Goal: Task Accomplishment & Management: Manage account settings

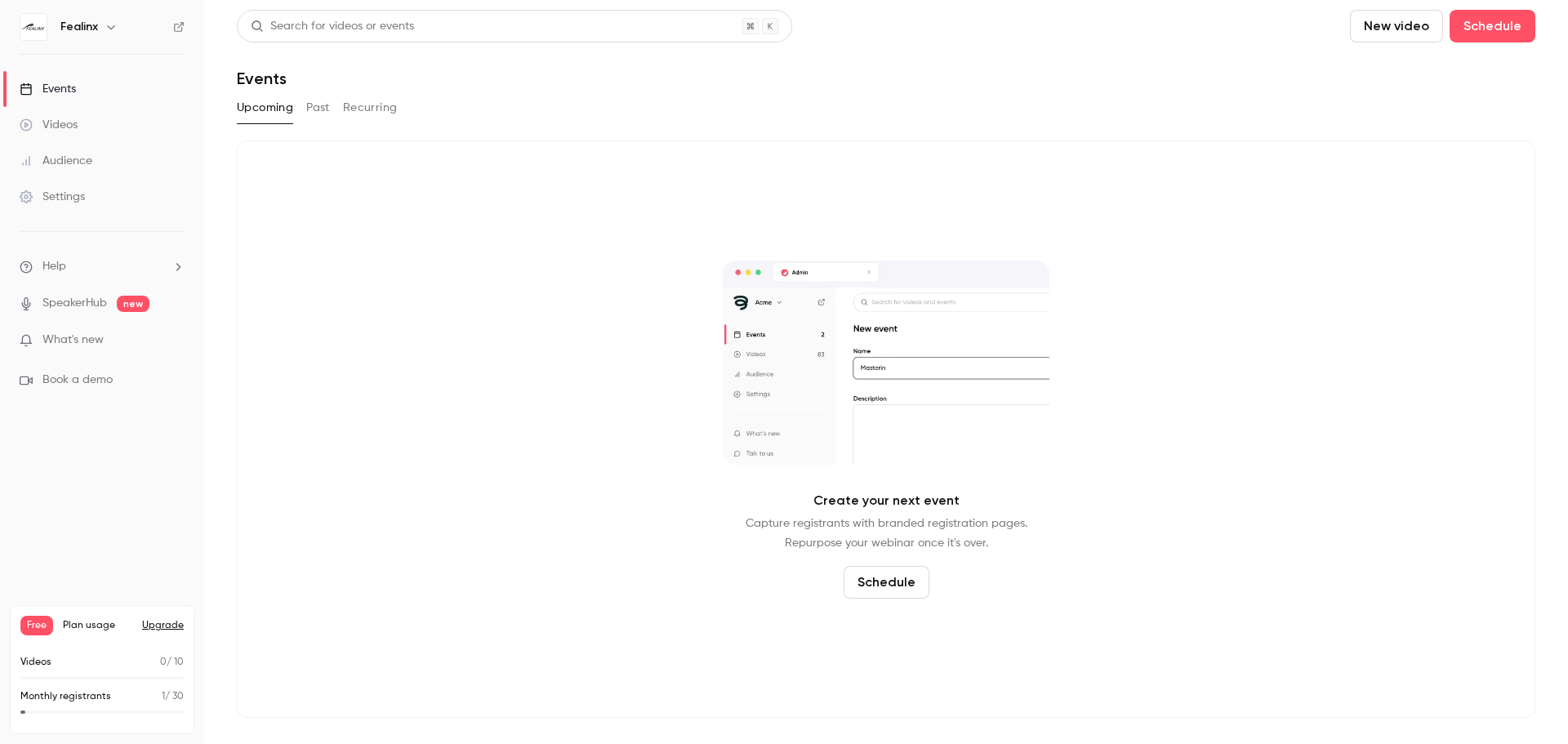
click at [93, 345] on span "What's new" at bounding box center [73, 340] width 61 height 17
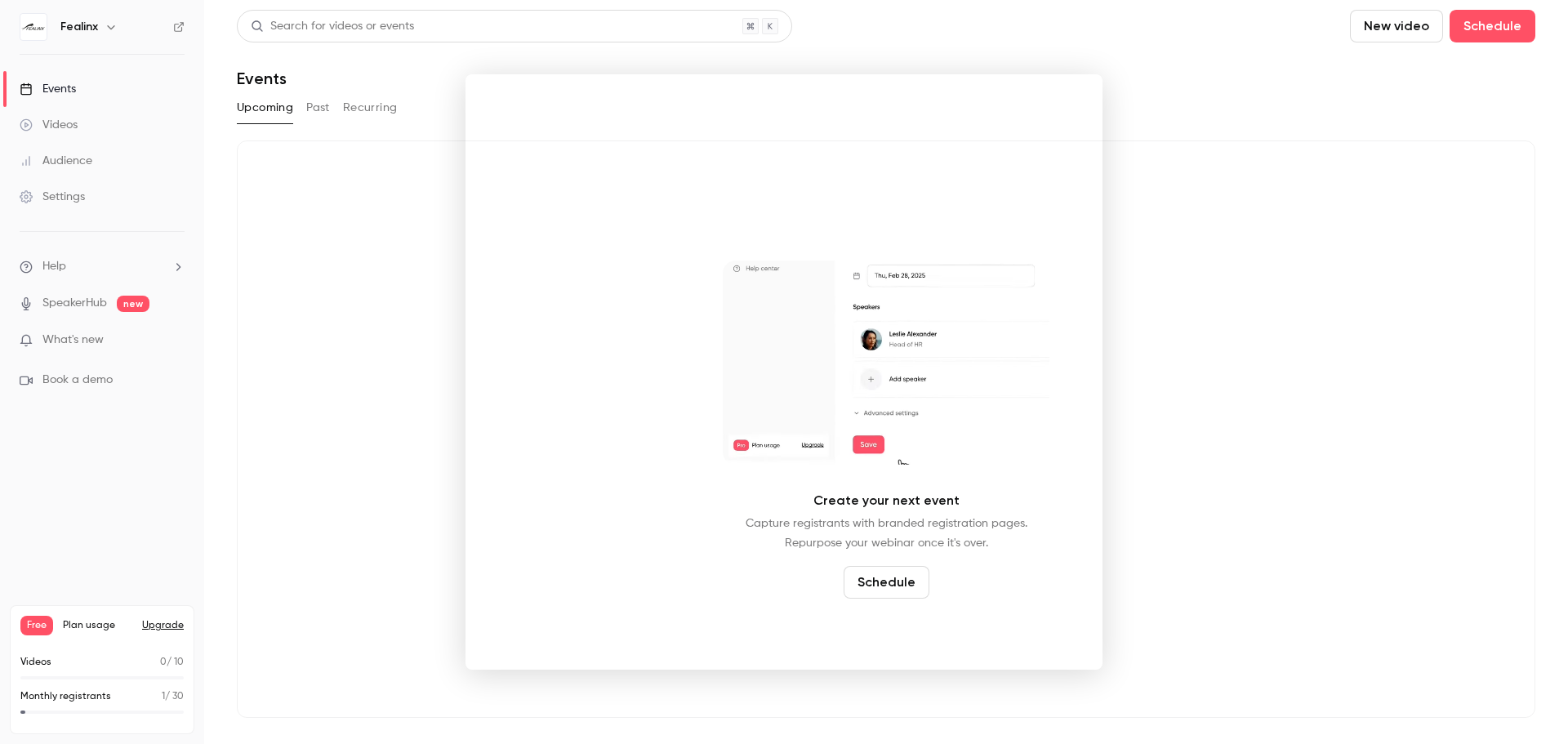
click at [0, 0] on noticeable-lightbox at bounding box center [0, 0] width 0 height 0
click at [386, 311] on div at bounding box center [784, 372] width 1568 height 744
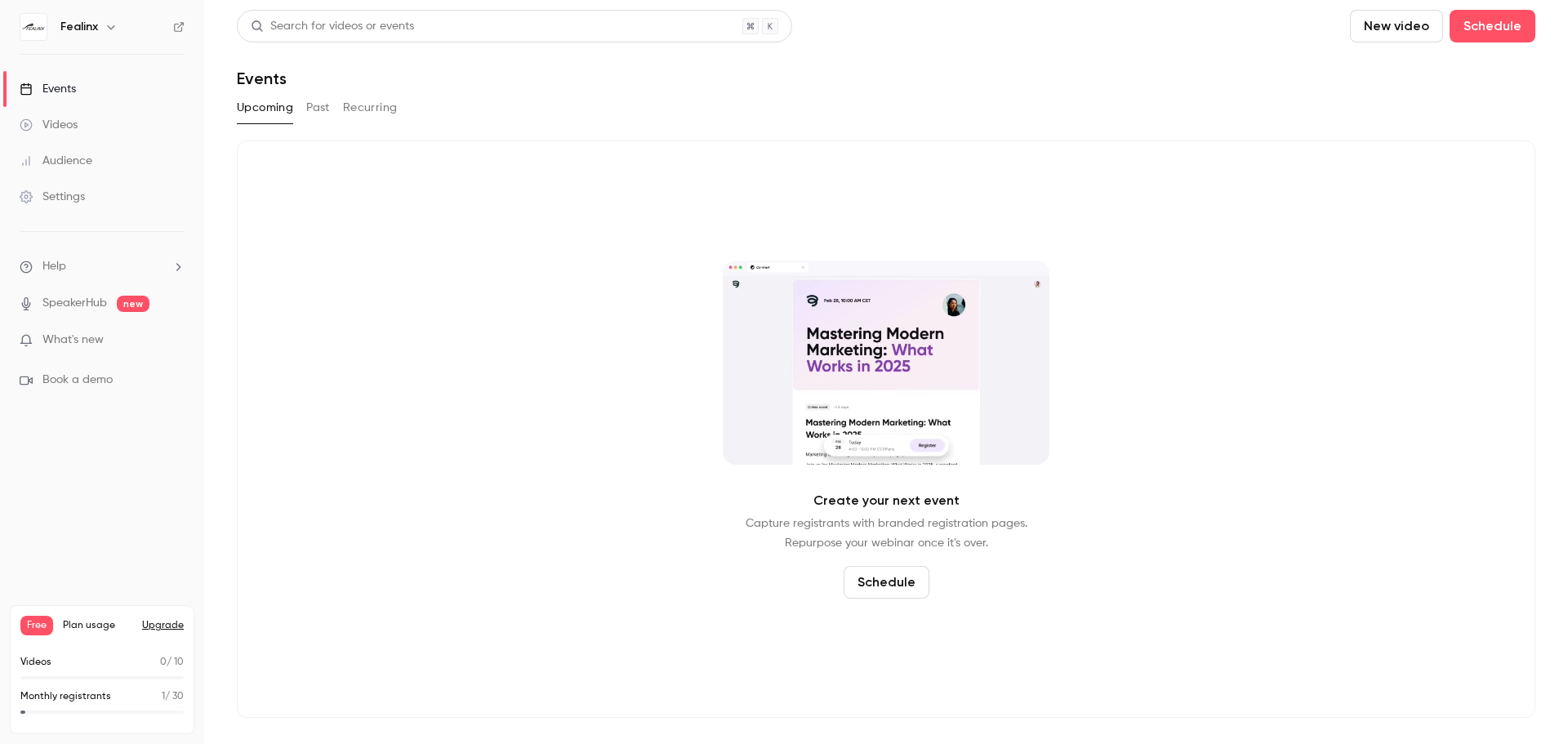
click at [58, 130] on div "Videos" at bounding box center [49, 125] width 58 height 16
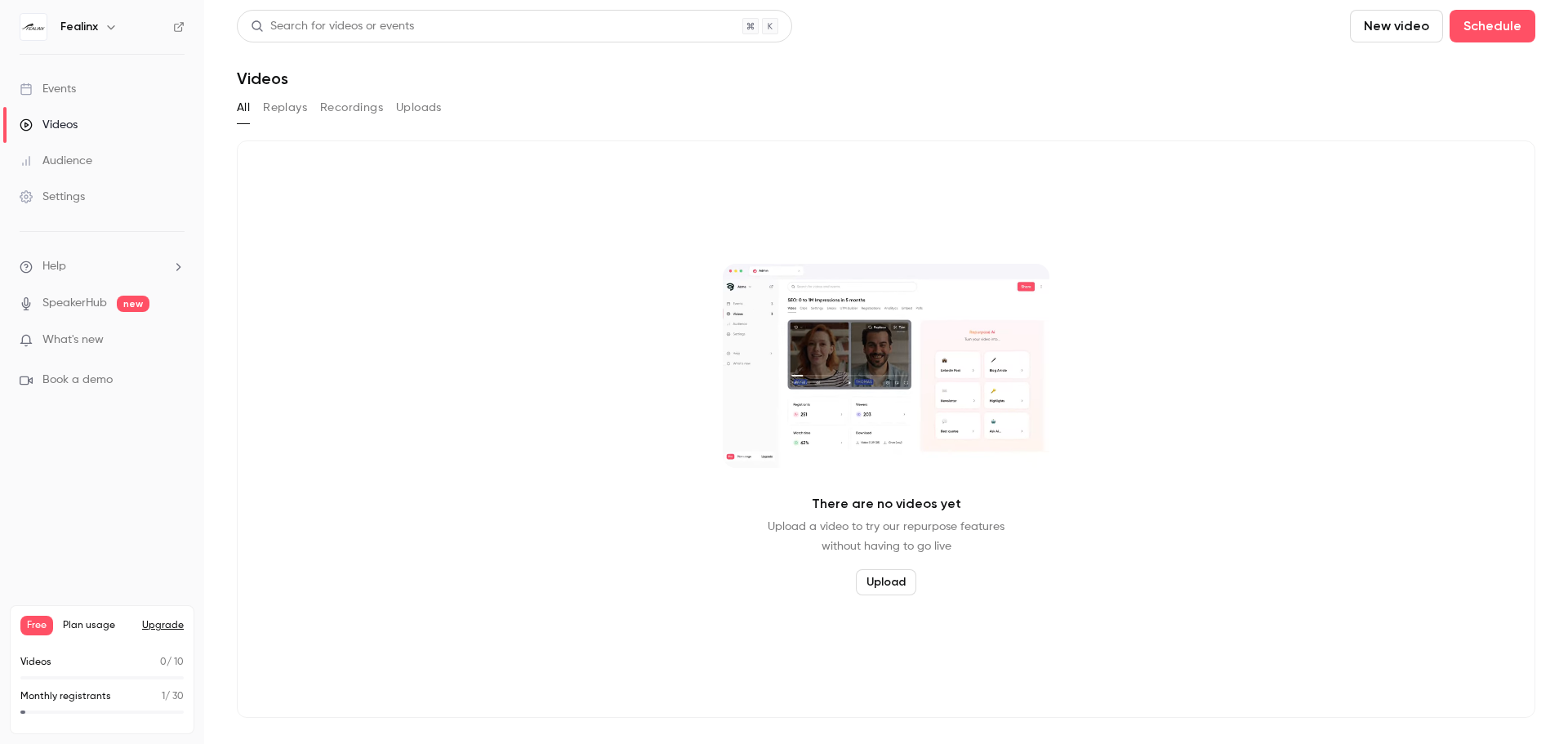
click at [899, 589] on button "Upload" at bounding box center [885, 582] width 60 height 26
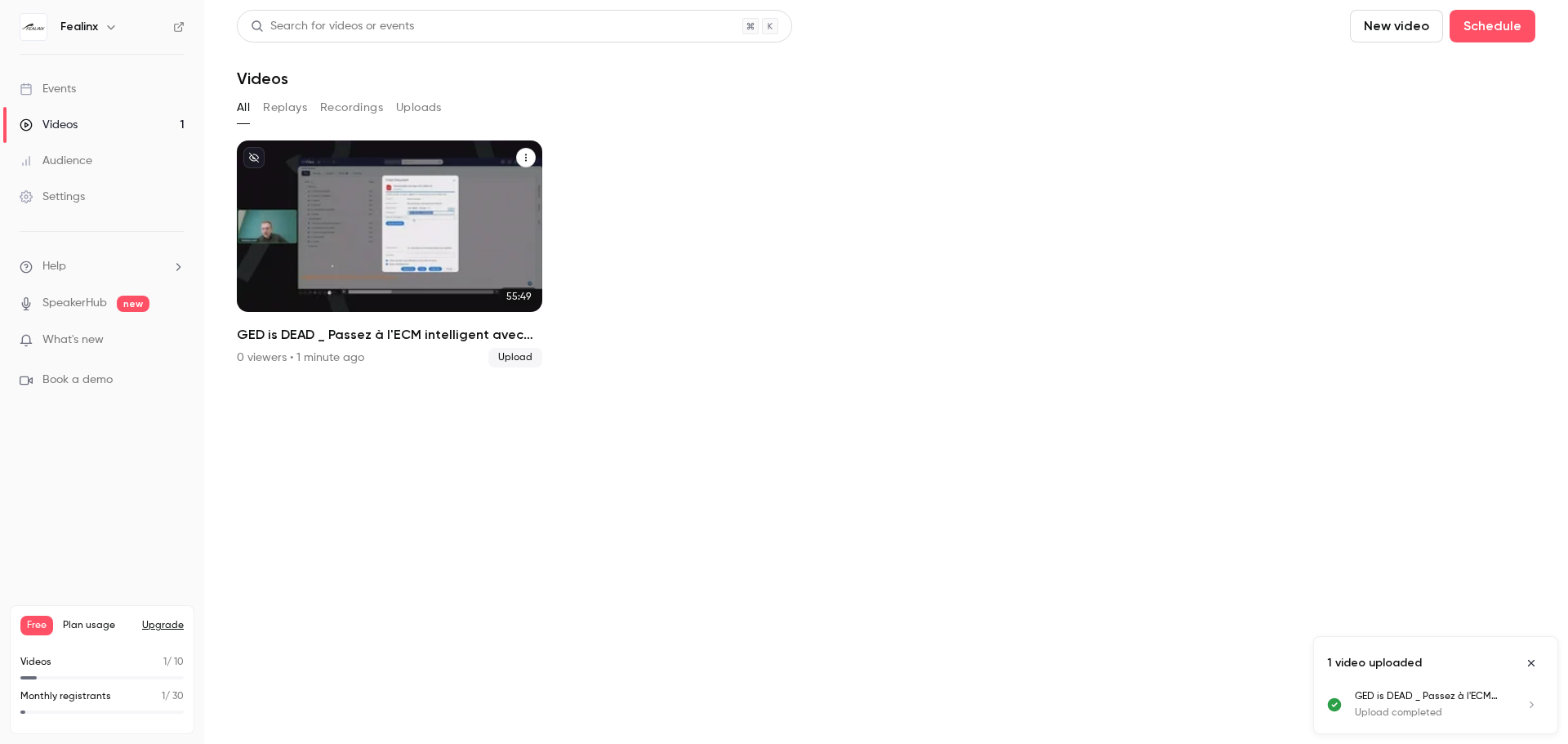
click at [408, 327] on h2 "GED is DEAD _ Passez à l'ECM intelligent avec M-Files !" at bounding box center [390, 335] width 306 height 20
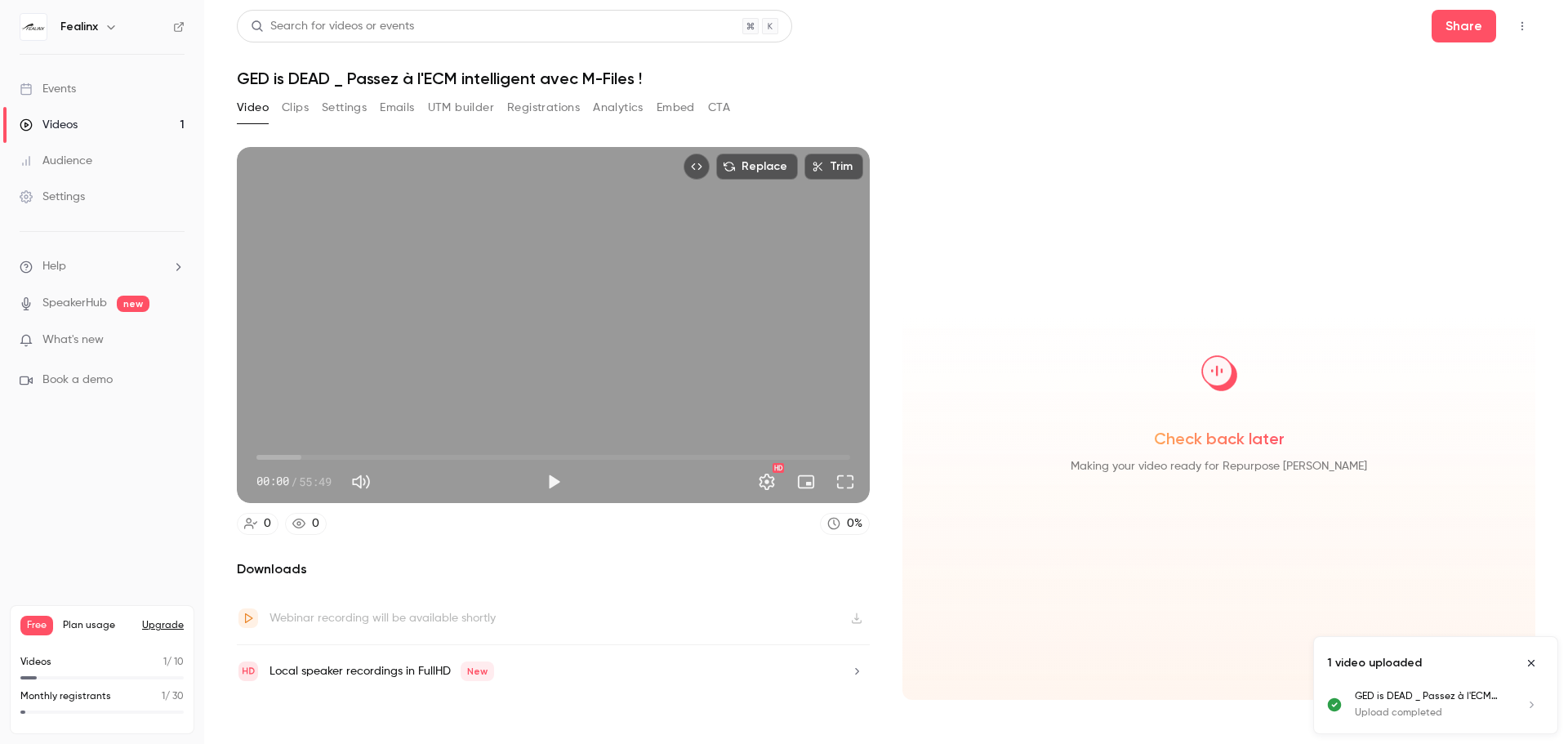
click at [352, 674] on div "Local speaker recordings in FullHD New" at bounding box center [382, 671] width 225 height 20
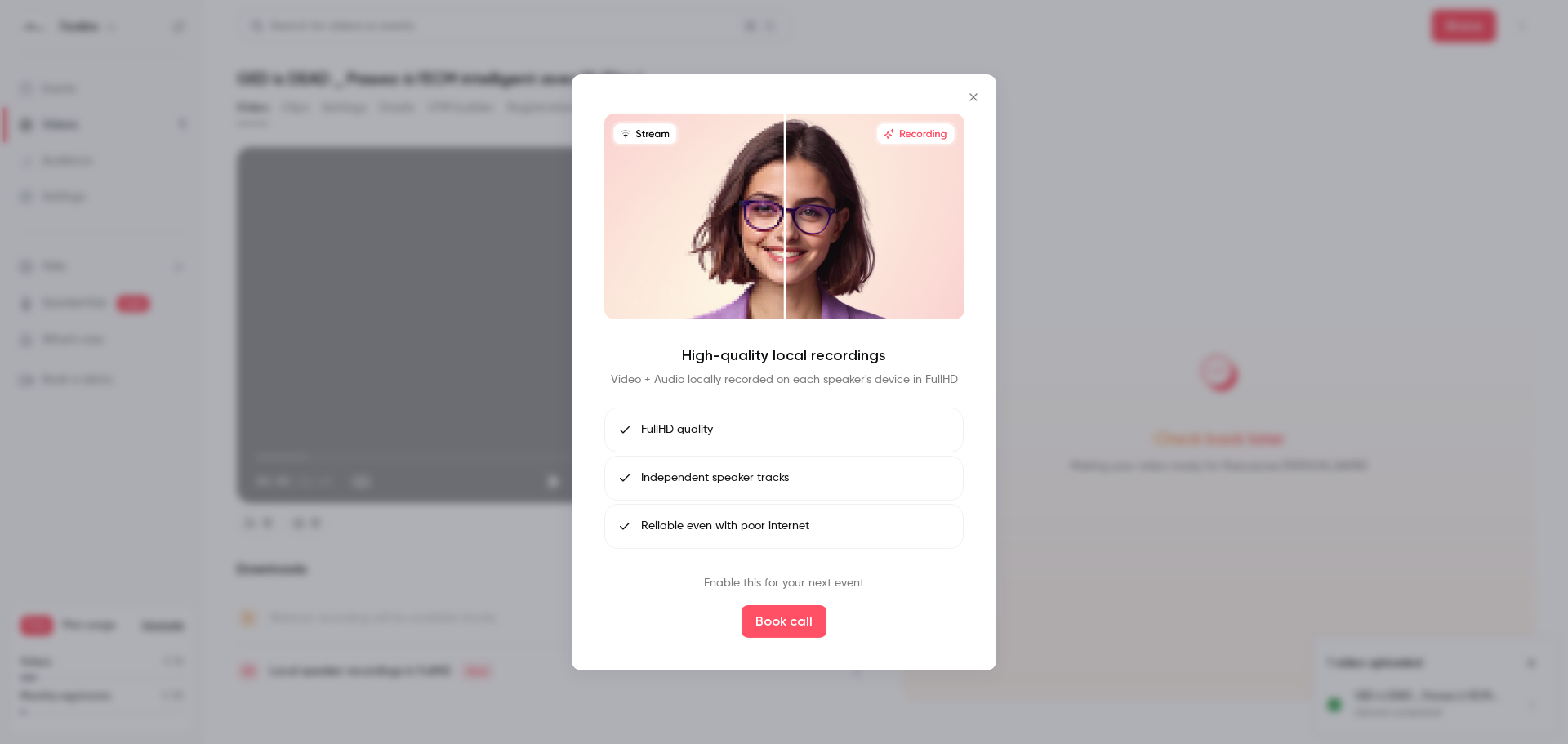
click at [474, 366] on div at bounding box center [784, 372] width 1568 height 744
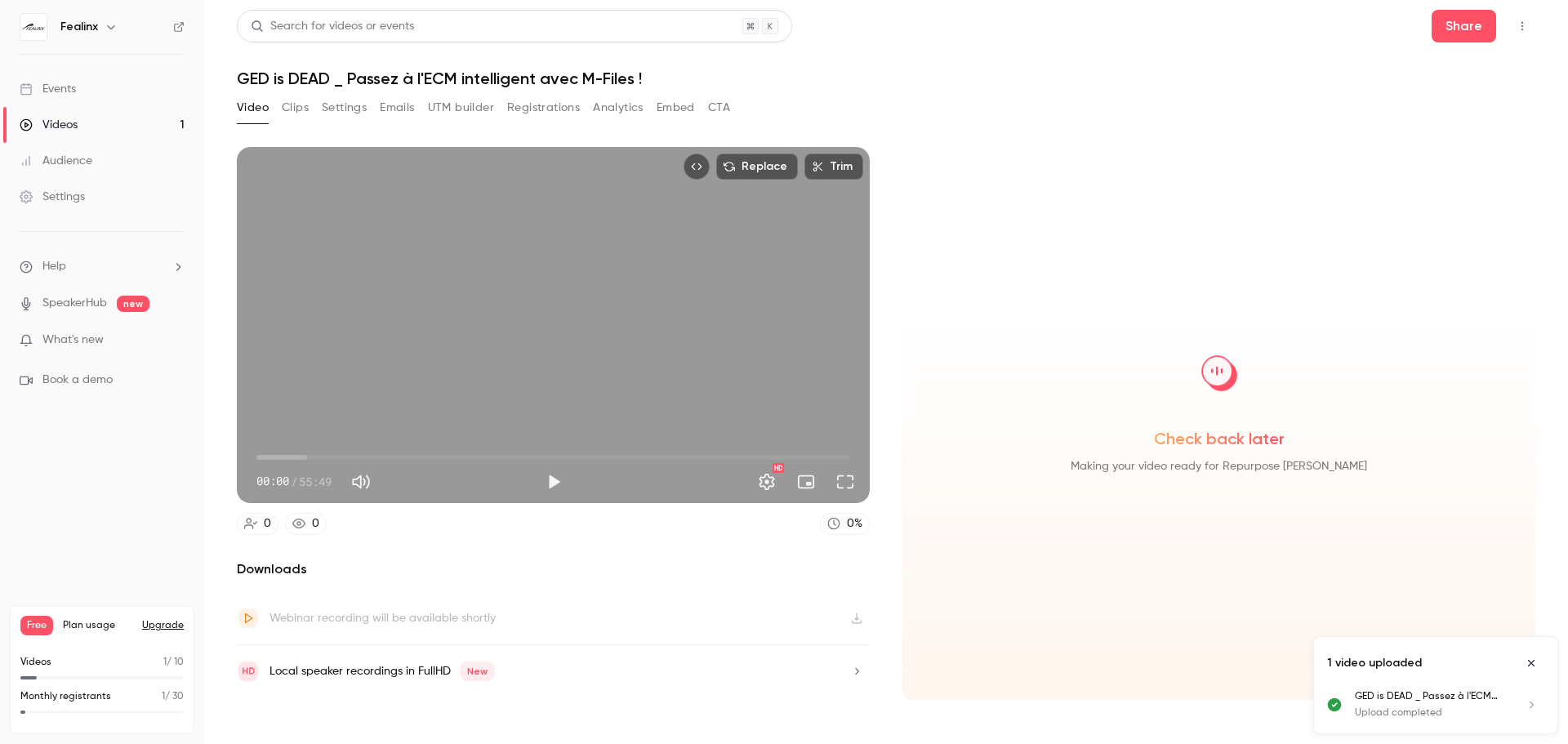
click at [440, 673] on div "Local speaker recordings in FullHD New" at bounding box center [382, 671] width 225 height 20
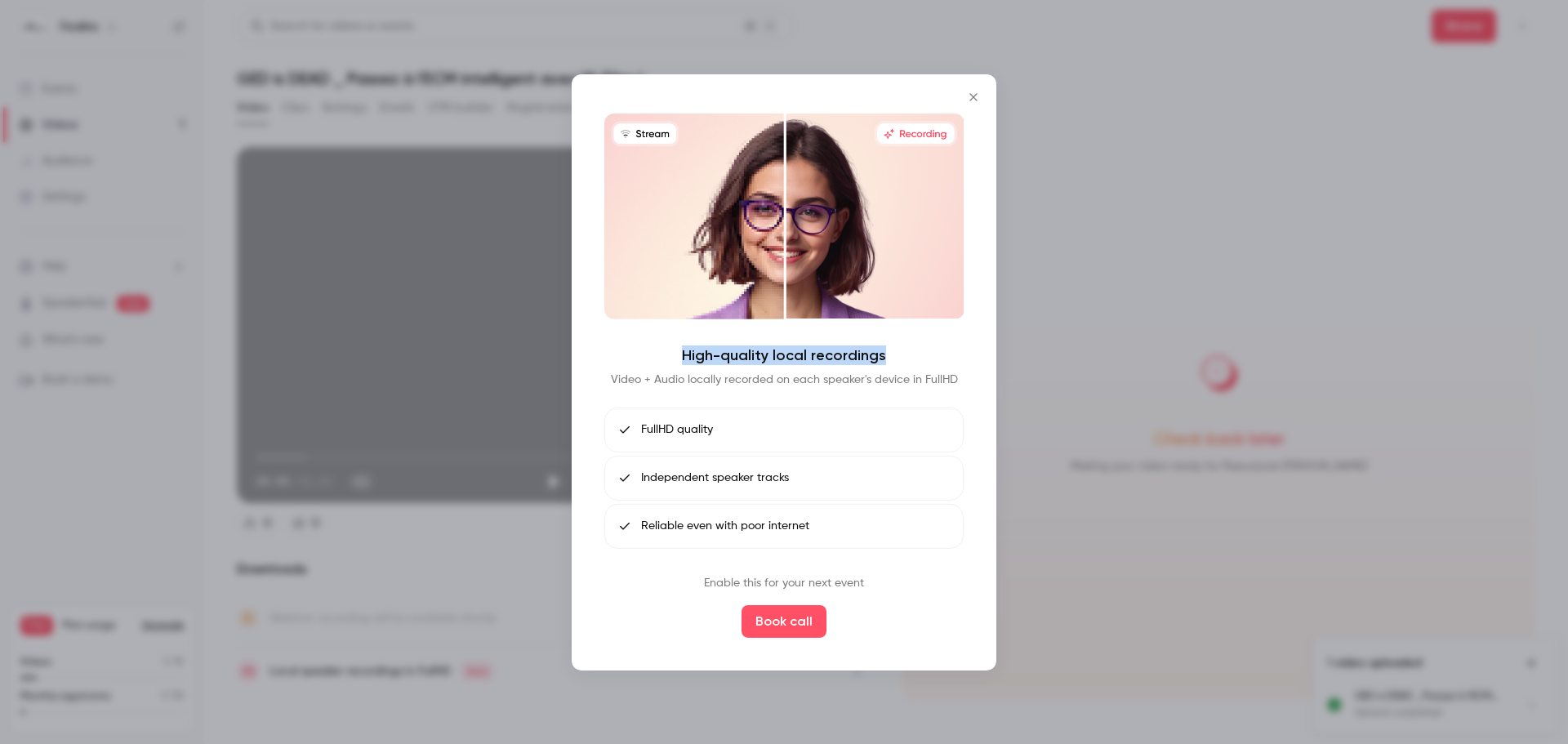
drag, startPoint x: 750, startPoint y: 348, endPoint x: 894, endPoint y: 349, distance: 144.0
click at [892, 349] on div "High-quality local recordings Video + Audio locally recorded on each speaker's …" at bounding box center [784, 366] width 359 height 42
click at [894, 349] on div "High-quality local recordings Video + Audio locally recorded on each speaker's …" at bounding box center [784, 366] width 359 height 42
drag, startPoint x: 723, startPoint y: 583, endPoint x: 839, endPoint y: 590, distance: 116.2
click at [838, 590] on p "Enable this for your next event" at bounding box center [784, 583] width 160 height 17
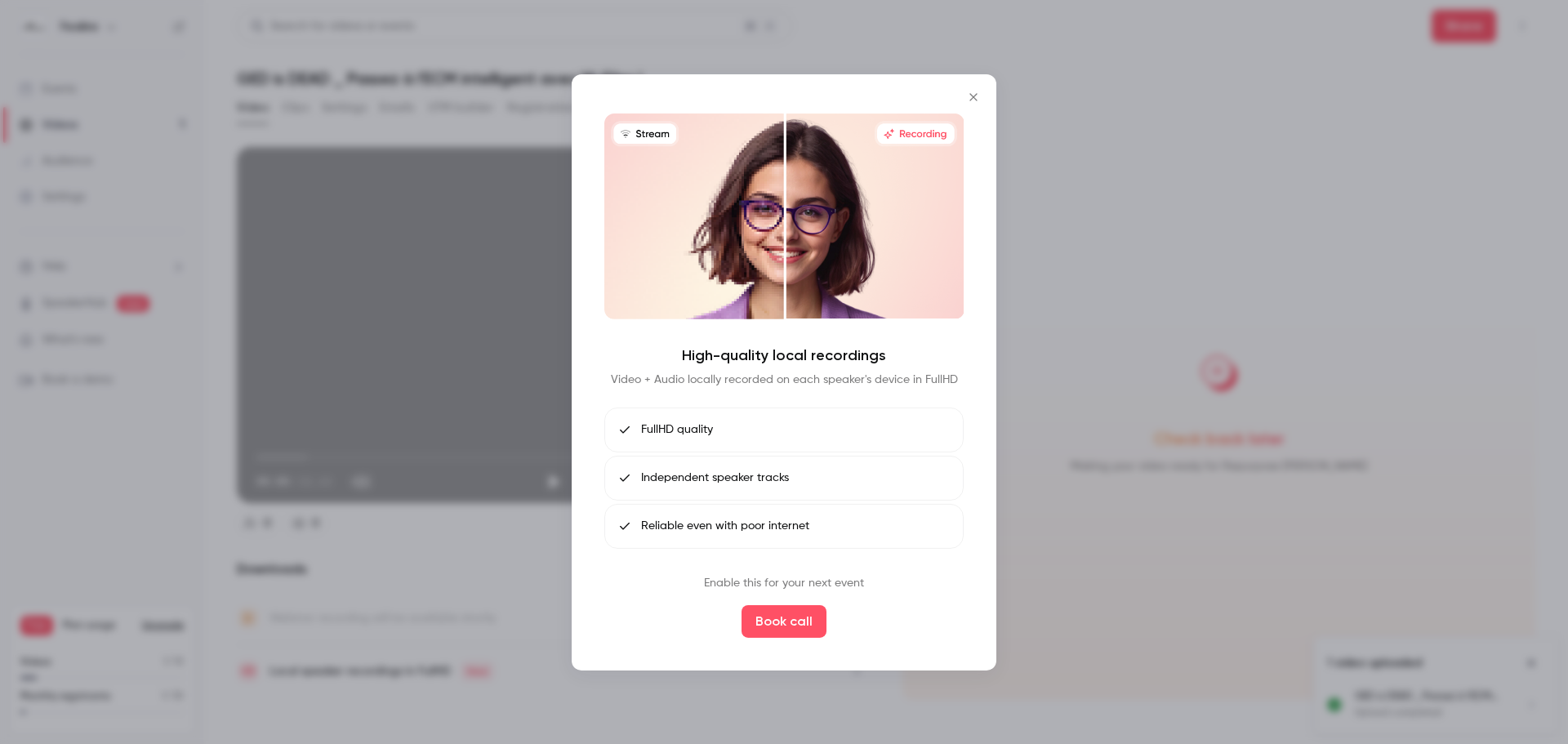
click at [844, 588] on p "Enable this for your next event" at bounding box center [784, 583] width 160 height 17
click at [432, 566] on div at bounding box center [784, 372] width 1568 height 744
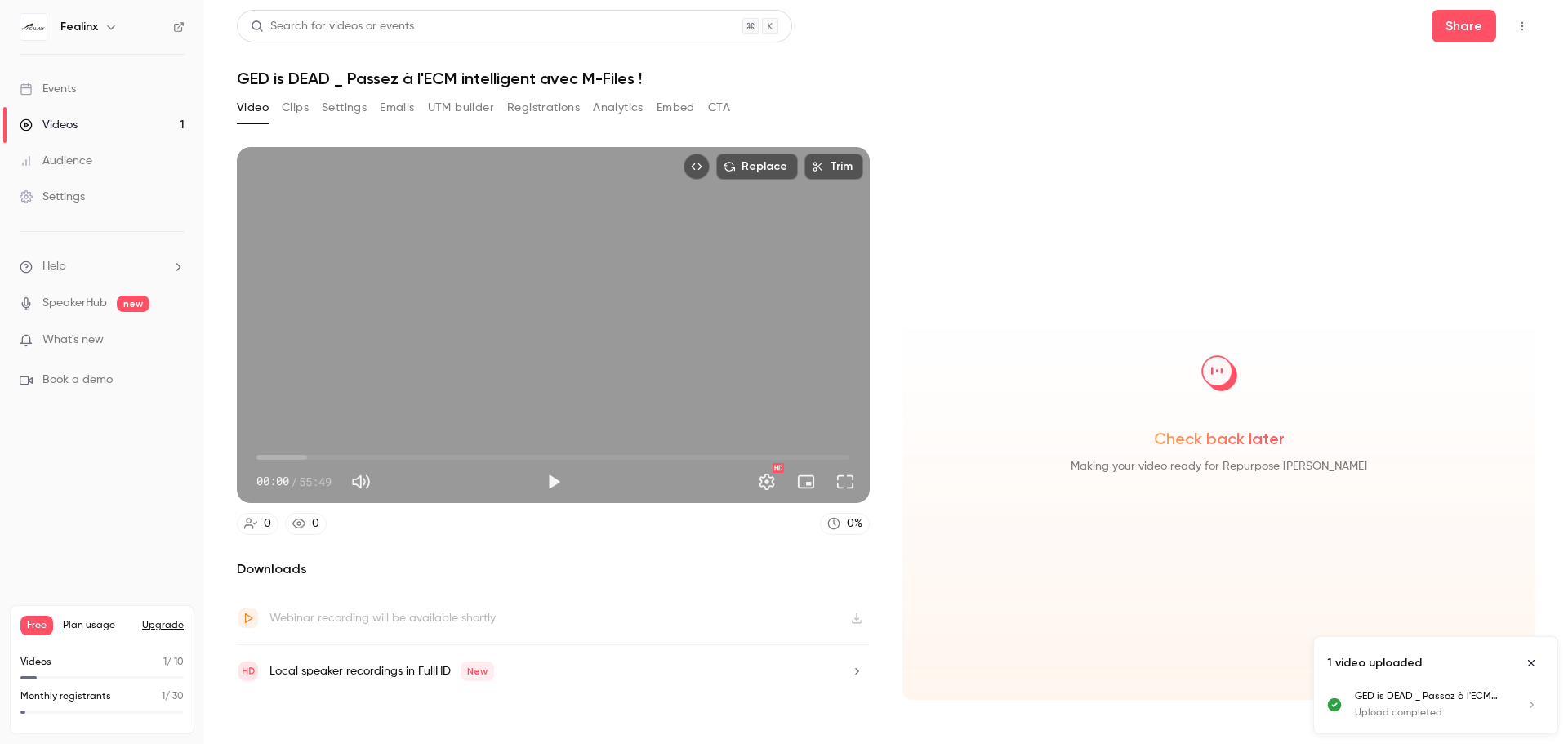
click at [1528, 656] on button "Close uploads list" at bounding box center [1531, 663] width 26 height 26
click at [284, 106] on button "Clips" at bounding box center [295, 107] width 27 height 26
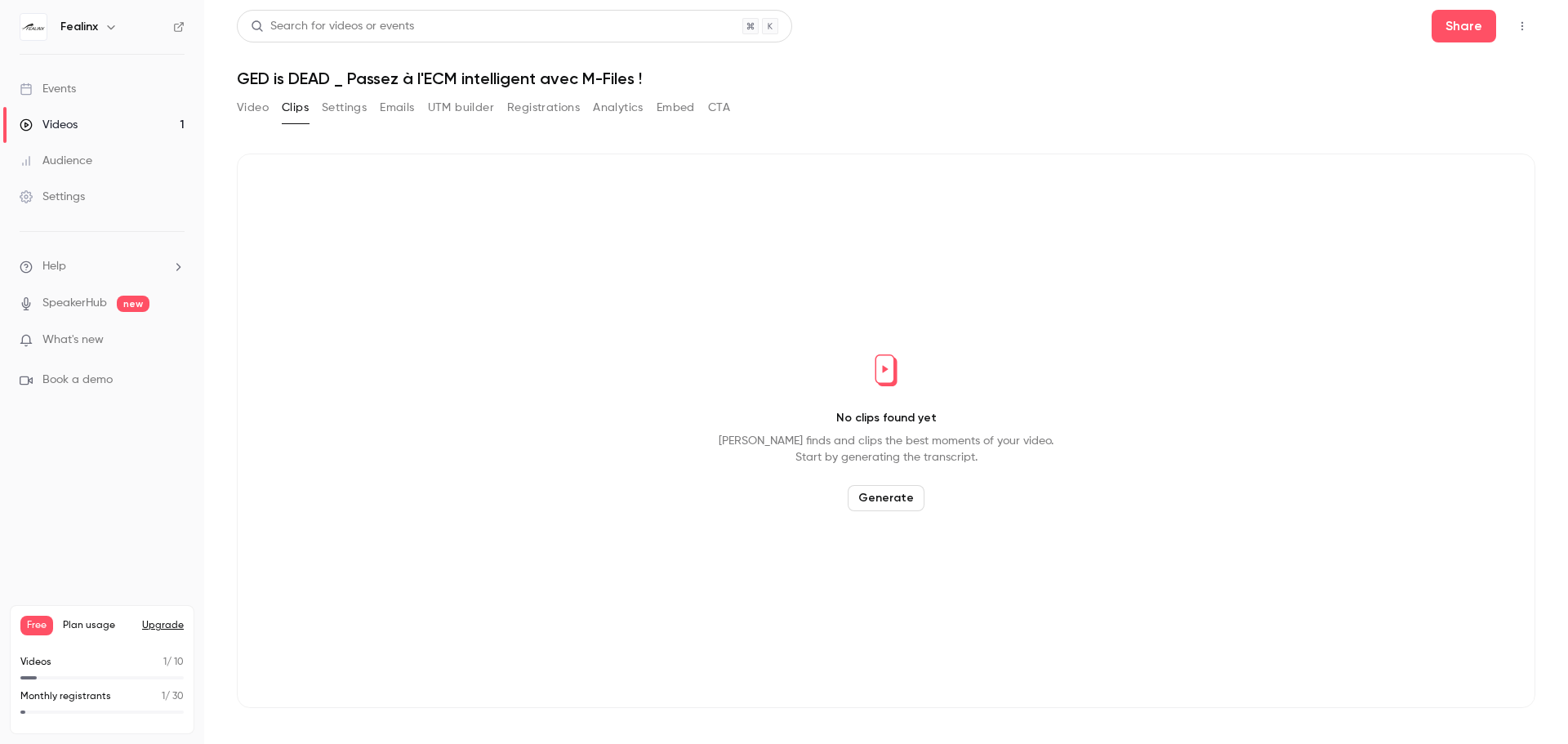
click at [869, 501] on button "Generate" at bounding box center [885, 497] width 76 height 26
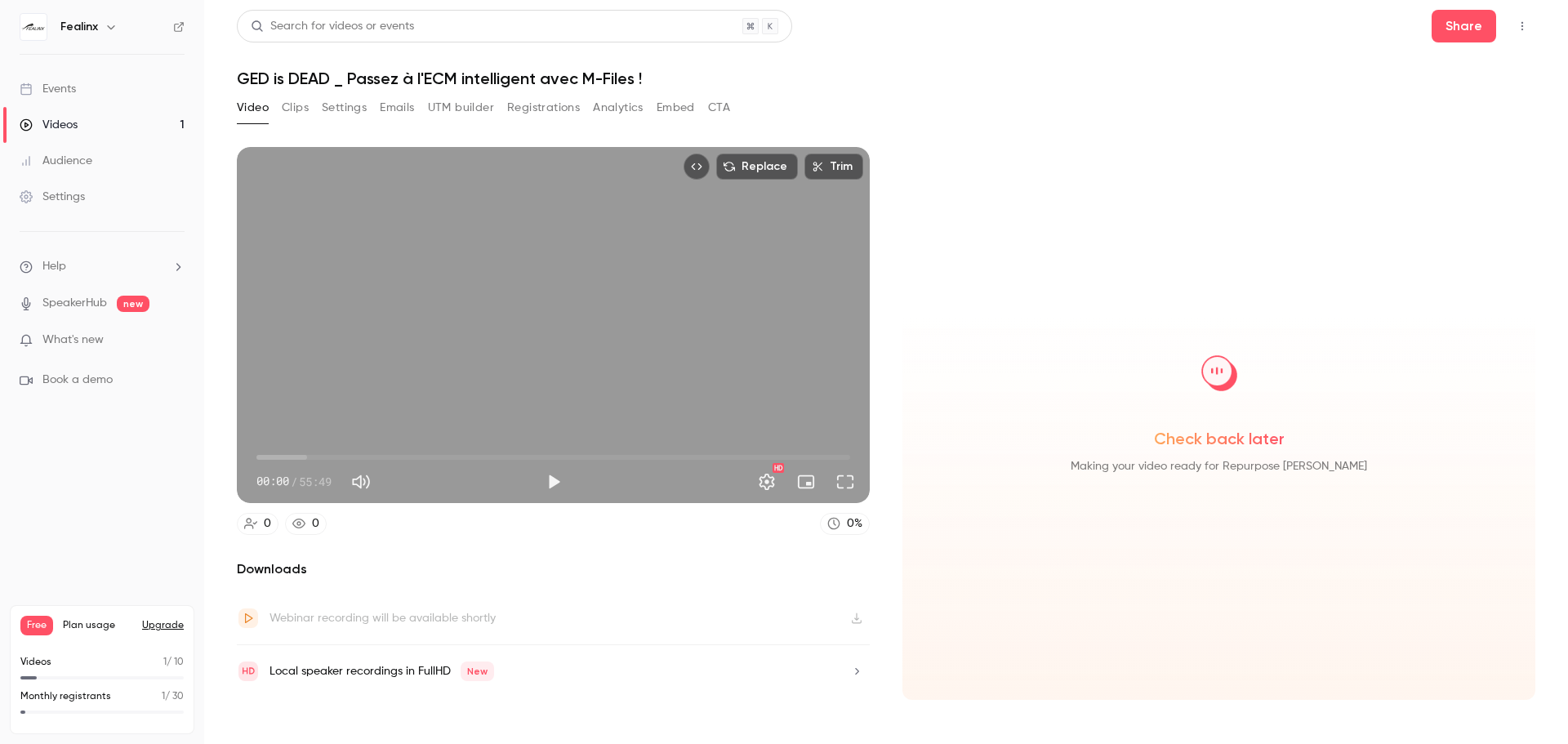
click at [354, 112] on button "Settings" at bounding box center [345, 107] width 45 height 26
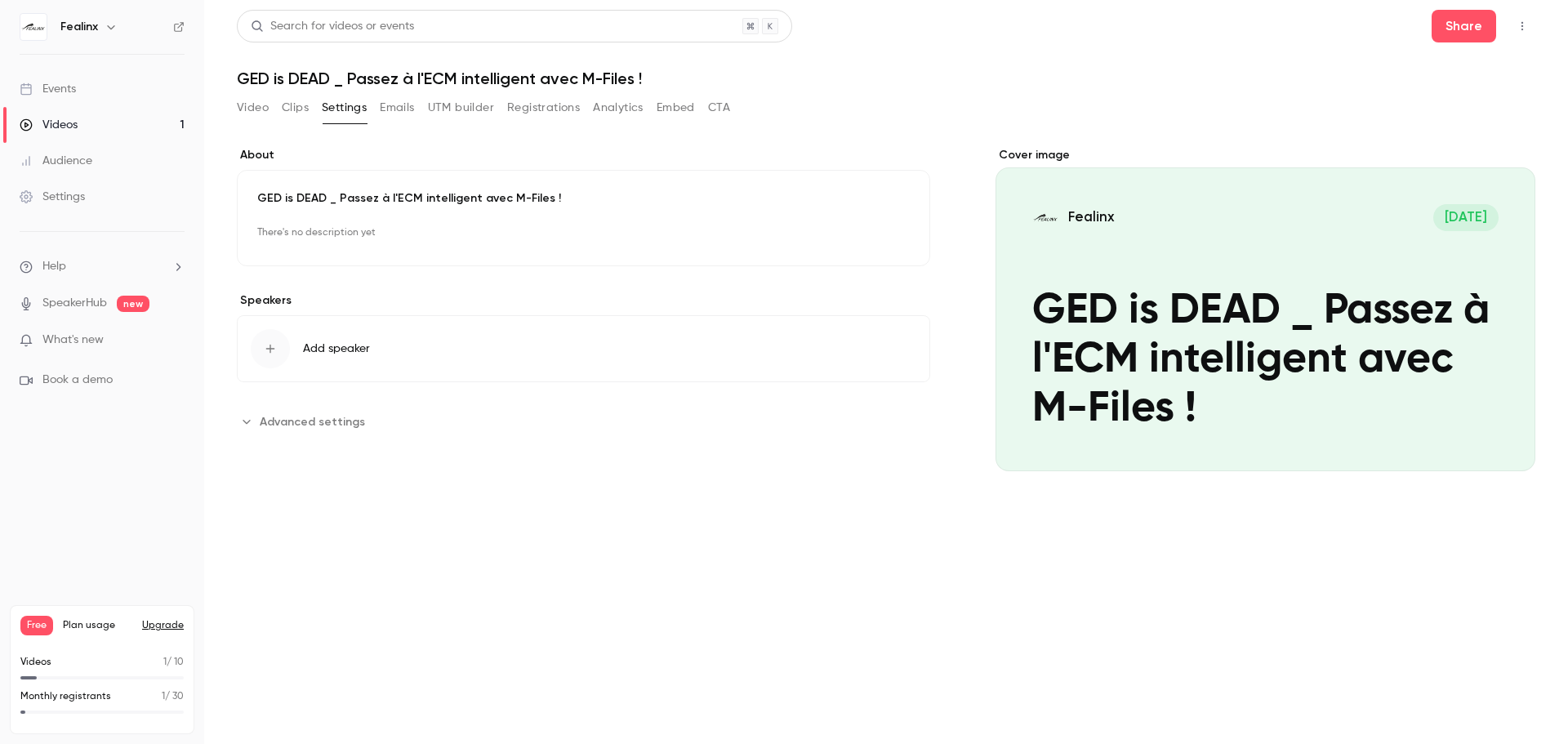
click at [404, 107] on button "Emails" at bounding box center [397, 107] width 34 height 26
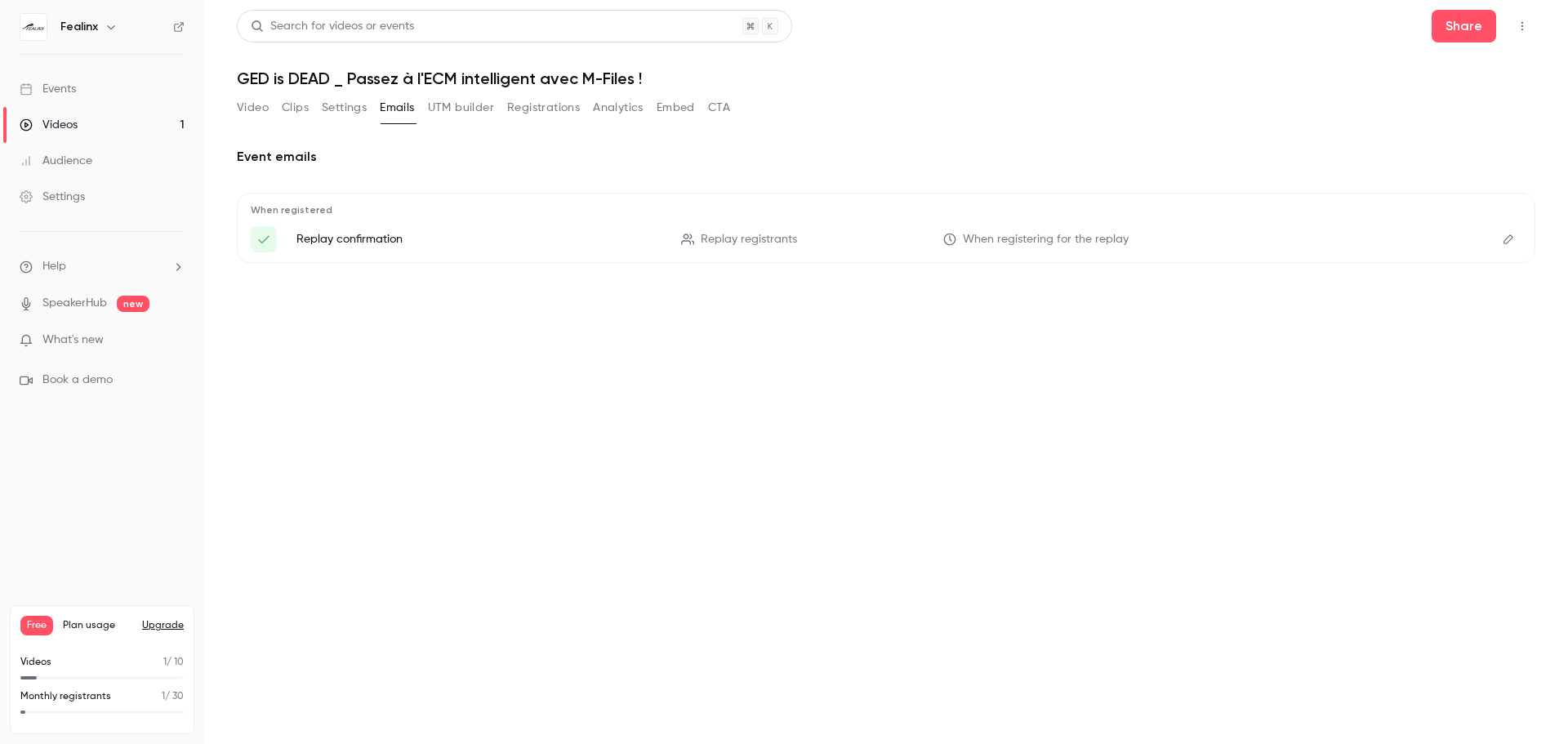
click at [452, 113] on button "UTM builder" at bounding box center [461, 107] width 67 height 26
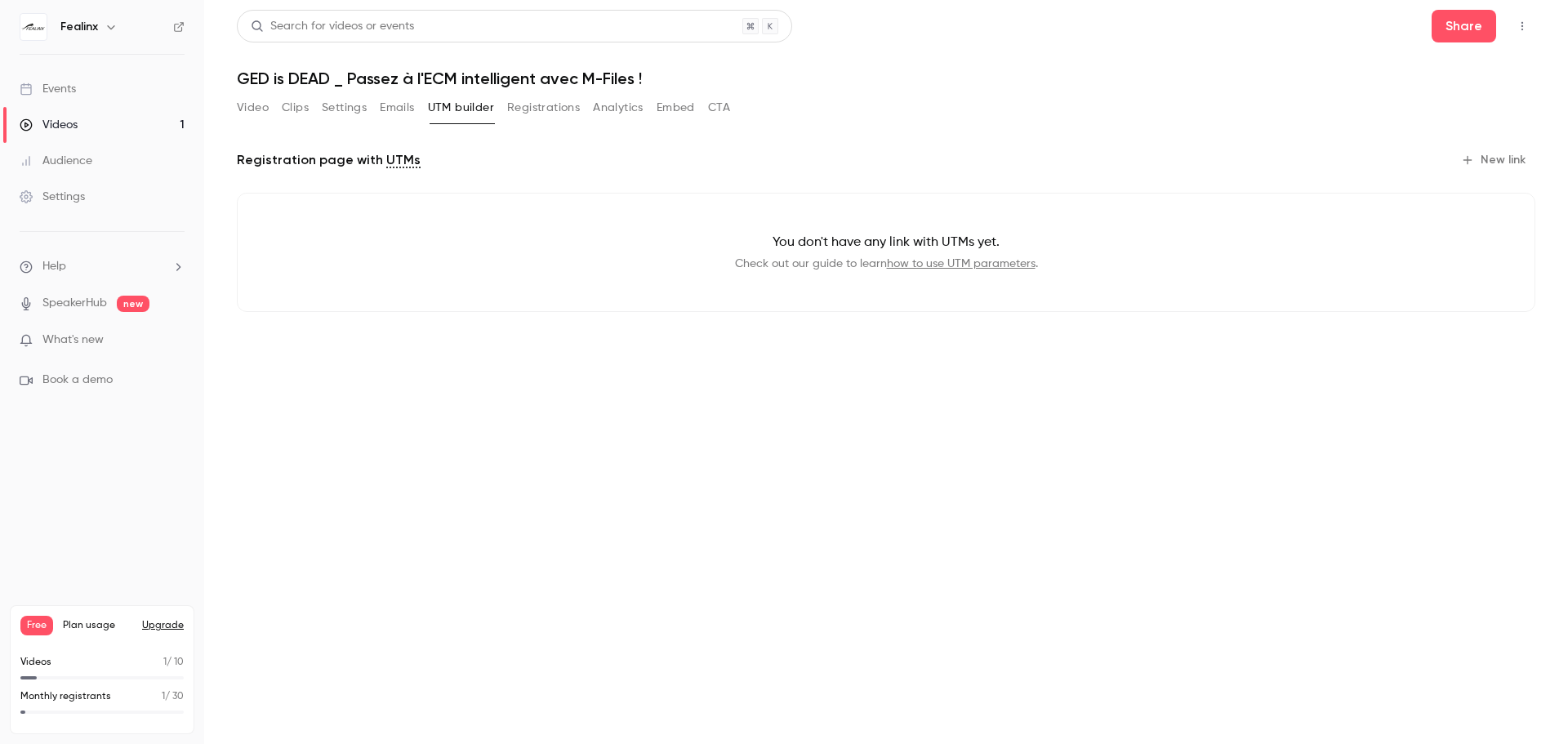
click at [528, 115] on button "Registrations" at bounding box center [543, 107] width 73 height 26
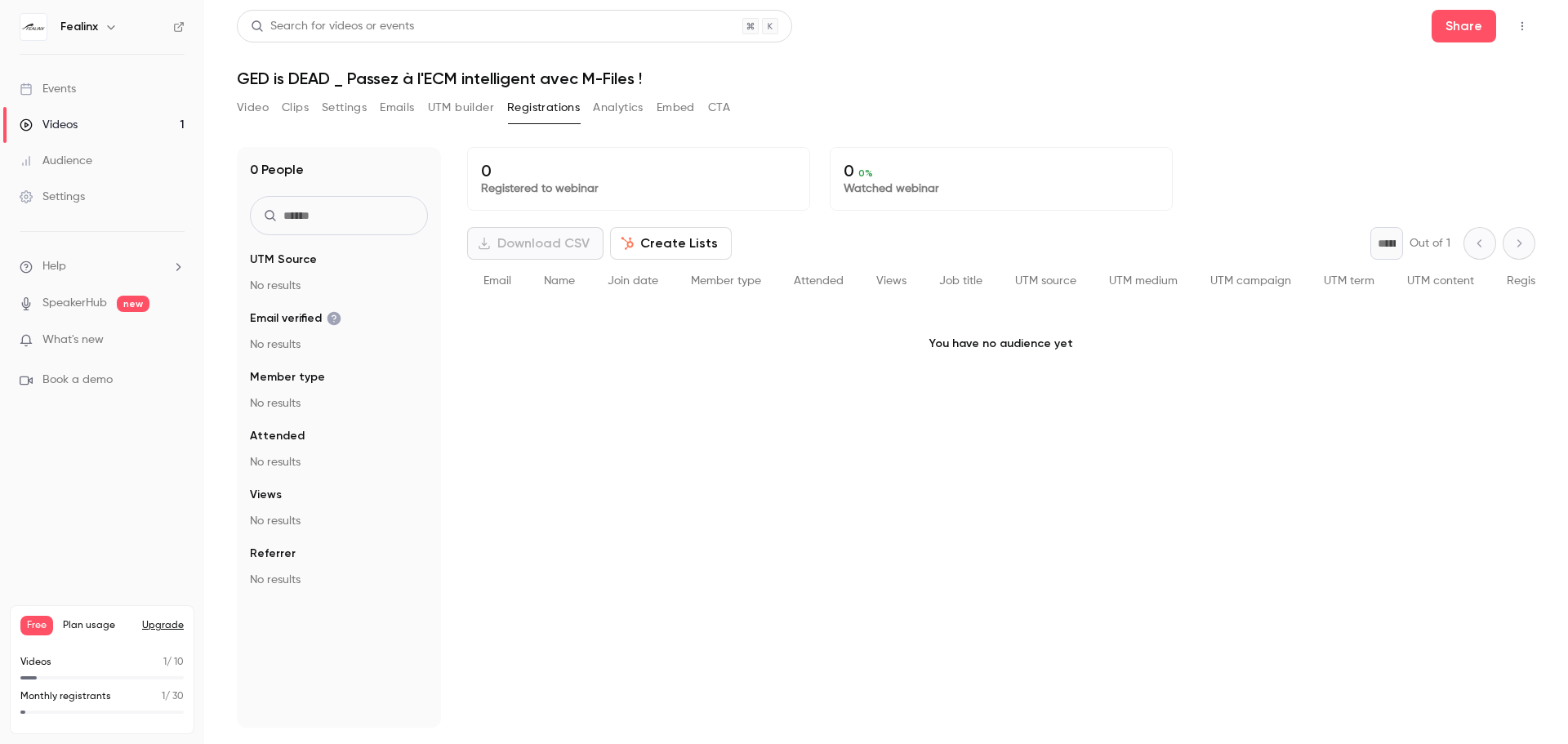
click at [630, 113] on button "Analytics" at bounding box center [618, 107] width 50 height 26
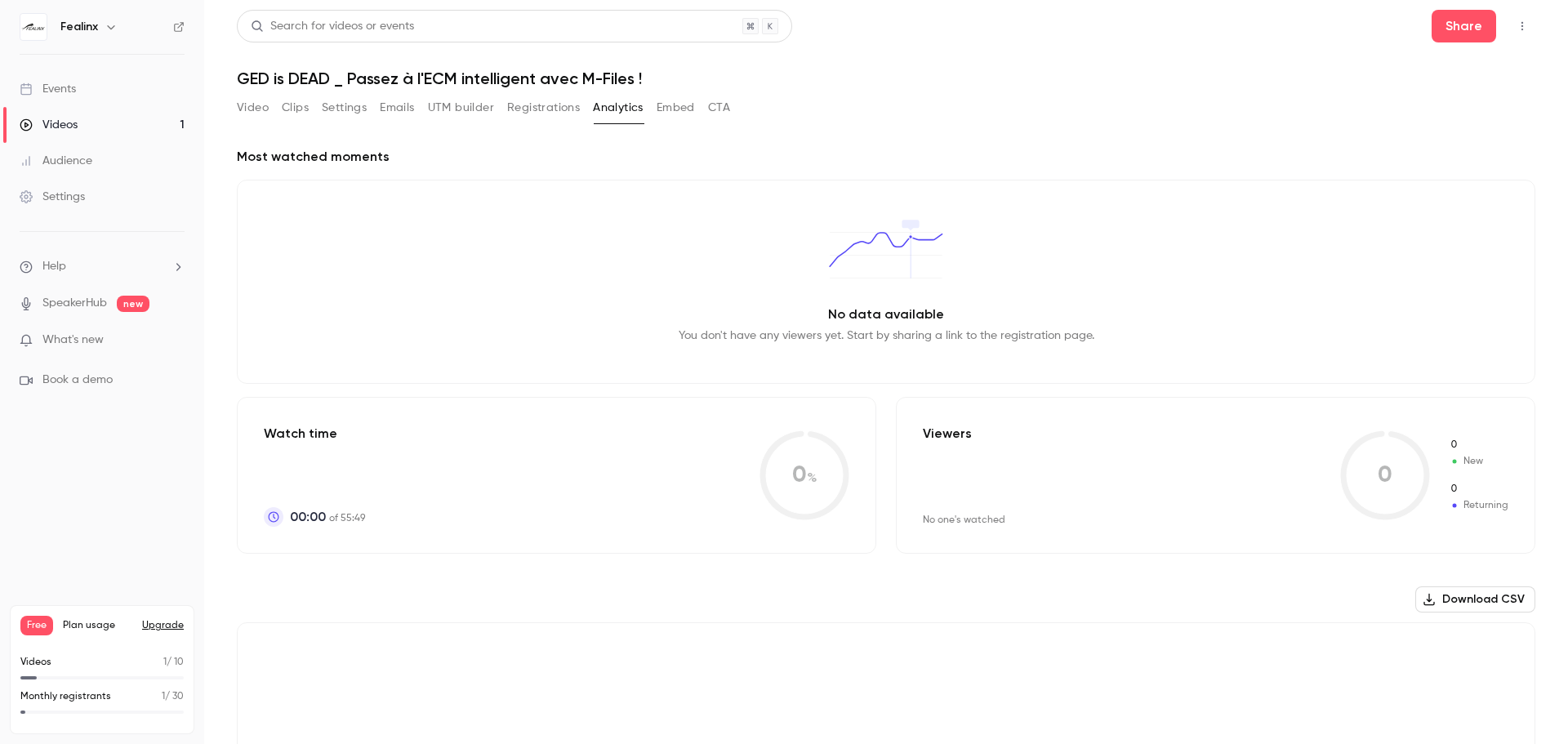
click at [670, 116] on button "Embed" at bounding box center [676, 107] width 39 height 26
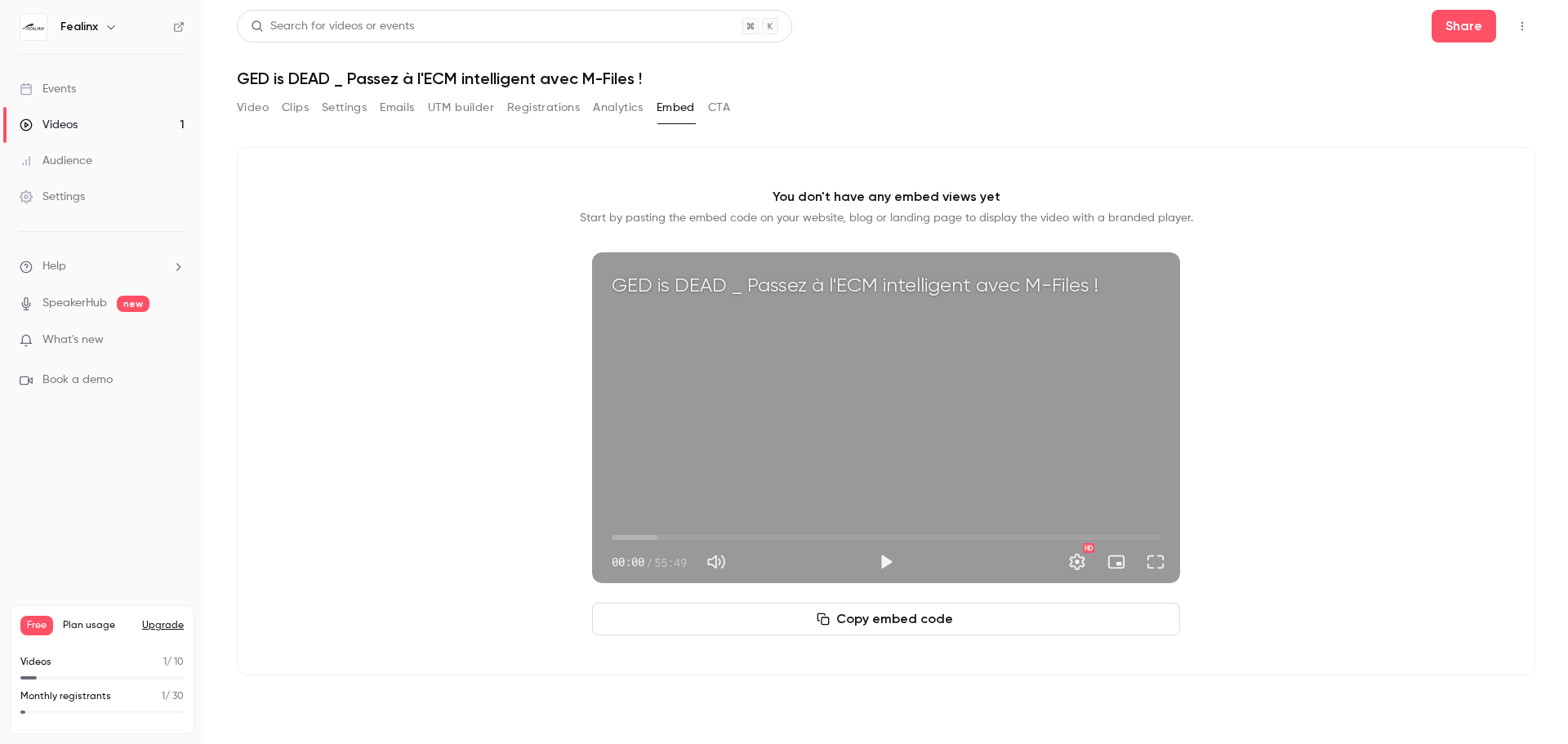
click at [714, 117] on button "CTA" at bounding box center [719, 107] width 22 height 26
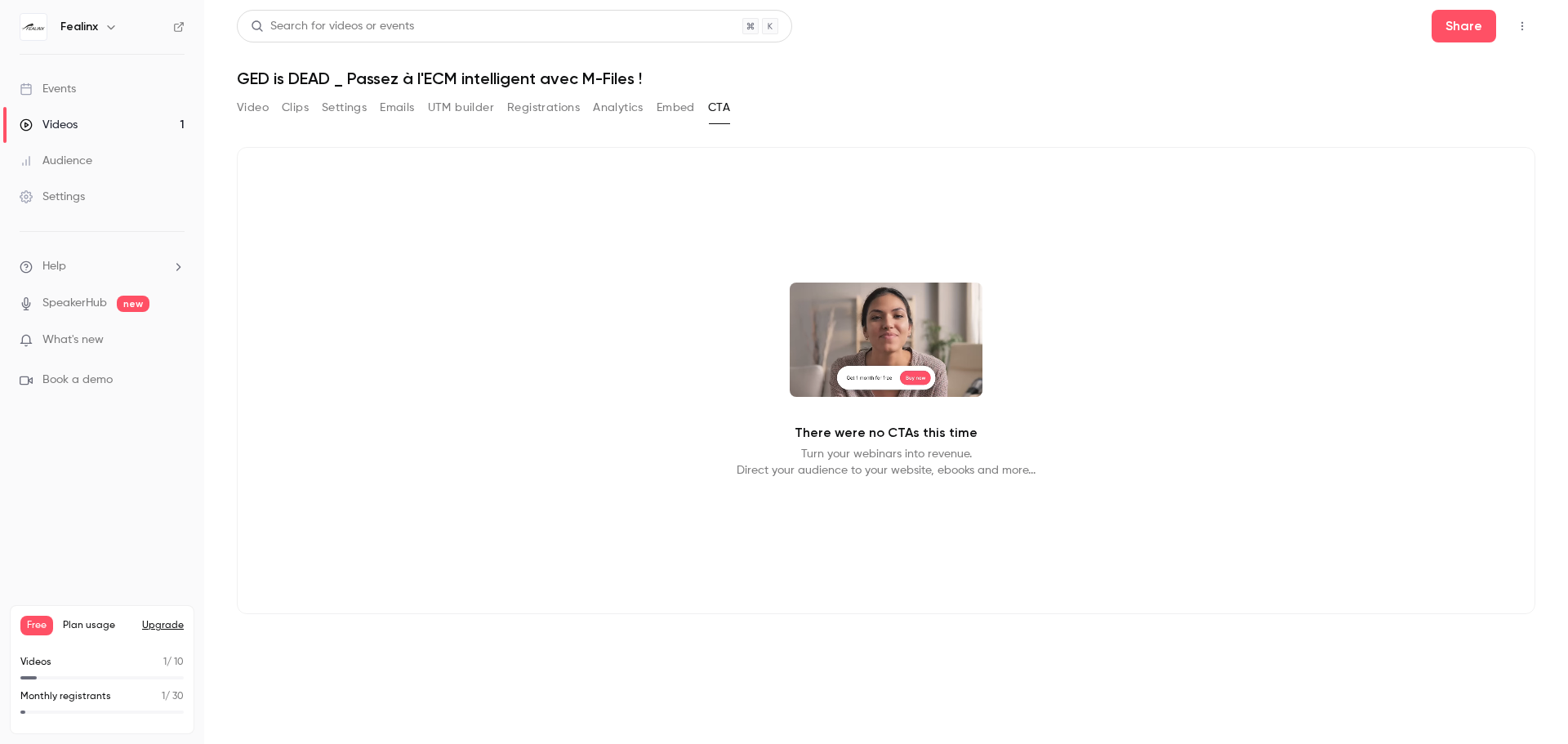
click at [269, 111] on div "Video Clips Settings Emails UTM builder Registrations Analytics Embed CTA" at bounding box center [483, 107] width 493 height 26
click at [264, 112] on button "Video" at bounding box center [252, 107] width 31 height 26
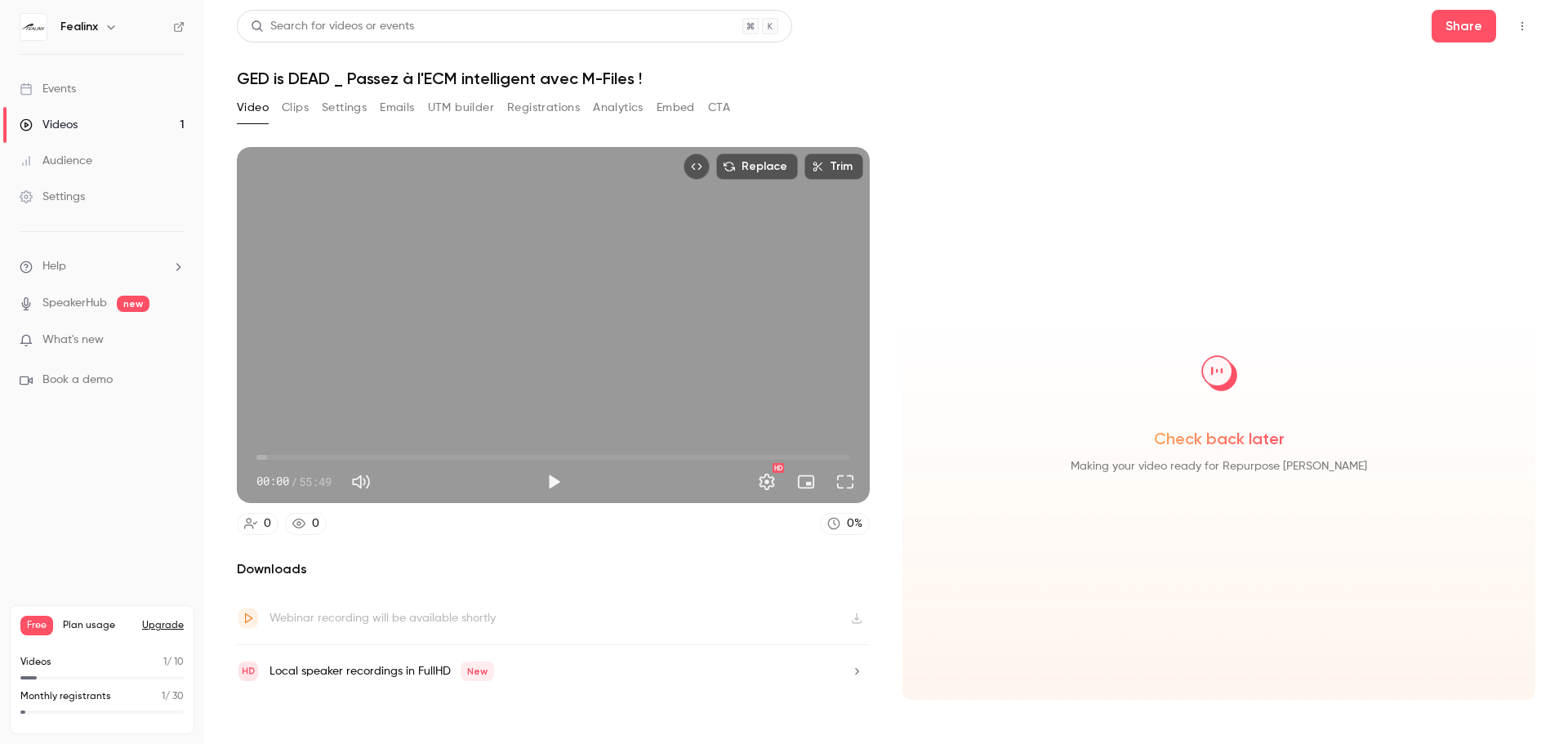
click at [304, 112] on button "Clips" at bounding box center [295, 107] width 27 height 26
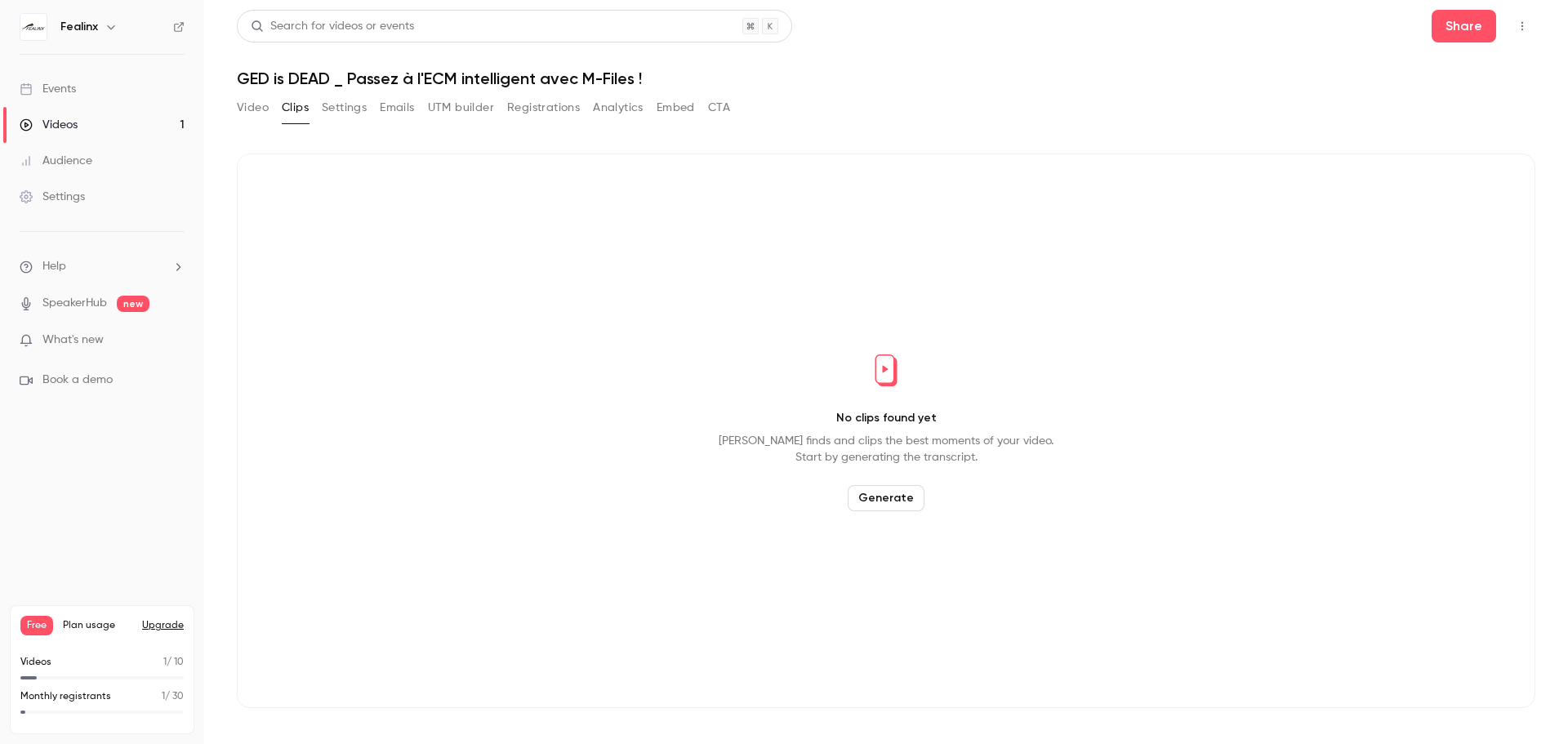
click at [236, 106] on main "Search for videos or events Share GED is DEAD _ Passez à l'ECM intelligent avec…" at bounding box center [886, 372] width 1364 height 744
click at [250, 106] on button "Video" at bounding box center [252, 107] width 31 height 26
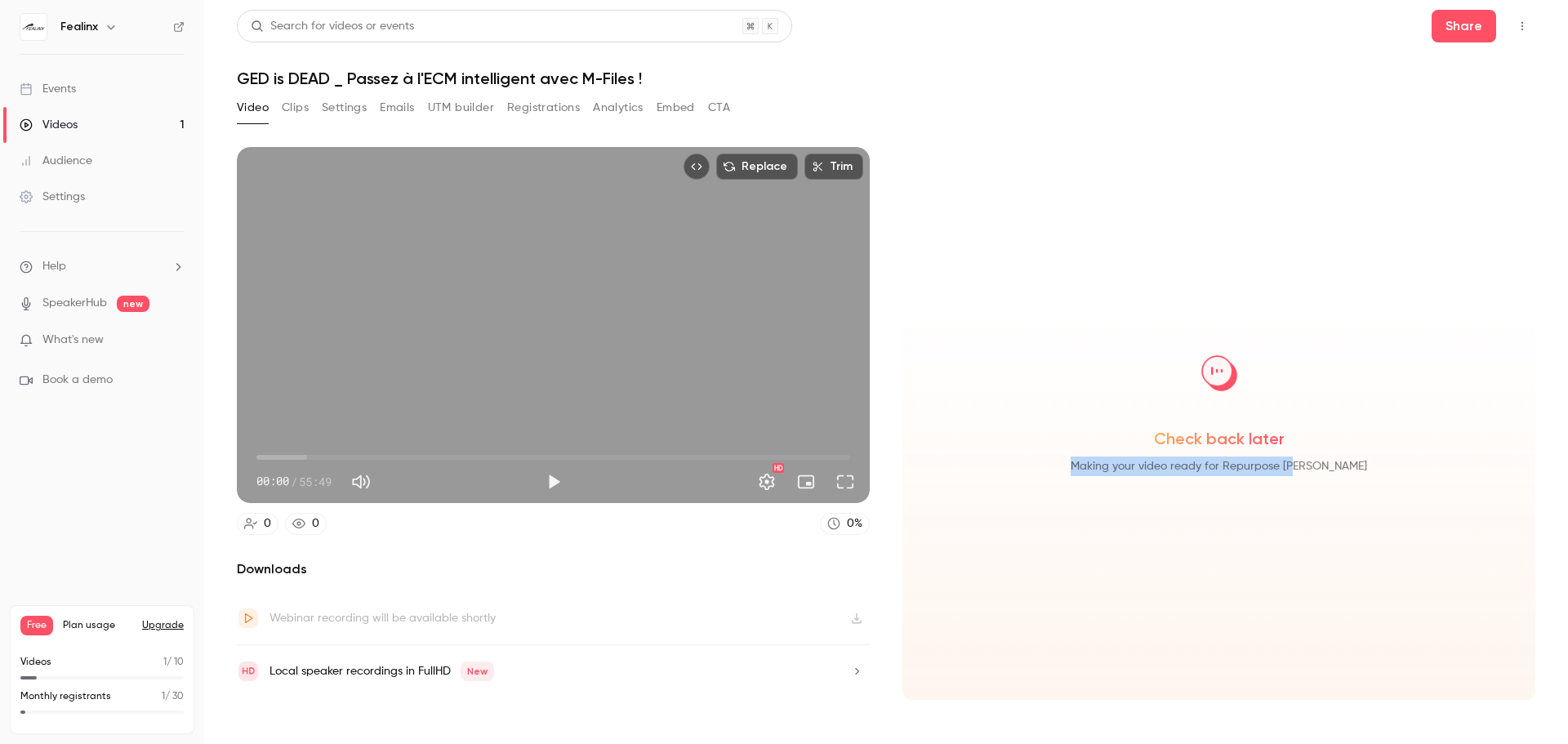
drag, startPoint x: 1093, startPoint y: 471, endPoint x: 1348, endPoint y: 474, distance: 255.0
click at [1348, 474] on div "Check back later Making your video ready for Repurpose [PERSON_NAME]" at bounding box center [1219, 405] width 607 height 144
click at [1332, 469] on div "Check back later Making your video ready for Repurpose [PERSON_NAME]" at bounding box center [1219, 405] width 607 height 144
click at [774, 486] on button "Settings" at bounding box center [766, 482] width 32 height 32
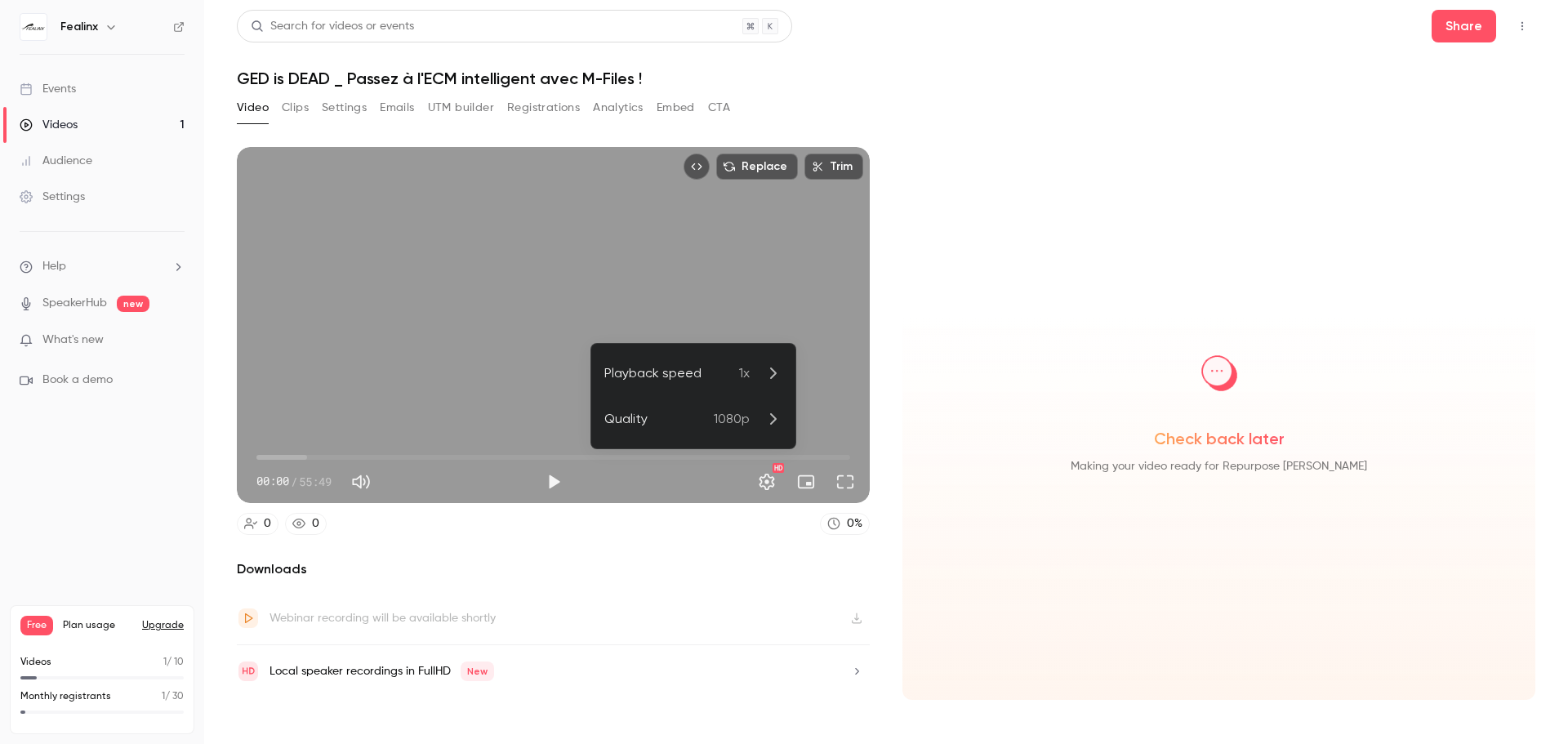
click at [728, 396] on li "Quality 1080p" at bounding box center [693, 418] width 204 height 46
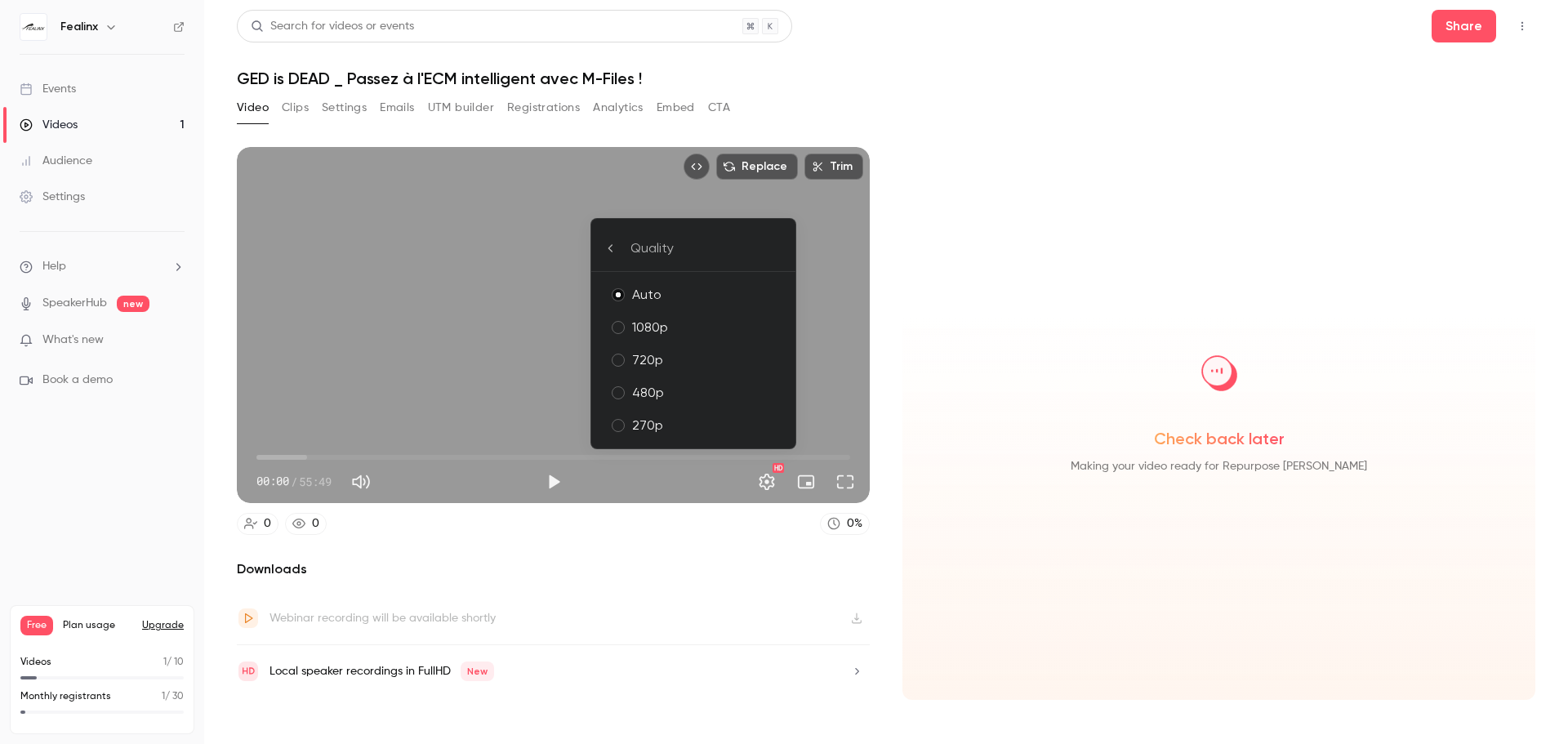
click at [766, 476] on div at bounding box center [784, 372] width 1568 height 744
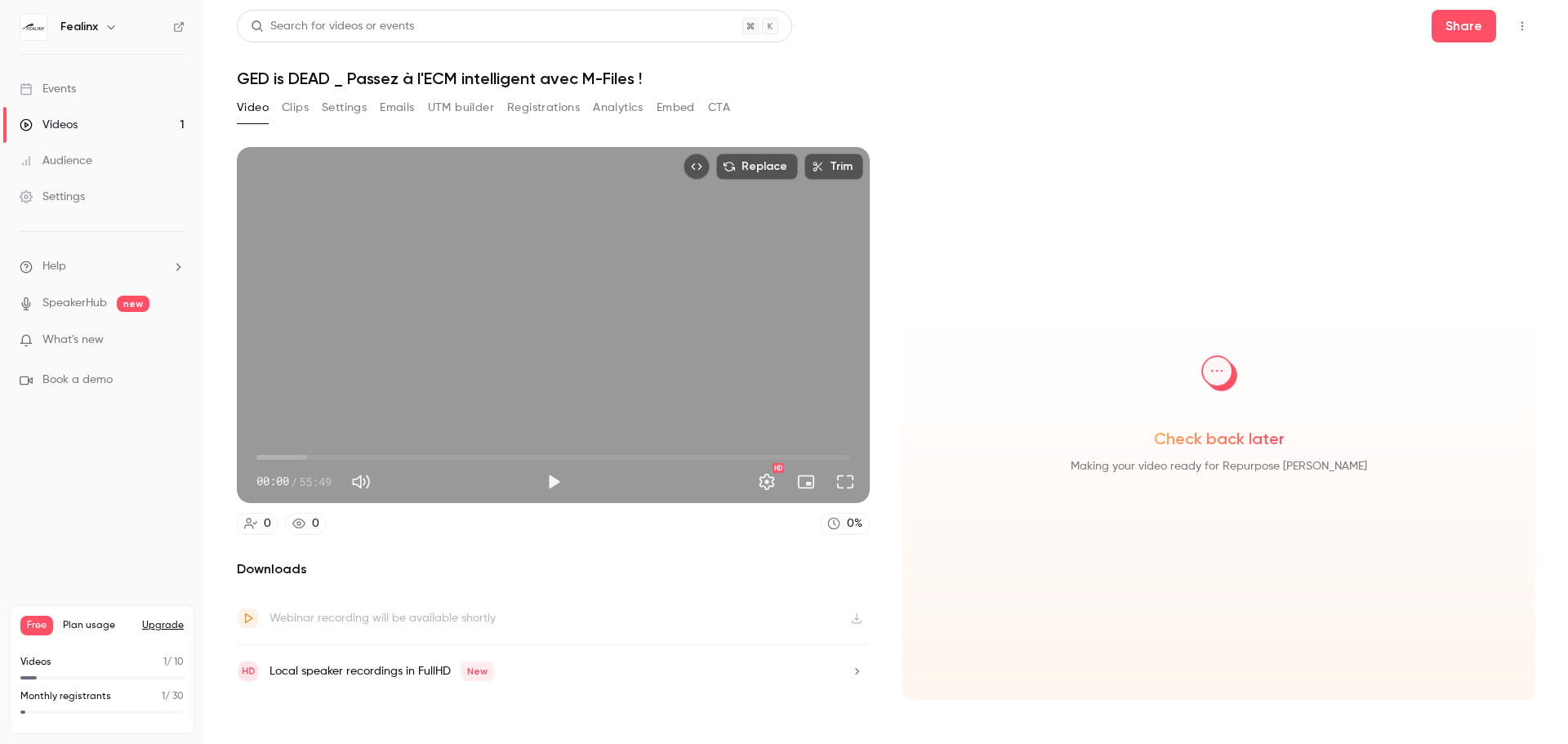
click at [372, 483] on button "Mute" at bounding box center [361, 482] width 32 height 32
type input "*"
click at [562, 483] on button "Play" at bounding box center [553, 482] width 32 height 32
click at [295, 454] on span "00:00" at bounding box center [553, 457] width 594 height 26
drag, startPoint x: 303, startPoint y: 458, endPoint x: 484, endPoint y: 461, distance: 181.0
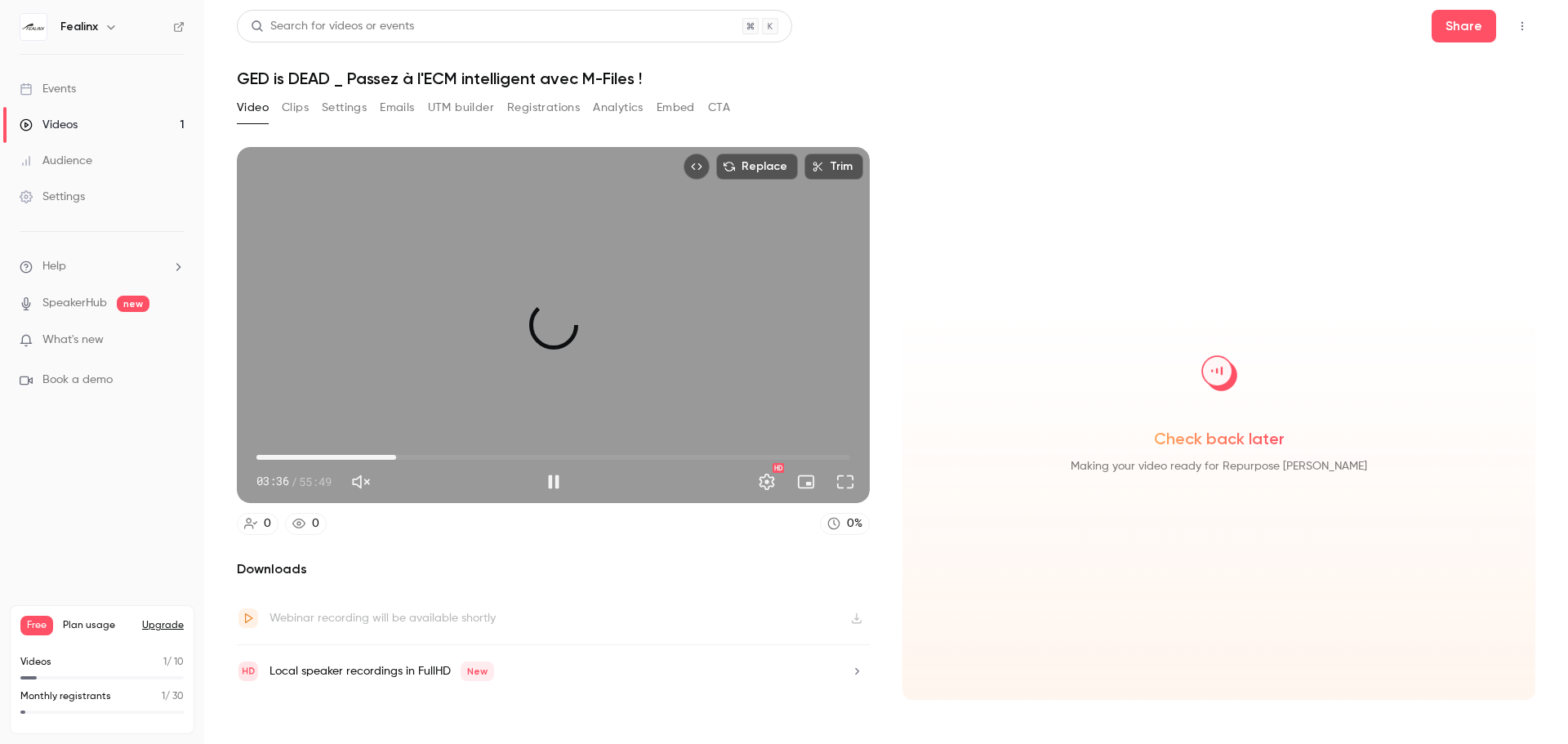
click at [399, 460] on span "13:07" at bounding box center [396, 457] width 4 height 4
drag, startPoint x: 589, startPoint y: 461, endPoint x: 617, endPoint y: 465, distance: 28.3
click at [590, 462] on span "20:11" at bounding box center [553, 457] width 594 height 26
click at [545, 486] on button "Pause" at bounding box center [553, 482] width 32 height 32
type input "*"
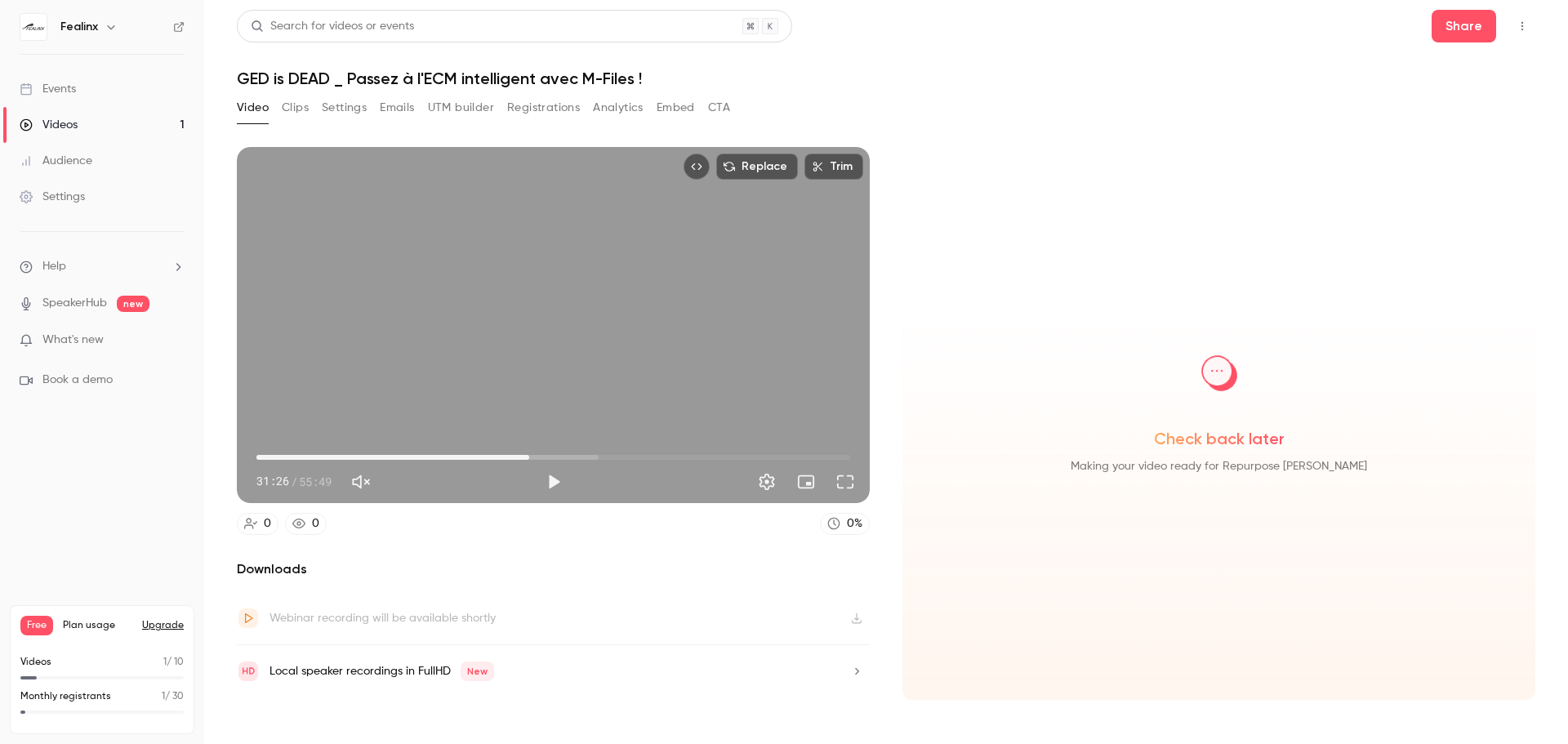
drag, startPoint x: 567, startPoint y: 457, endPoint x: 202, endPoint y: 464, distance: 365.1
click at [202, 464] on div "Fealinx Events Videos 1 Audience Settings Help SpeakerHub new What's new Book a…" at bounding box center [784, 372] width 1568 height 744
click at [292, 115] on button "Clips" at bounding box center [295, 107] width 27 height 26
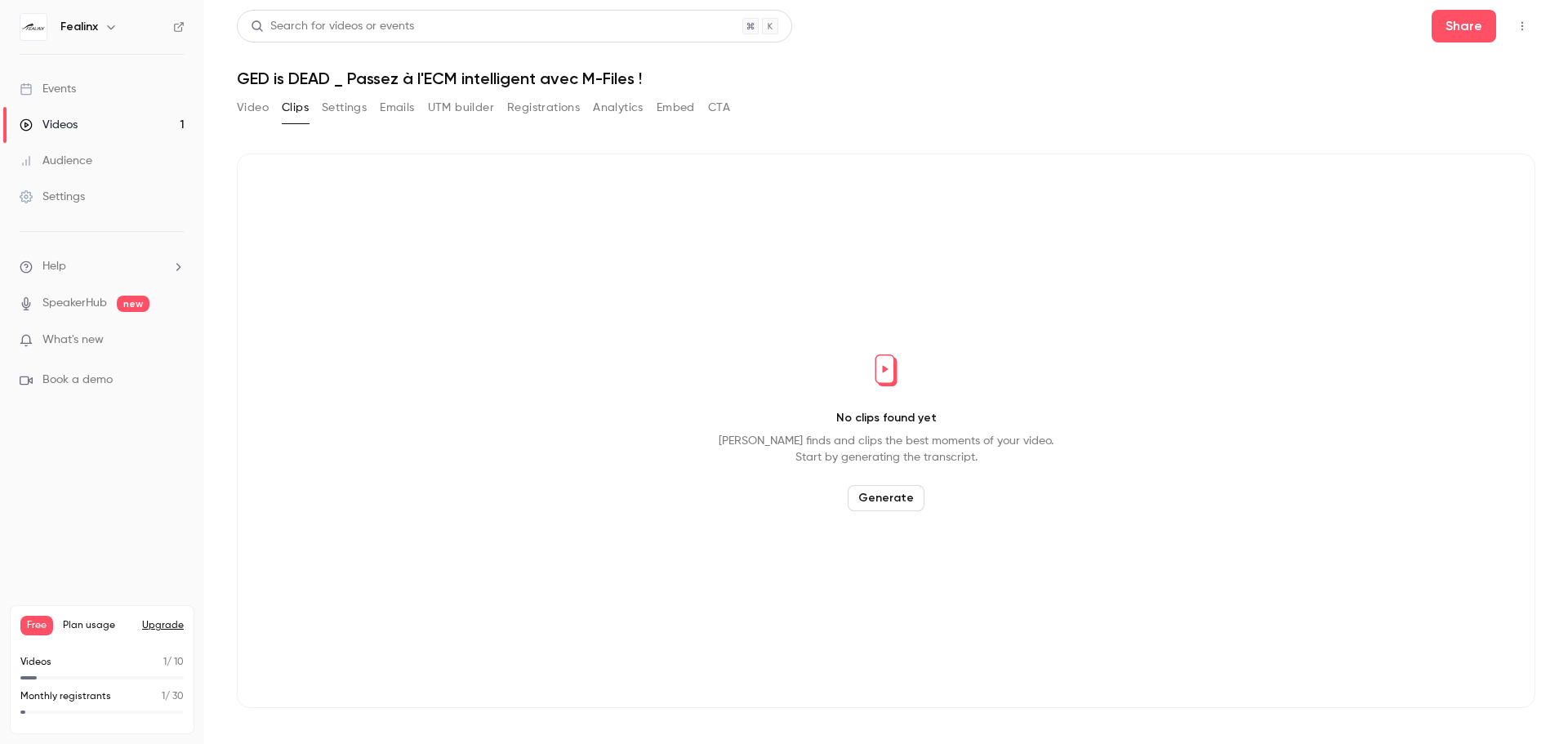
click at [262, 109] on button "Video" at bounding box center [252, 107] width 31 height 26
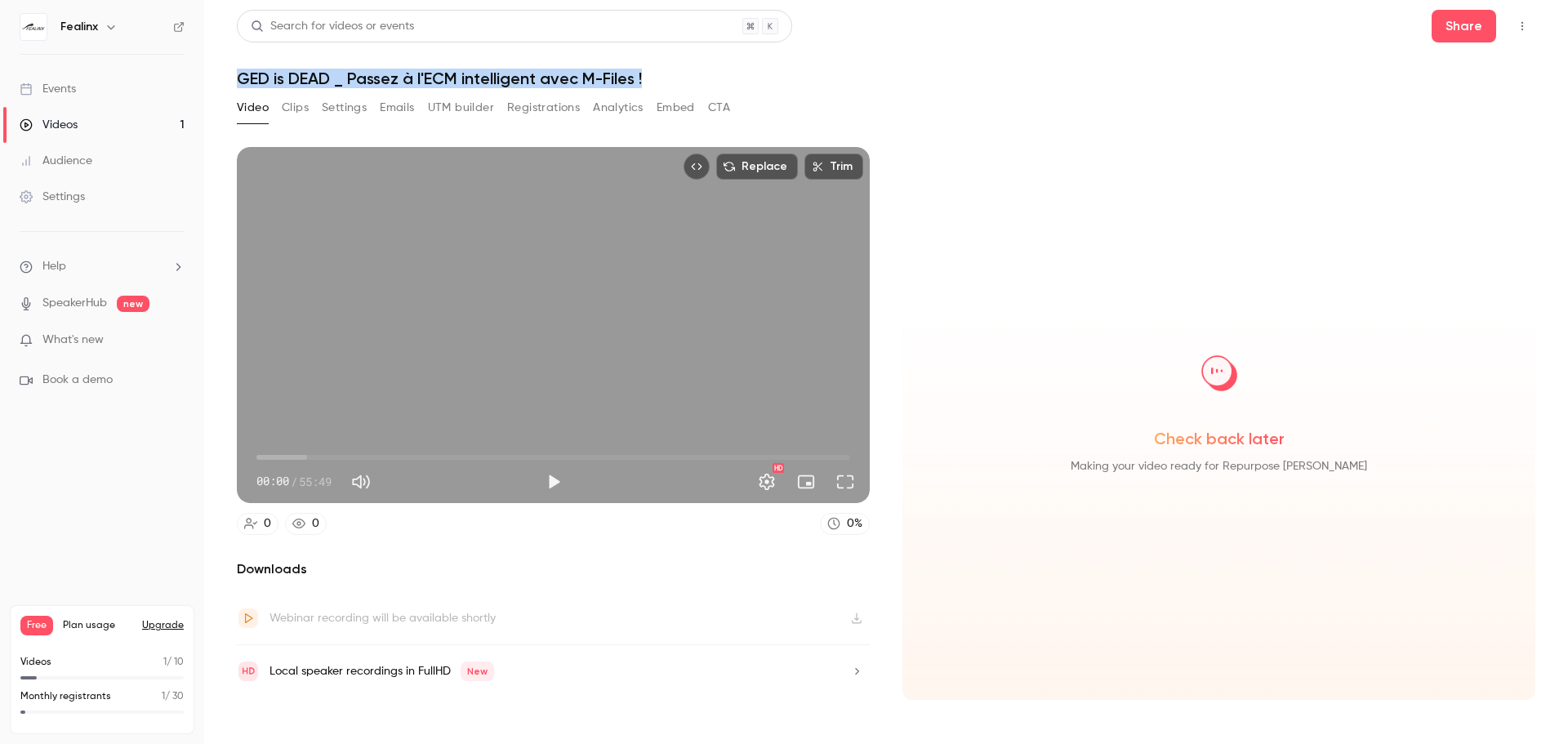
drag, startPoint x: 241, startPoint y: 77, endPoint x: 715, endPoint y: 67, distance: 474.1
click at [707, 67] on header "Search for videos or events Share GED is DEAD _ Passez à l'ECM intelligent avec…" at bounding box center [886, 49] width 1299 height 78
click at [716, 67] on header "Search for videos or events Share GED is DEAD _ Passez à l'ECM intelligent avec…" at bounding box center [886, 49] width 1299 height 78
click at [300, 109] on button "Clips" at bounding box center [295, 107] width 27 height 26
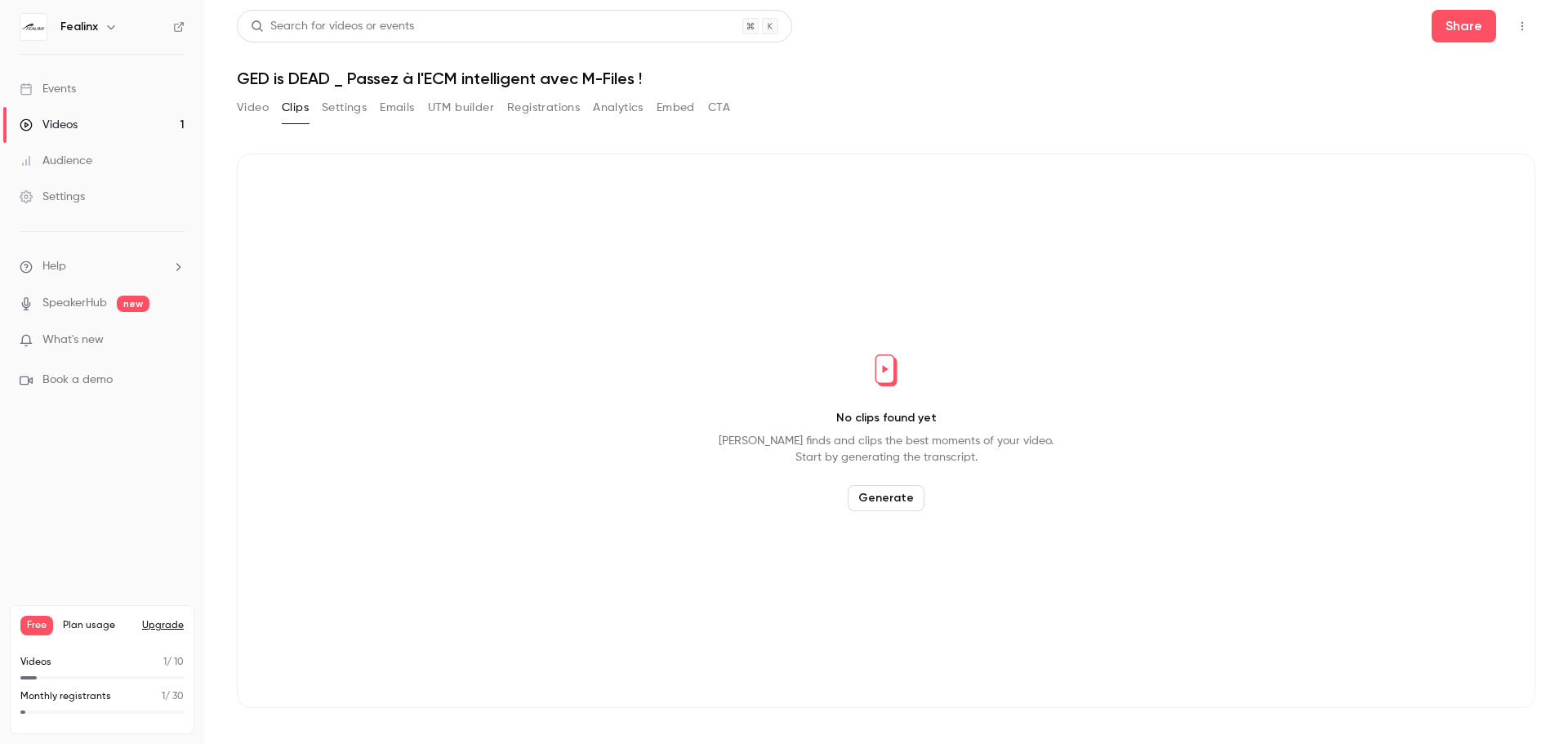
click at [892, 506] on button "Generate" at bounding box center [885, 497] width 76 height 26
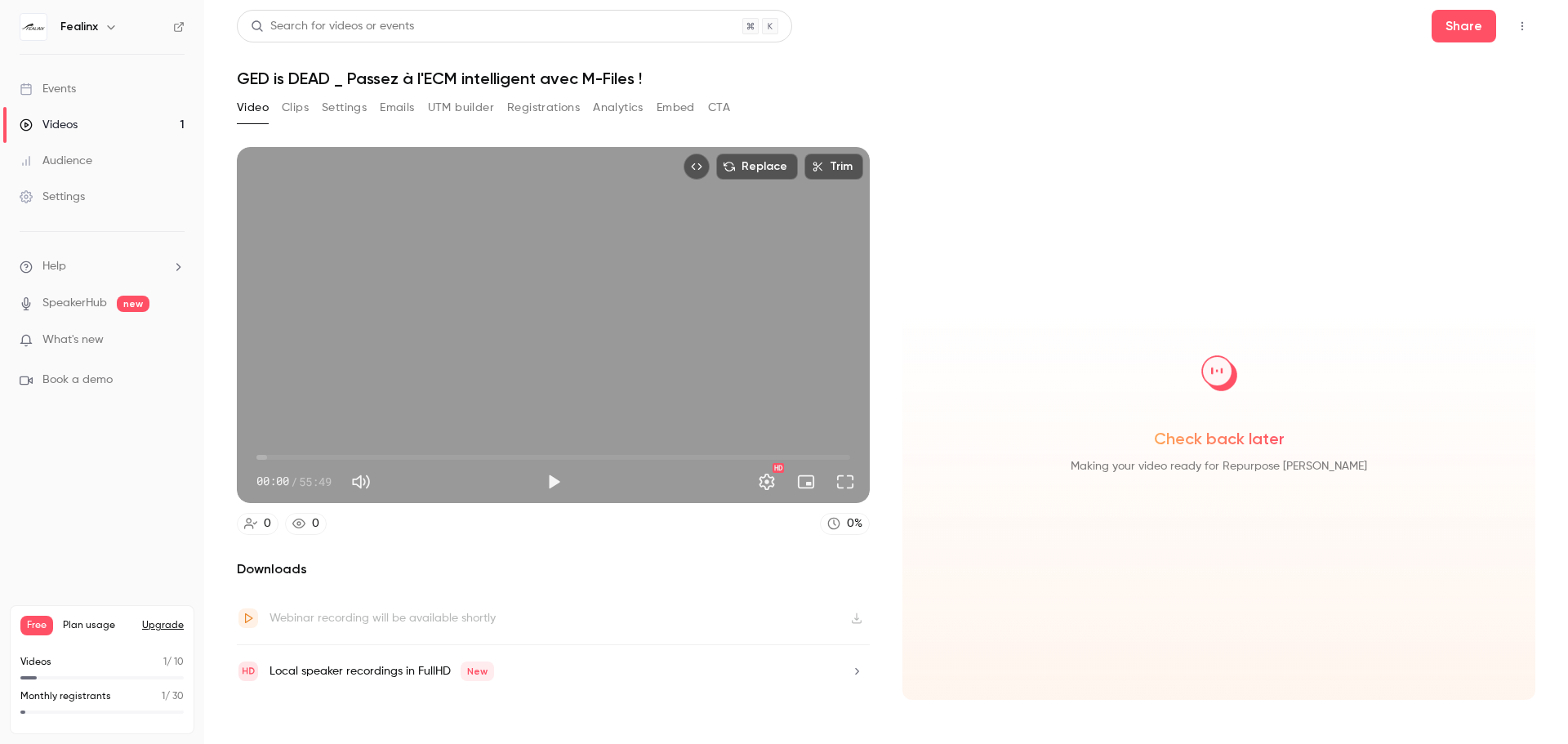
click at [479, 457] on span "00:00" at bounding box center [553, 457] width 594 height 26
click at [557, 480] on button "Play" at bounding box center [553, 482] width 32 height 32
click at [557, 480] on button "Pause" at bounding box center [553, 482] width 32 height 32
type input "******"
drag, startPoint x: 1096, startPoint y: 463, endPoint x: 1361, endPoint y: 477, distance: 265.4
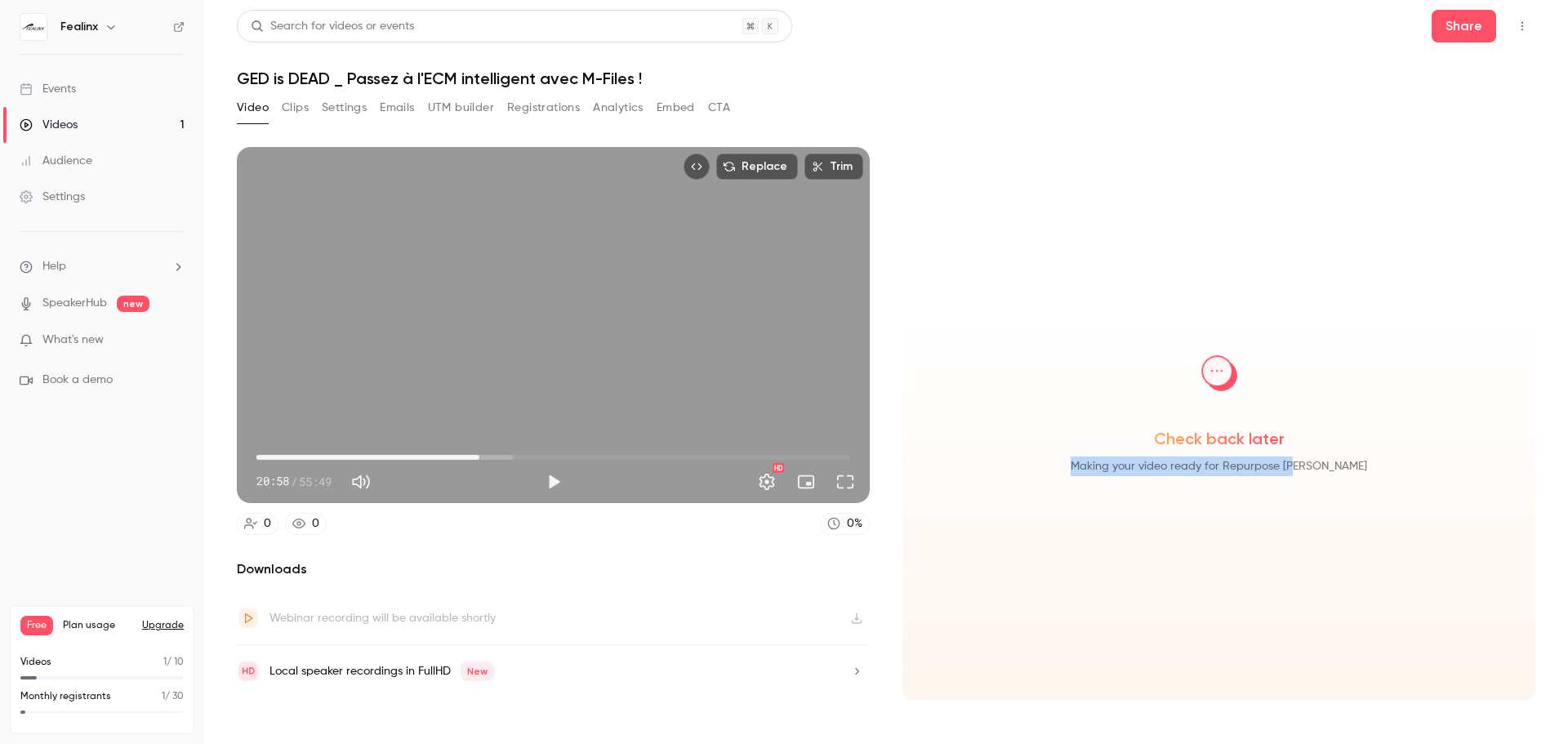
click at [1361, 477] on div "Check back later Making your video ready for Repurpose [PERSON_NAME]" at bounding box center [1219, 423] width 633 height 553
click at [72, 207] on link "Settings" at bounding box center [102, 197] width 204 height 36
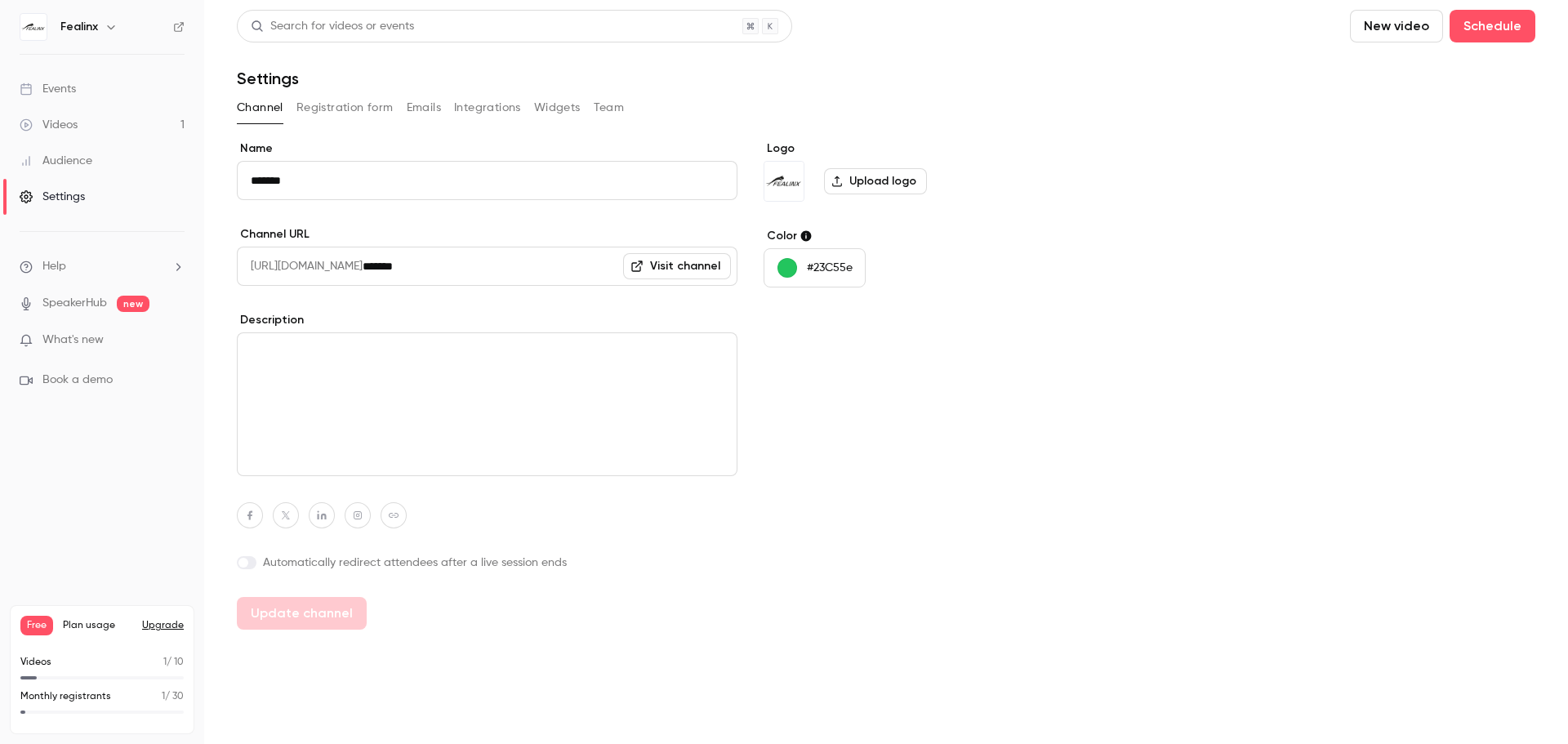
click at [330, 263] on span "[URL][DOMAIN_NAME]" at bounding box center [300, 266] width 126 height 40
click at [370, 345] on textarea at bounding box center [487, 405] width 501 height 144
click at [800, 314] on div "Logo Upload logo Color #23C55e" at bounding box center [889, 385] width 251 height 489
click at [389, 117] on button "Registration form" at bounding box center [345, 107] width 97 height 26
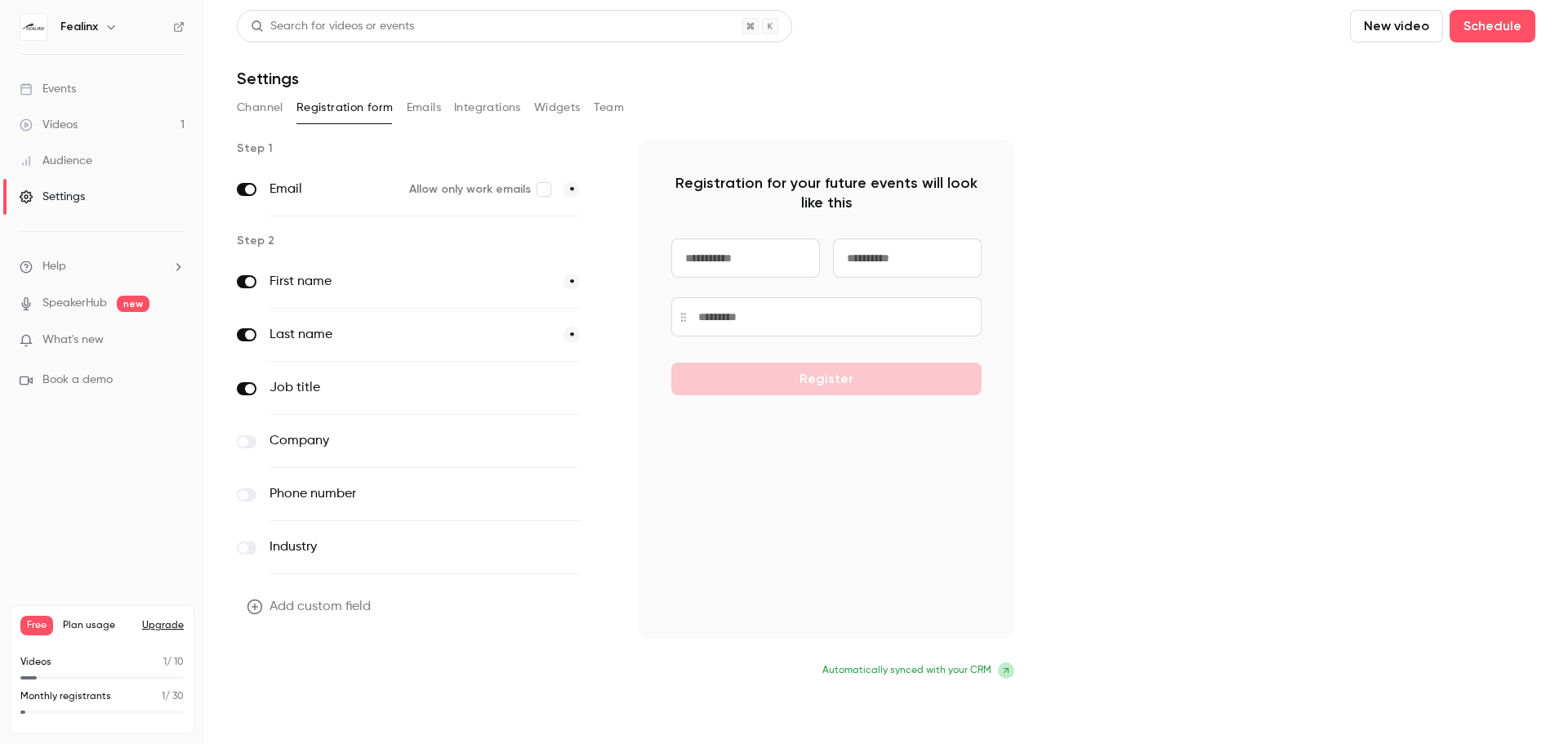
click at [329, 669] on button "Update form" at bounding box center [291, 672] width 111 height 32
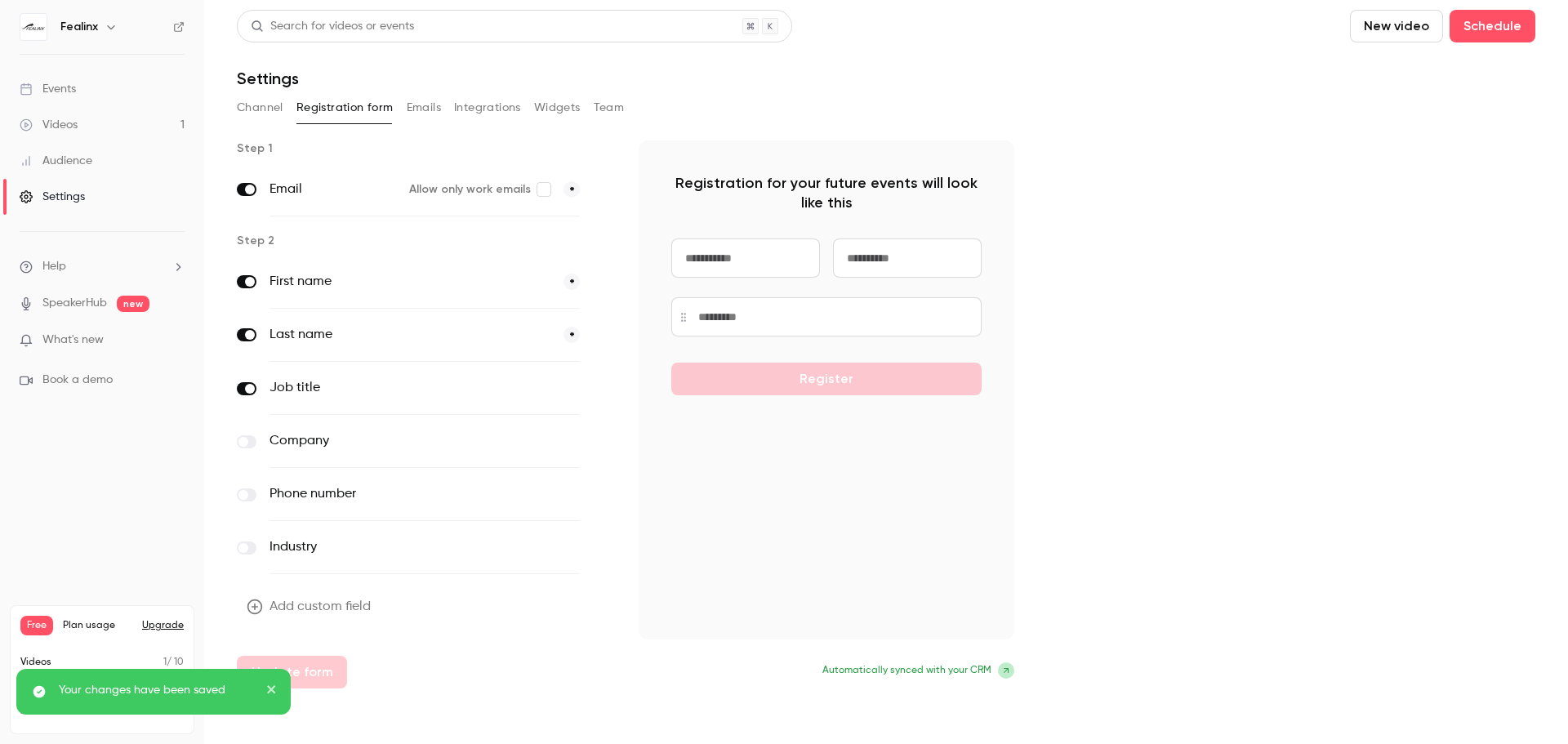
click at [64, 123] on div "Videos" at bounding box center [49, 125] width 58 height 16
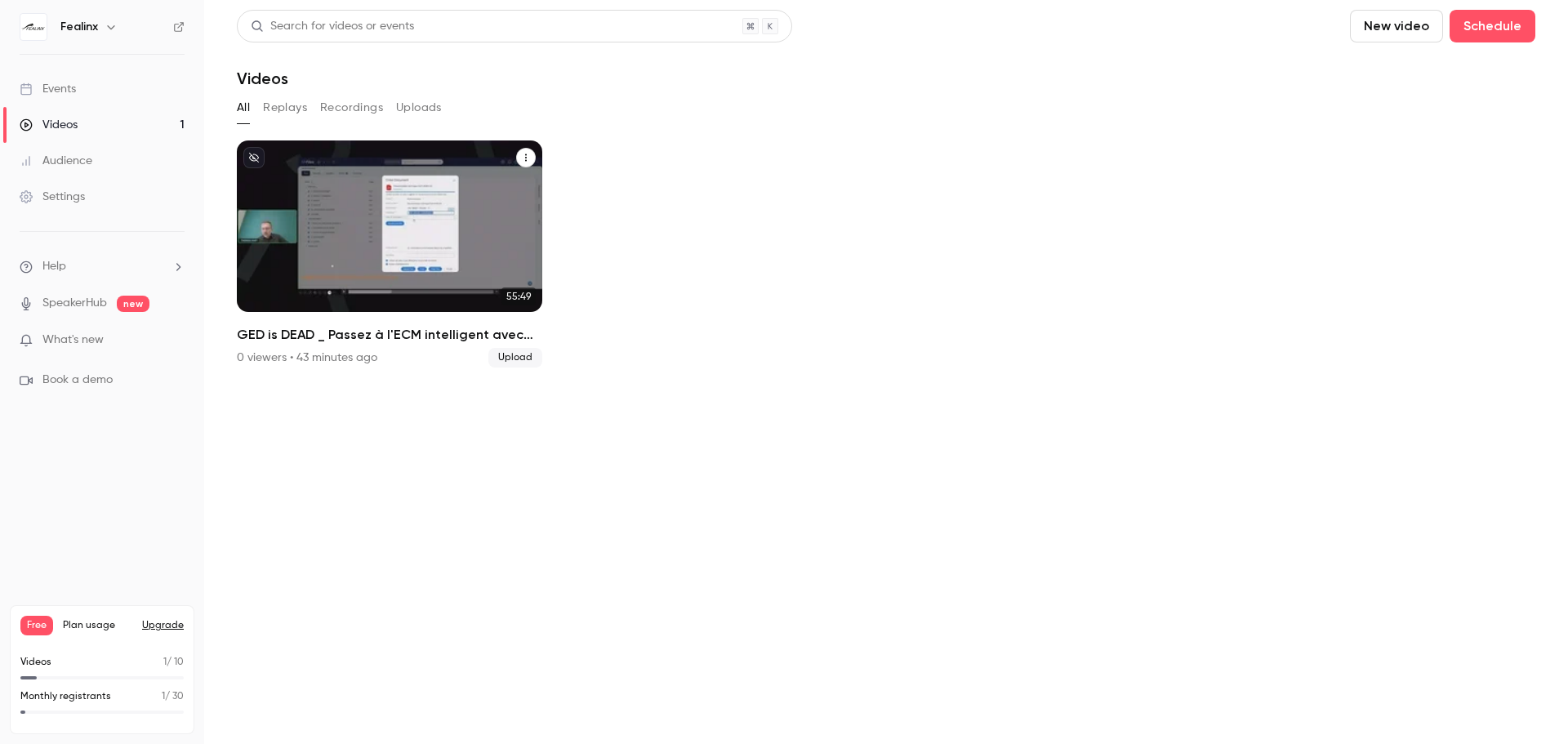
click at [338, 327] on h2 "GED is DEAD _ Passez à l'ECM intelligent avec M-Files !" at bounding box center [390, 335] width 306 height 20
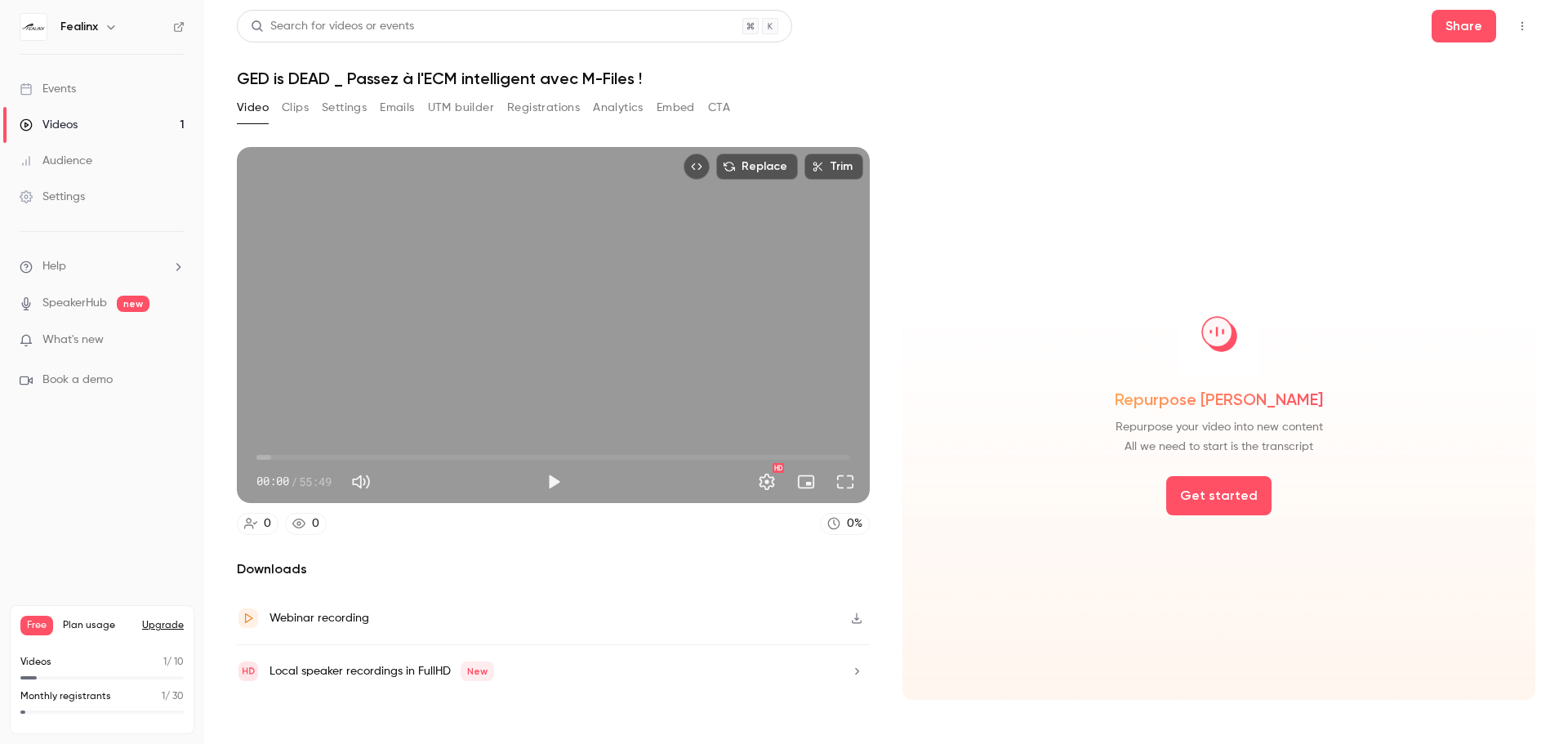
click at [300, 111] on button "Clips" at bounding box center [295, 107] width 27 height 26
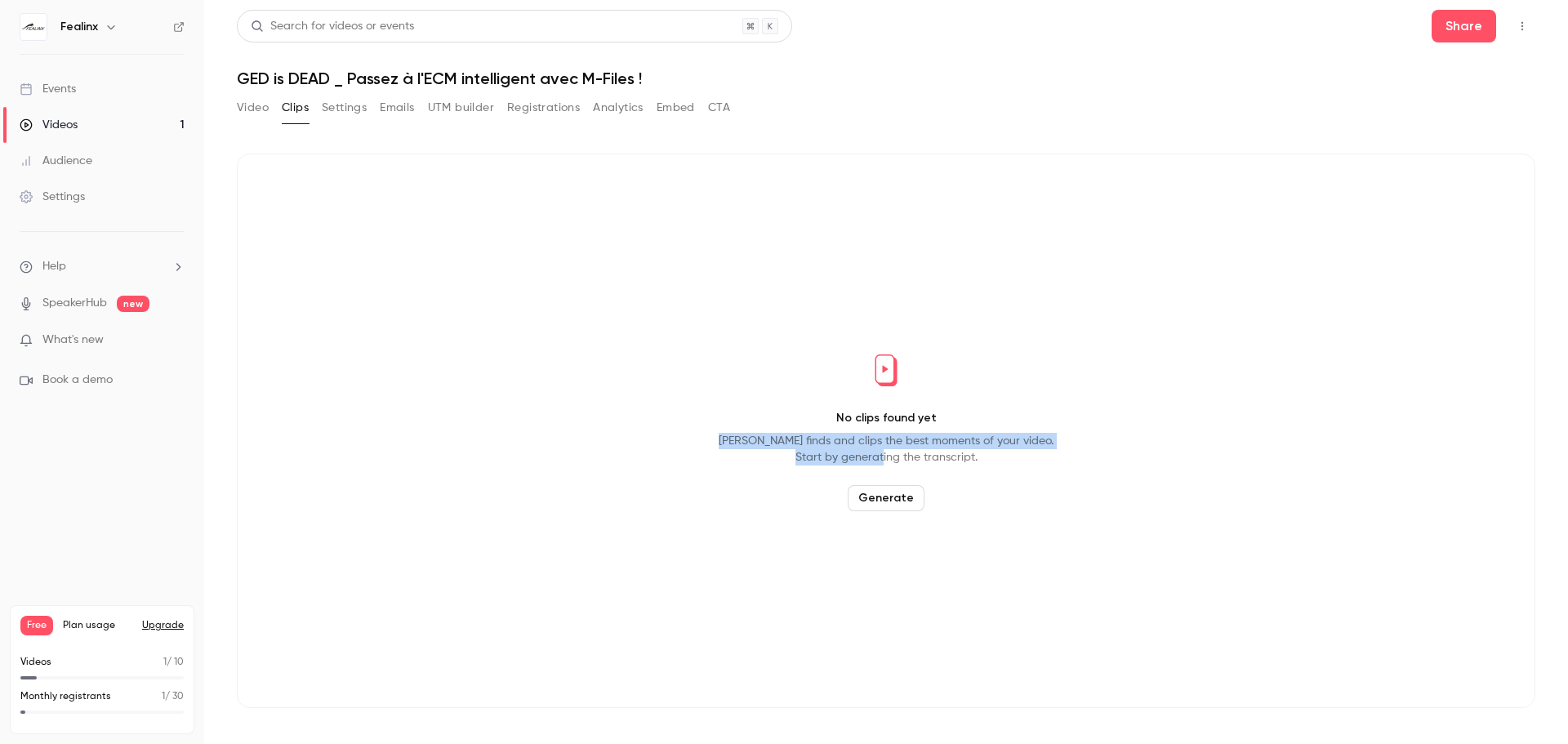
drag, startPoint x: 748, startPoint y: 434, endPoint x: 968, endPoint y: 455, distance: 221.0
click at [960, 453] on div "No clips found yet [PERSON_NAME] finds and clips the best moments of your video…" at bounding box center [886, 431] width 1299 height 554
click at [971, 457] on p "[PERSON_NAME] finds and clips the best moments of your video. Start by generati…" at bounding box center [886, 449] width 335 height 32
click at [892, 495] on button "Generate" at bounding box center [885, 497] width 76 height 26
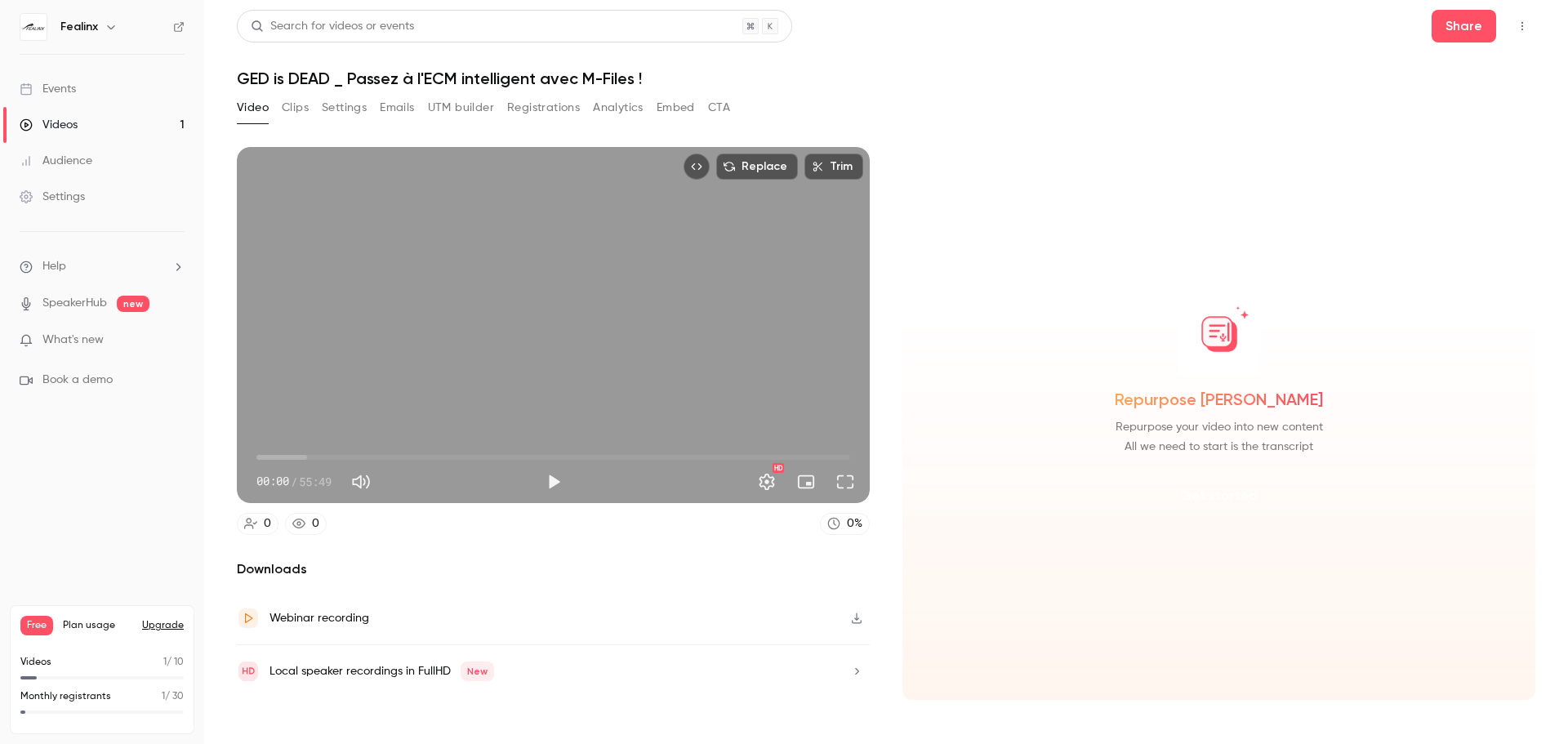
click at [1228, 501] on button "Get started" at bounding box center [1218, 496] width 105 height 40
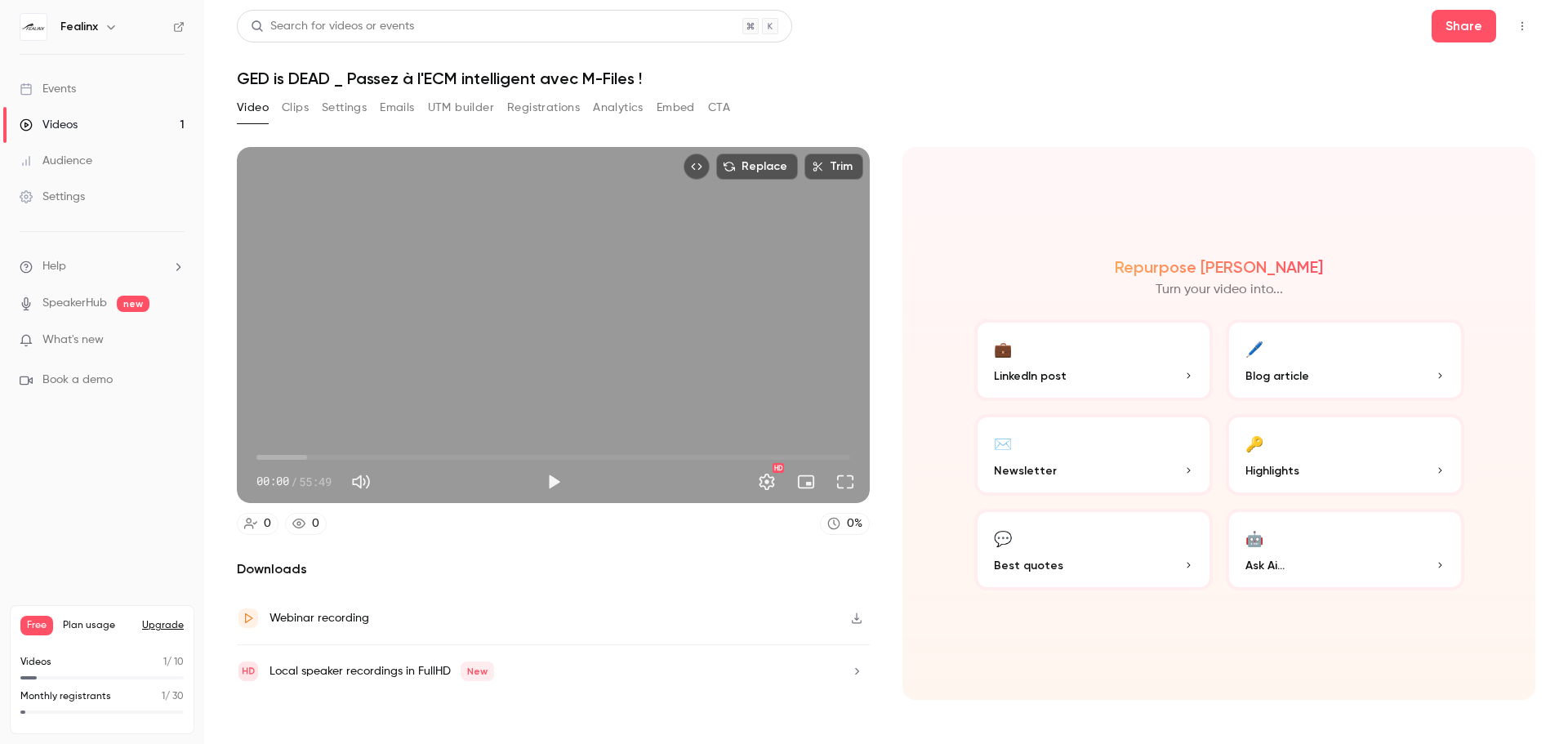
click at [294, 114] on button "Clips" at bounding box center [295, 107] width 27 height 26
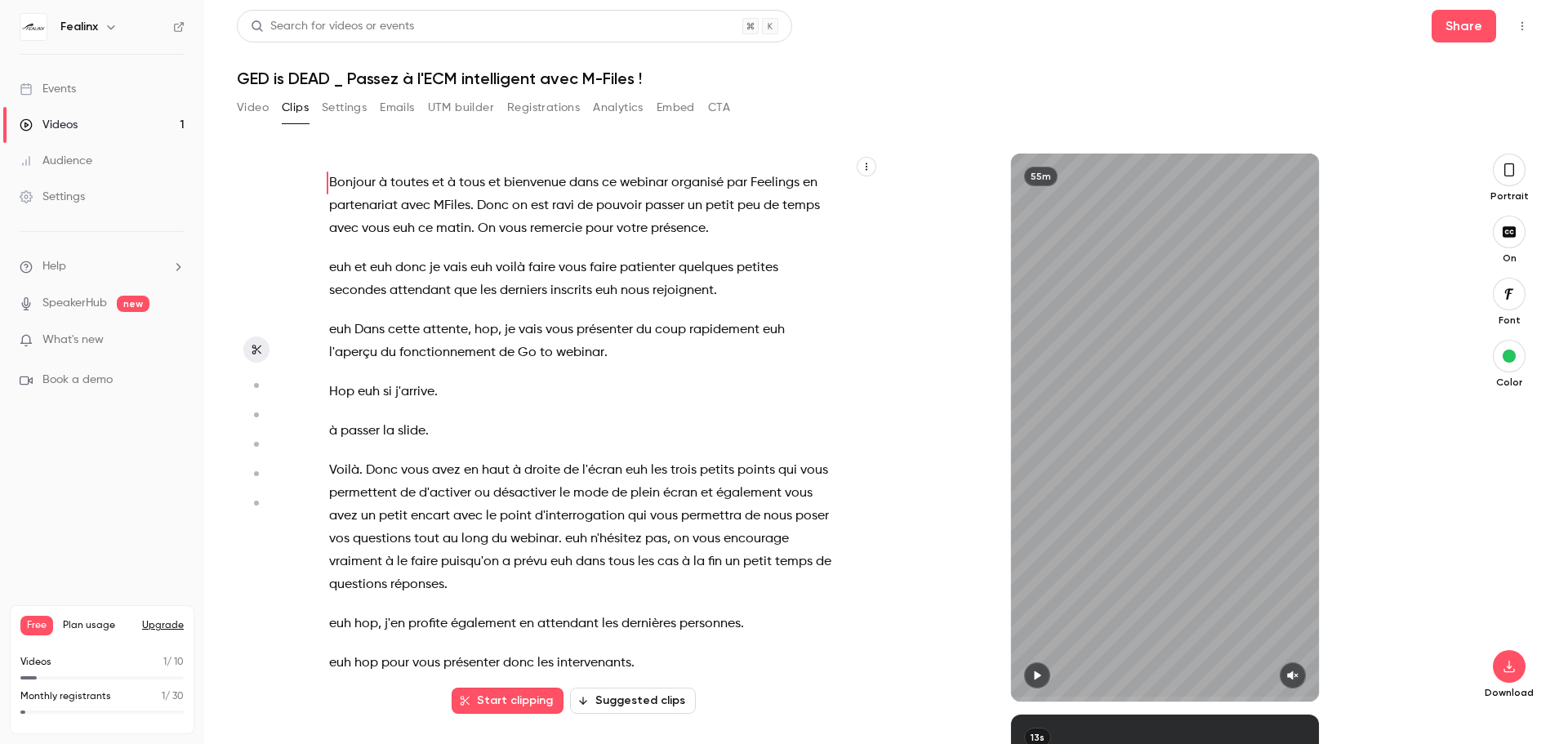
click at [260, 381] on icon "button" at bounding box center [255, 385] width 14 height 12
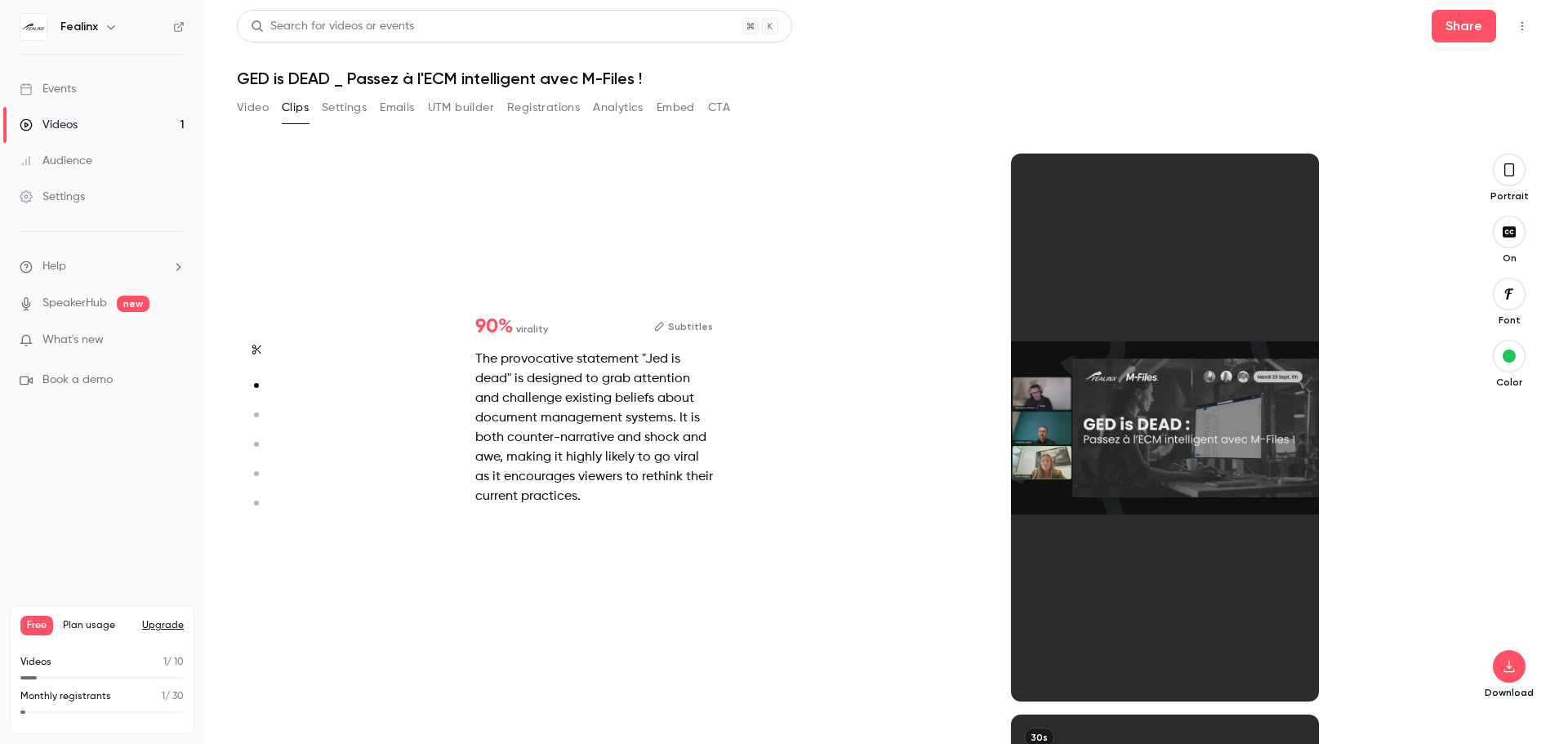
scroll to position [561, 0]
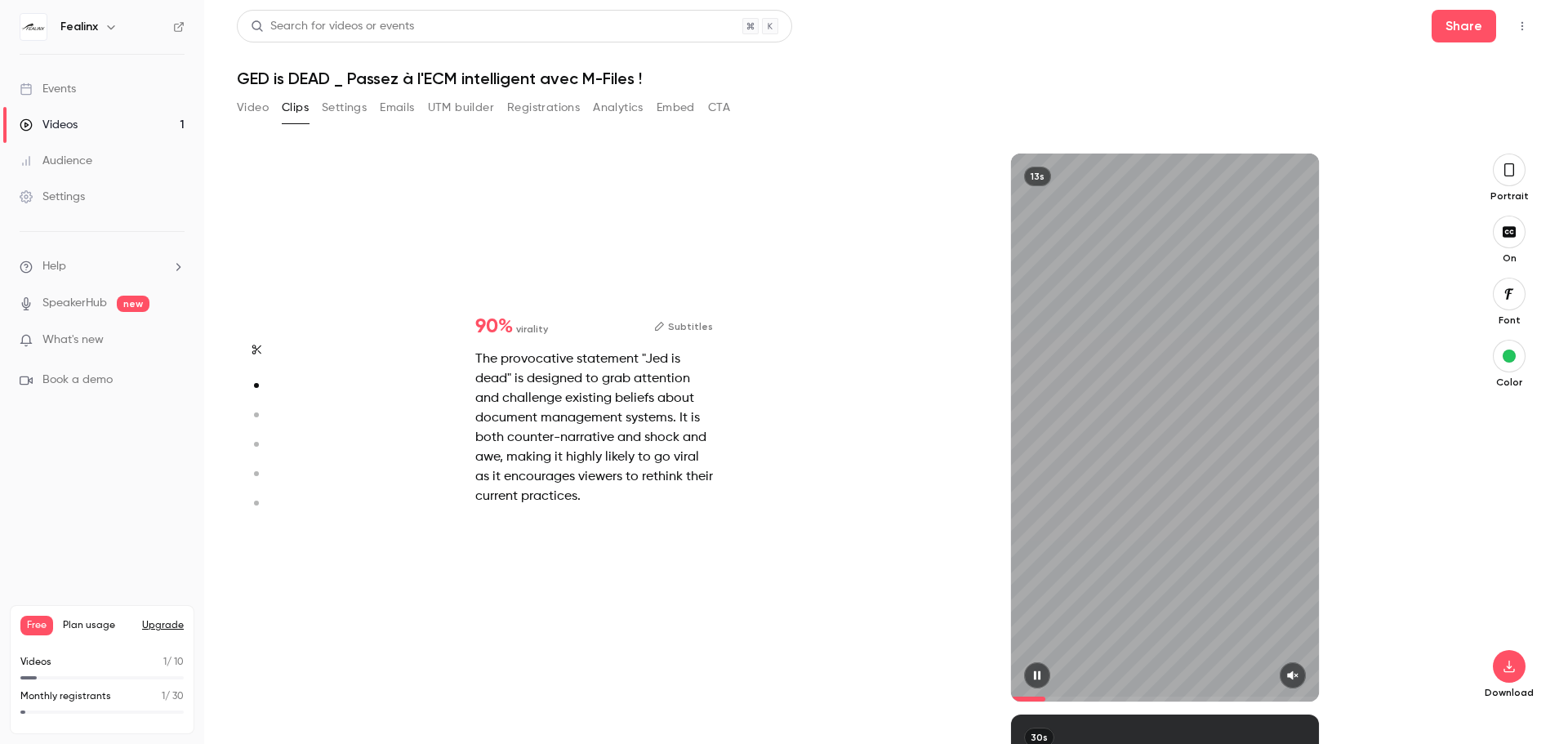
click at [1041, 677] on icon "button" at bounding box center [1037, 675] width 13 height 12
drag, startPoint x: 1042, startPoint y: 695, endPoint x: 1008, endPoint y: 699, distance: 34.2
click at [1008, 699] on div "13s" at bounding box center [1165, 427] width 571 height 548
click at [1039, 674] on icon "button" at bounding box center [1037, 675] width 13 height 12
click at [1296, 672] on icon "button" at bounding box center [1293, 675] width 13 height 12
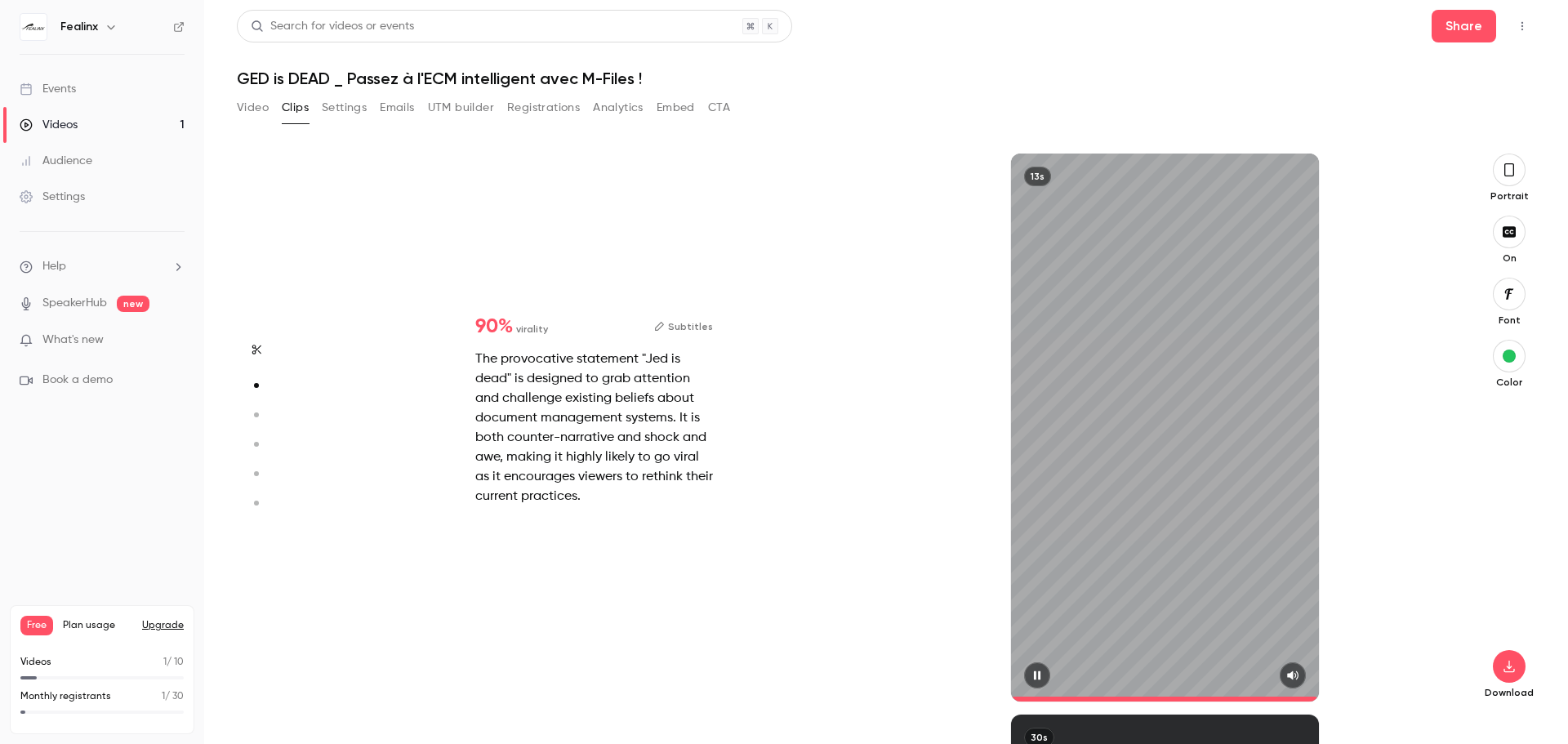
click at [1043, 674] on icon "button" at bounding box center [1037, 675] width 13 height 12
click at [257, 406] on button "button" at bounding box center [256, 415] width 26 height 26
type input "*"
click at [1286, 677] on button "button" at bounding box center [1293, 675] width 26 height 26
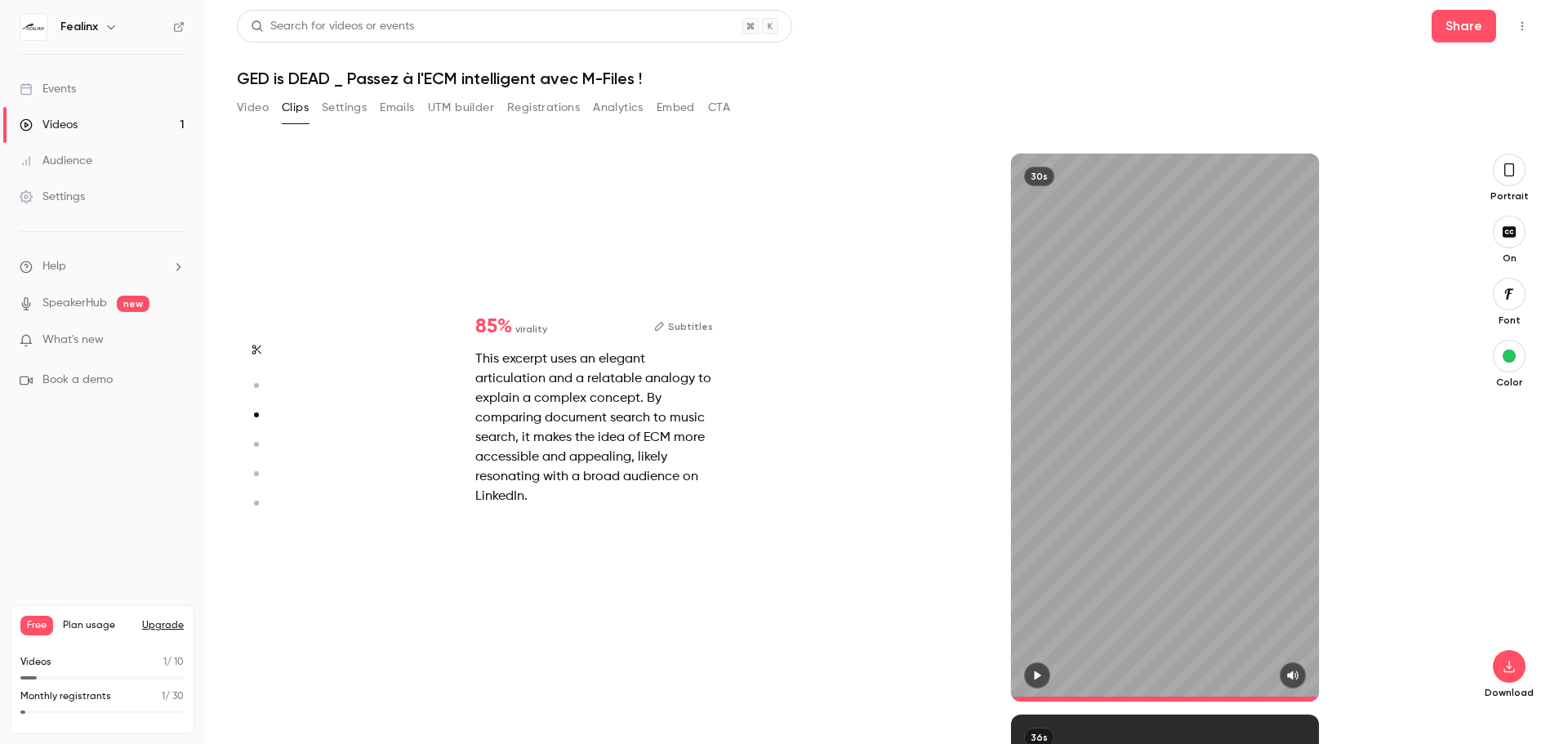
click at [253, 444] on icon "button" at bounding box center [255, 444] width 14 height 12
type input "*"
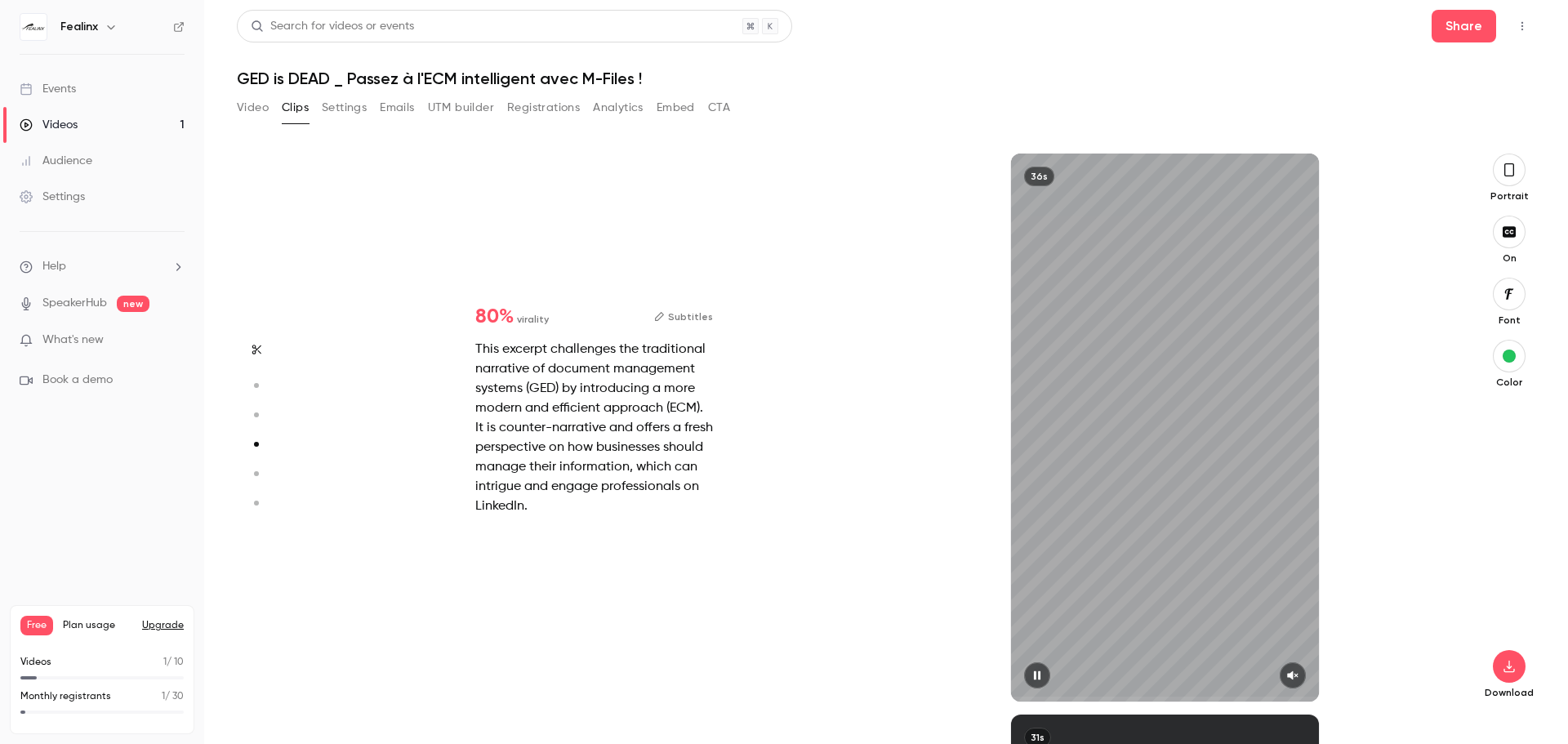
scroll to position [1683, 0]
click at [1289, 678] on icon "button" at bounding box center [1293, 675] width 13 height 12
click at [1069, 696] on span at bounding box center [1165, 698] width 308 height 4
click at [1159, 702] on div "Start clipping Suggested clips 55m 90 % virality Subtitles The provocative stat…" at bounding box center [879, 449] width 1142 height 590
drag, startPoint x: 1158, startPoint y: 699, endPoint x: 1186, endPoint y: 698, distance: 28.0
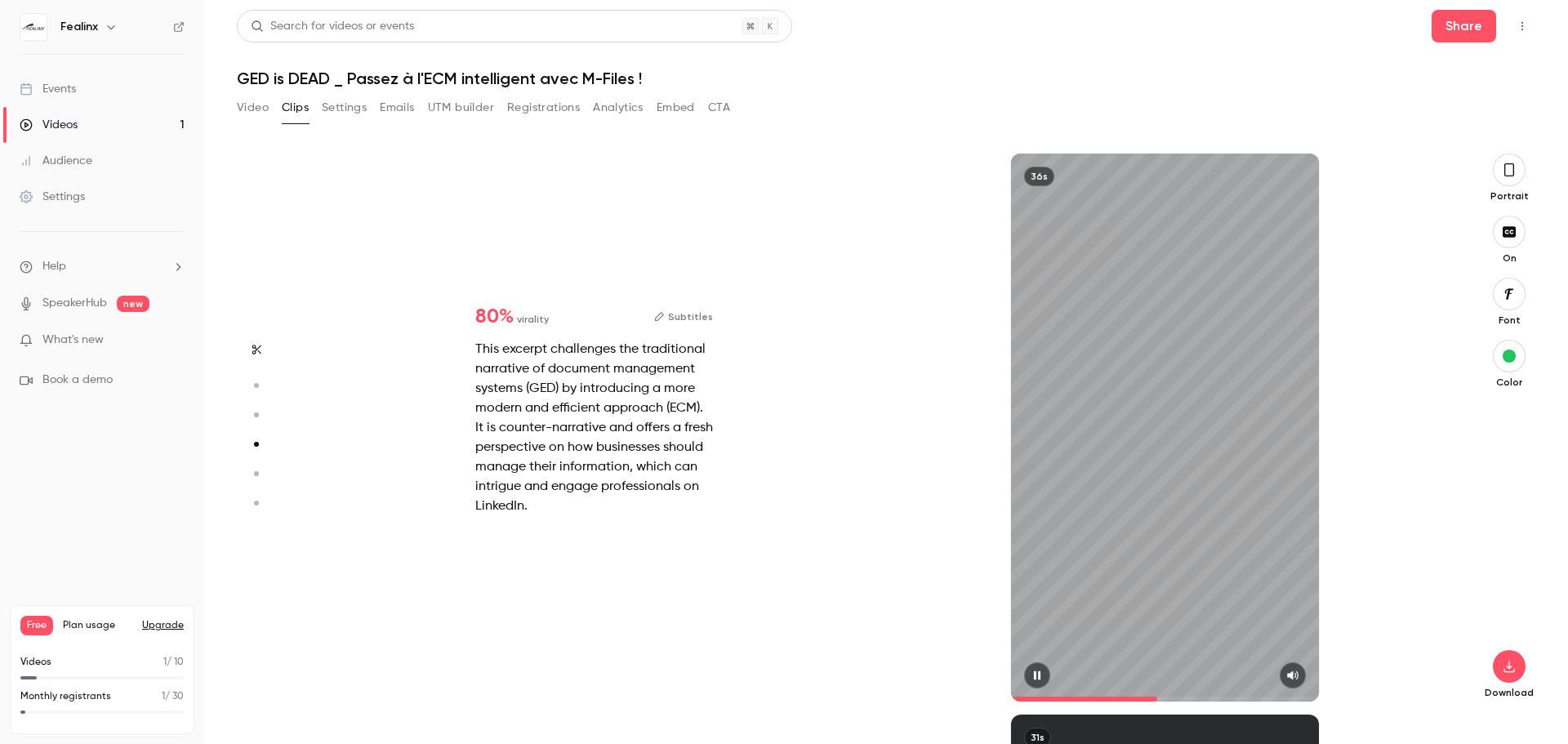
click at [1158, 698] on span at bounding box center [1165, 698] width 308 height 4
click at [1216, 697] on span at bounding box center [1165, 698] width 308 height 4
click at [1254, 699] on span at bounding box center [1165, 698] width 308 height 4
click at [1284, 698] on span at bounding box center [1165, 698] width 308 height 4
click at [260, 473] on icon "button" at bounding box center [255, 473] width 14 height 12
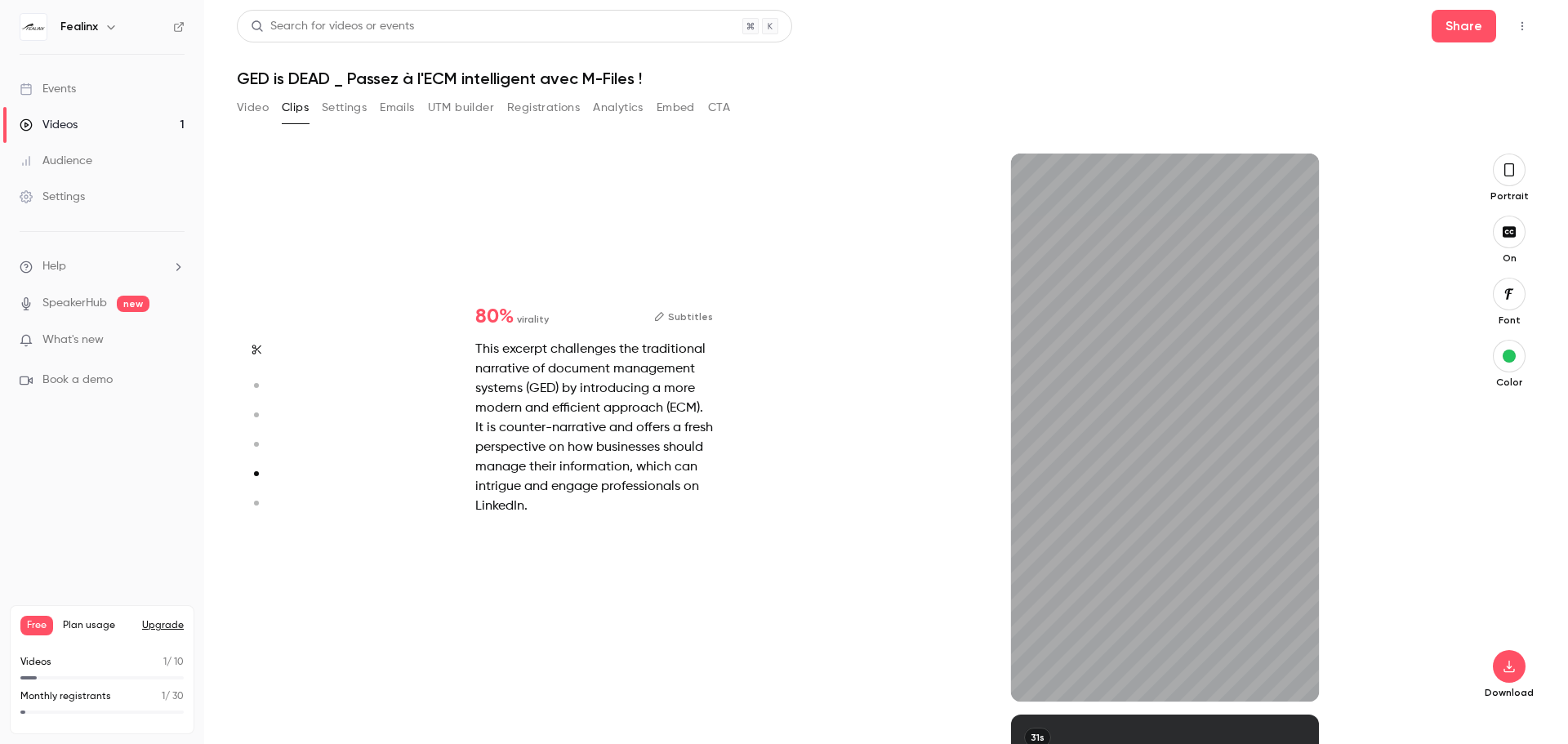
type input "*"
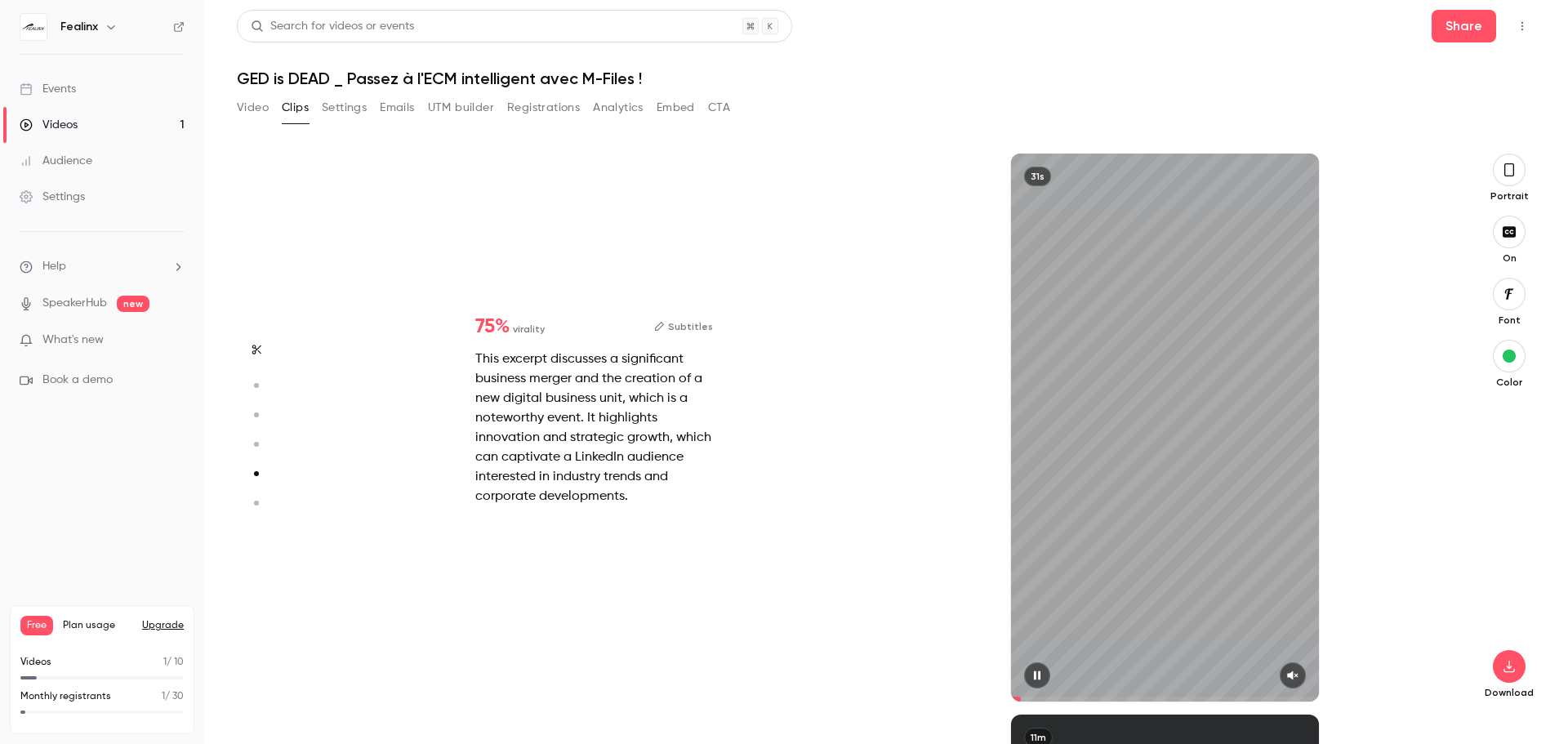
click at [1286, 669] on button "button" at bounding box center [1293, 675] width 26 height 26
click at [1150, 693] on span at bounding box center [1165, 699] width 308 height 26
drag, startPoint x: 1205, startPoint y: 698, endPoint x: 1220, endPoint y: 699, distance: 15.0
click at [1205, 698] on span at bounding box center [1165, 698] width 308 height 4
click at [1246, 696] on span at bounding box center [1165, 698] width 308 height 4
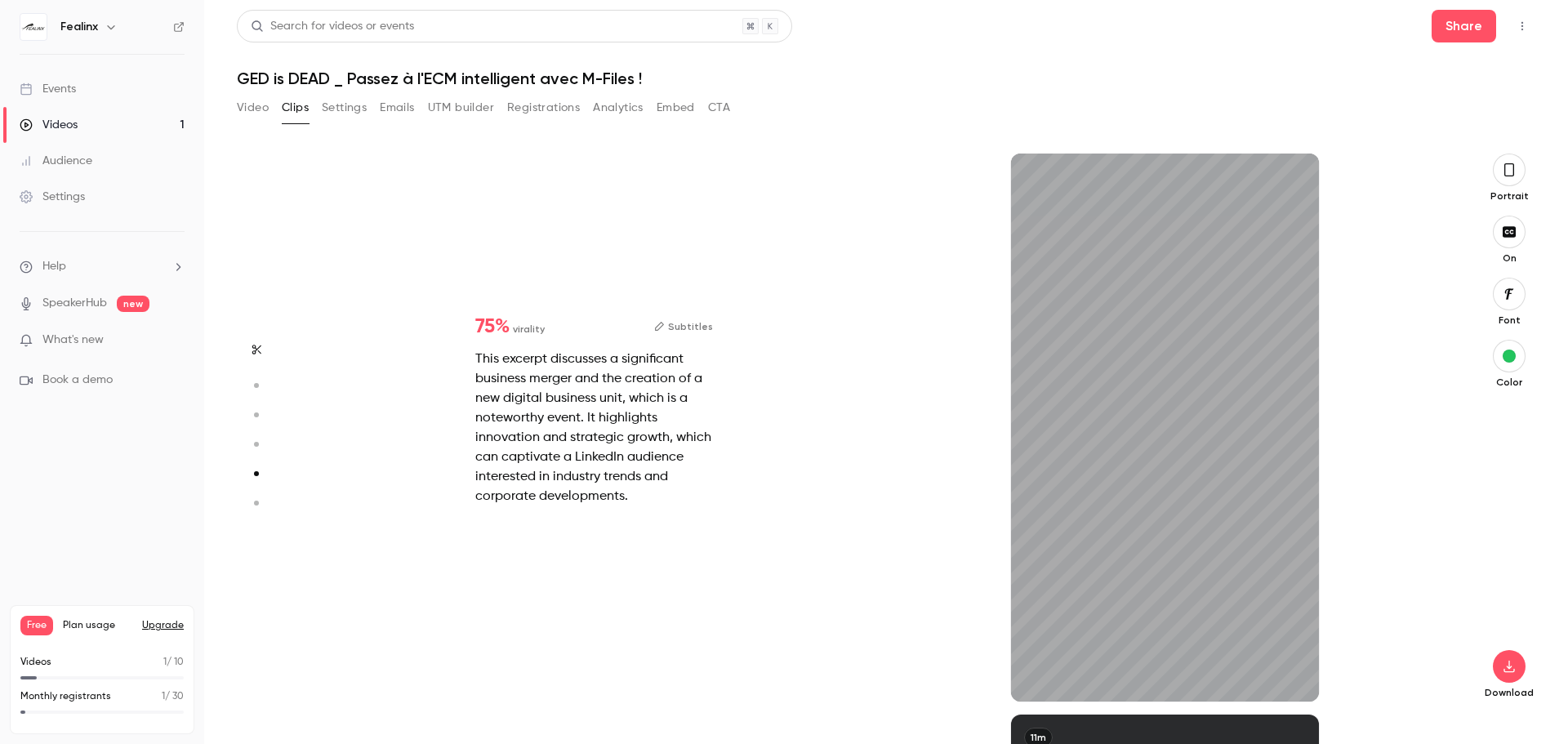
click at [259, 500] on icon "button" at bounding box center [255, 503] width 14 height 12
type input "*"
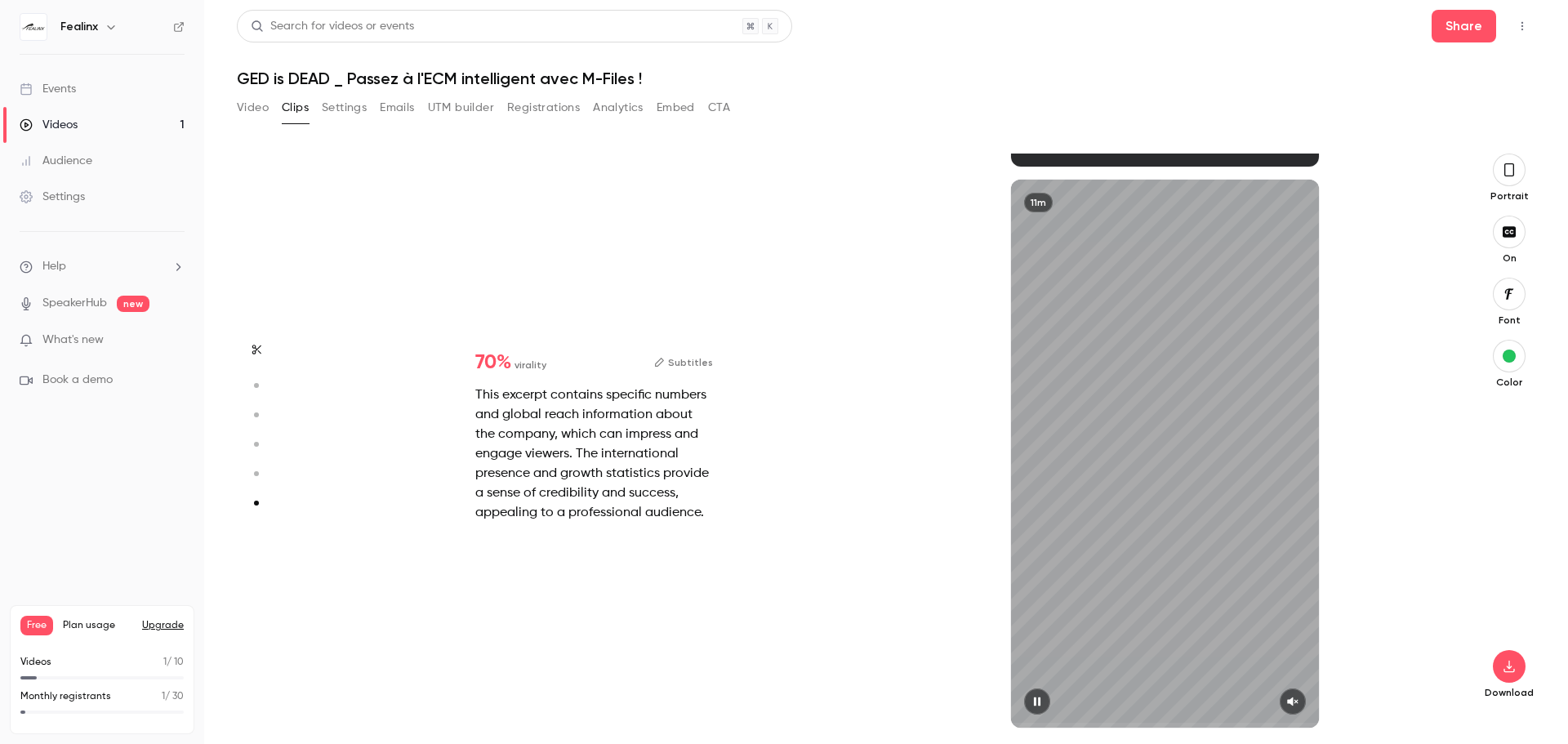
scroll to position [2780, 0]
click at [1299, 702] on icon "button" at bounding box center [1293, 702] width 13 height 12
click at [1120, 715] on span at bounding box center [1165, 725] width 308 height 26
click at [1196, 718] on span at bounding box center [1165, 725] width 308 height 26
click at [1241, 722] on span at bounding box center [1165, 725] width 308 height 26
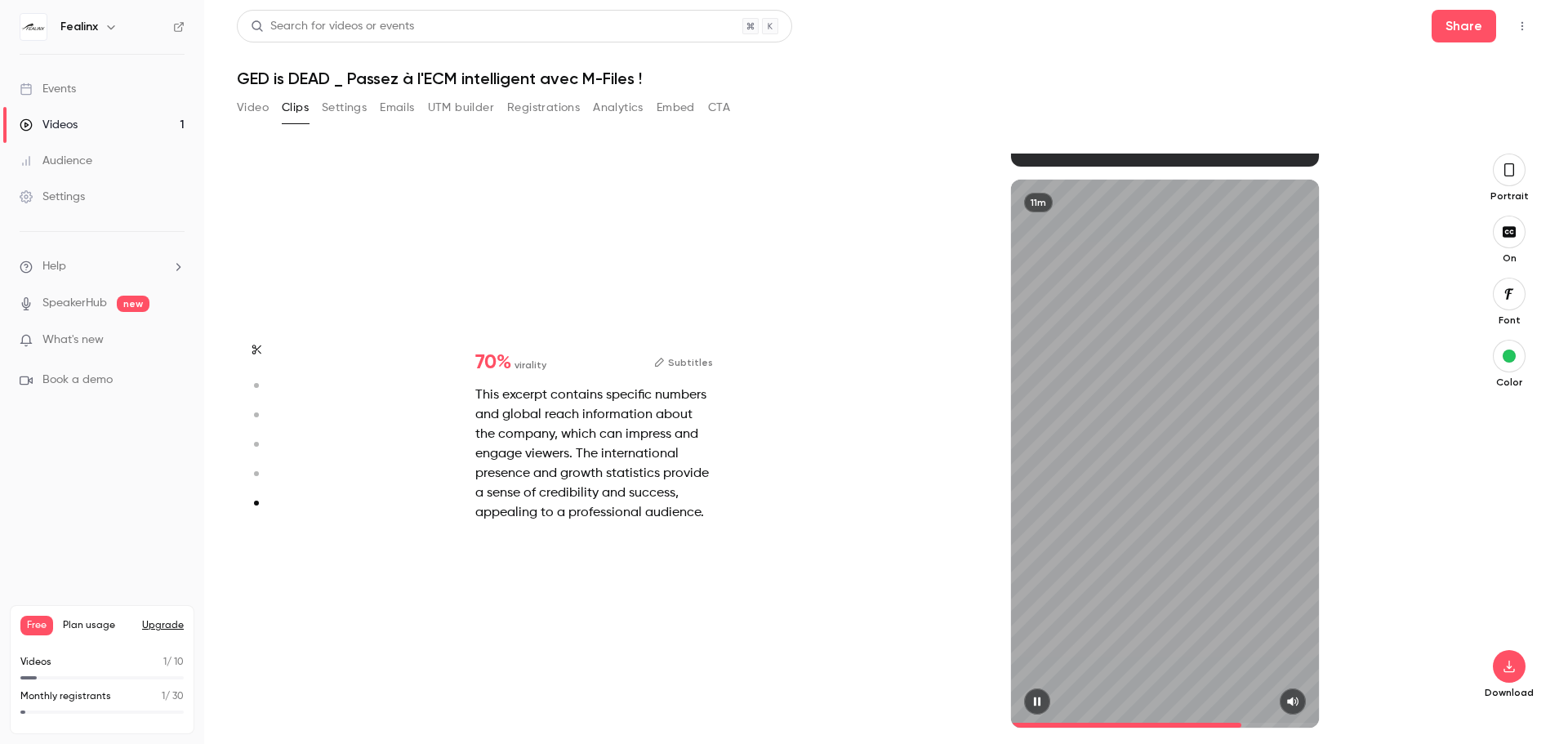
click at [1277, 724] on span at bounding box center [1165, 724] width 308 height 4
click at [1034, 700] on icon "button" at bounding box center [1037, 702] width 13 height 12
click at [249, 350] on button "button" at bounding box center [256, 349] width 26 height 26
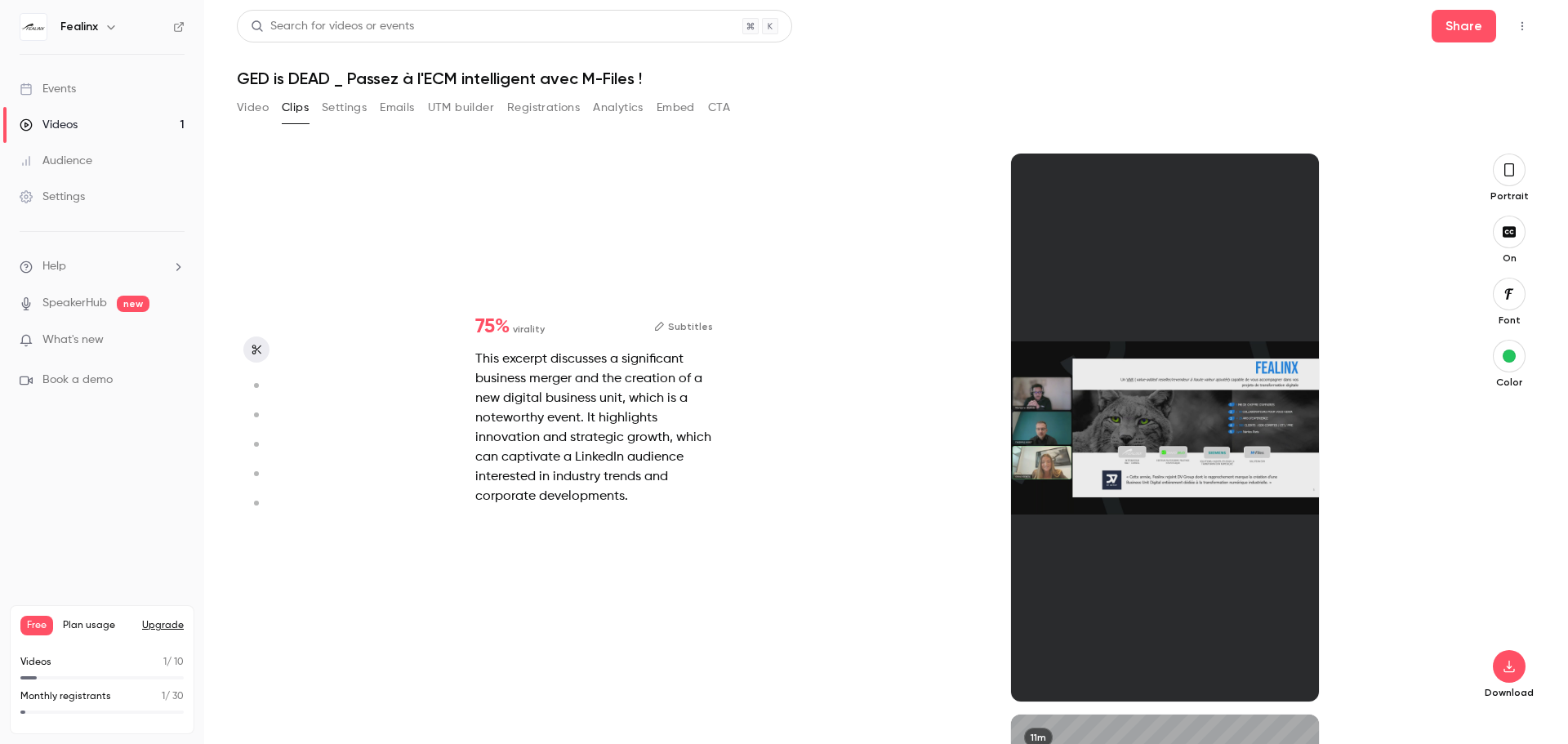
type input "*"
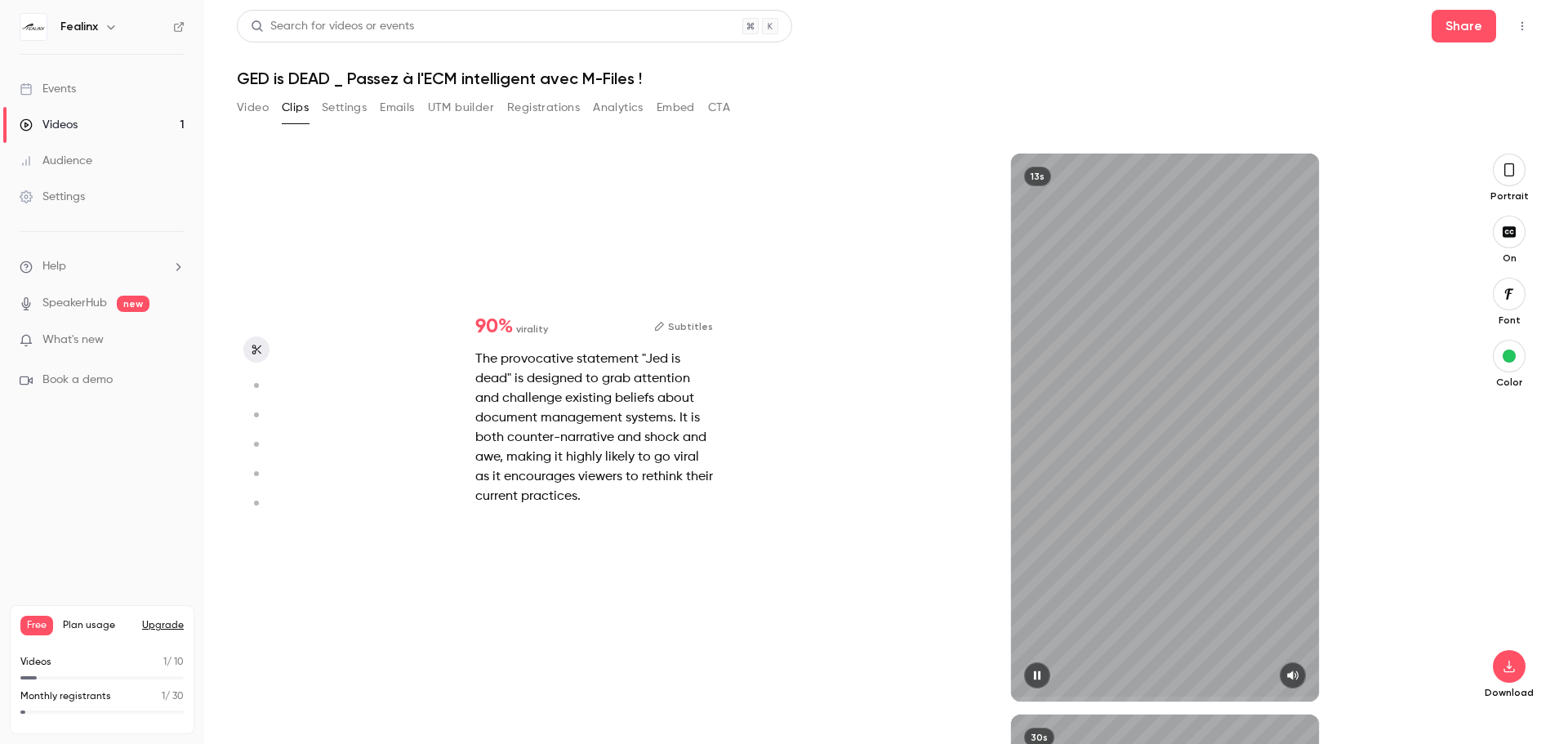
type input "*"
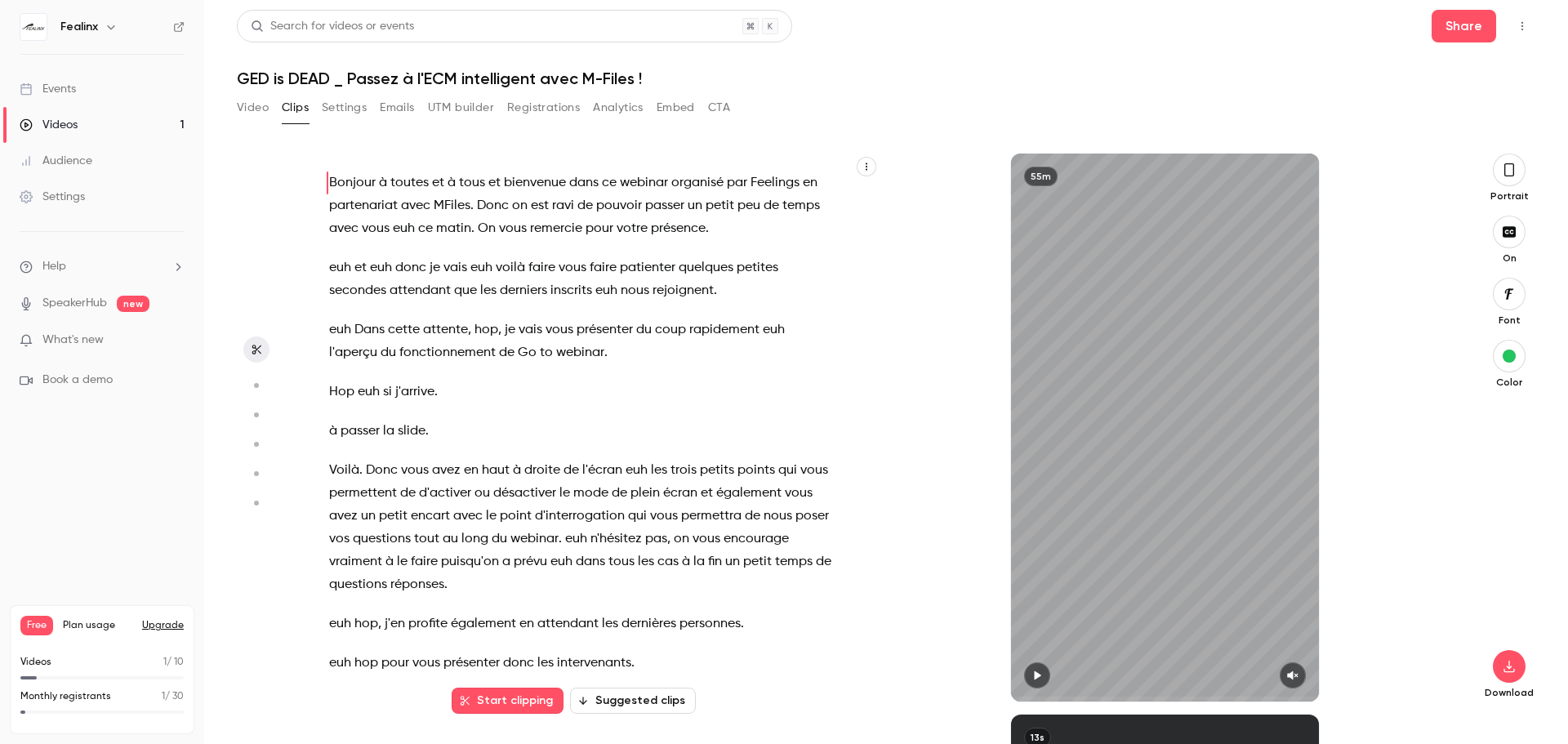
scroll to position [0, 0]
click at [337, 185] on span "Bonjour" at bounding box center [353, 183] width 47 height 22
click at [449, 206] on span "MFiles" at bounding box center [452, 205] width 37 height 22
click at [486, 206] on span "Donc" at bounding box center [492, 205] width 31 height 22
click at [752, 228] on p "Bonjour à toutes et à tous et bienvenue dans ce webinar organisé par Feelings e…" at bounding box center [582, 206] width 506 height 68
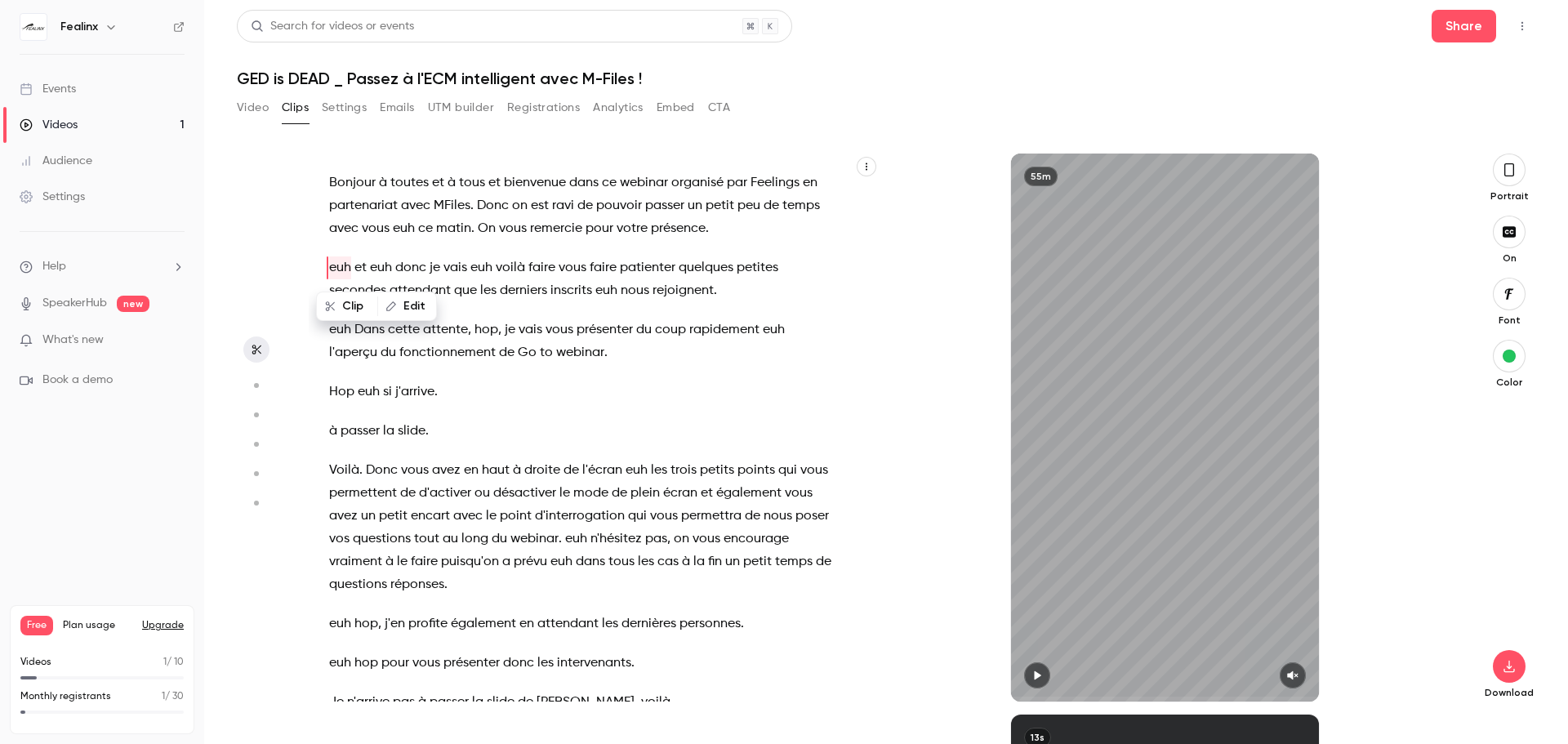
click at [742, 298] on p "euh et euh donc je vais euh voilà faire vous faire patienter quelques petites s…" at bounding box center [582, 279] width 506 height 46
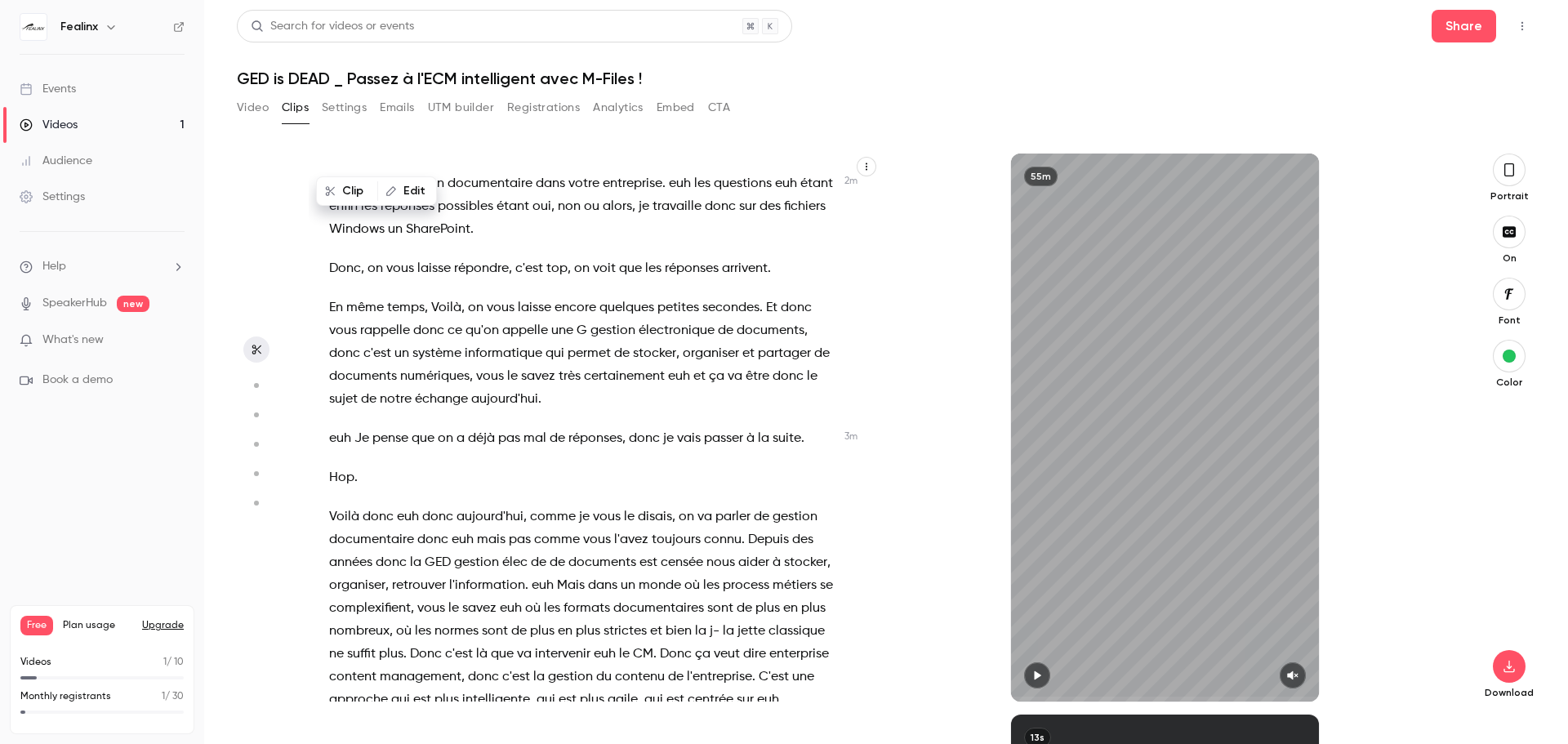
scroll to position [1062, 0]
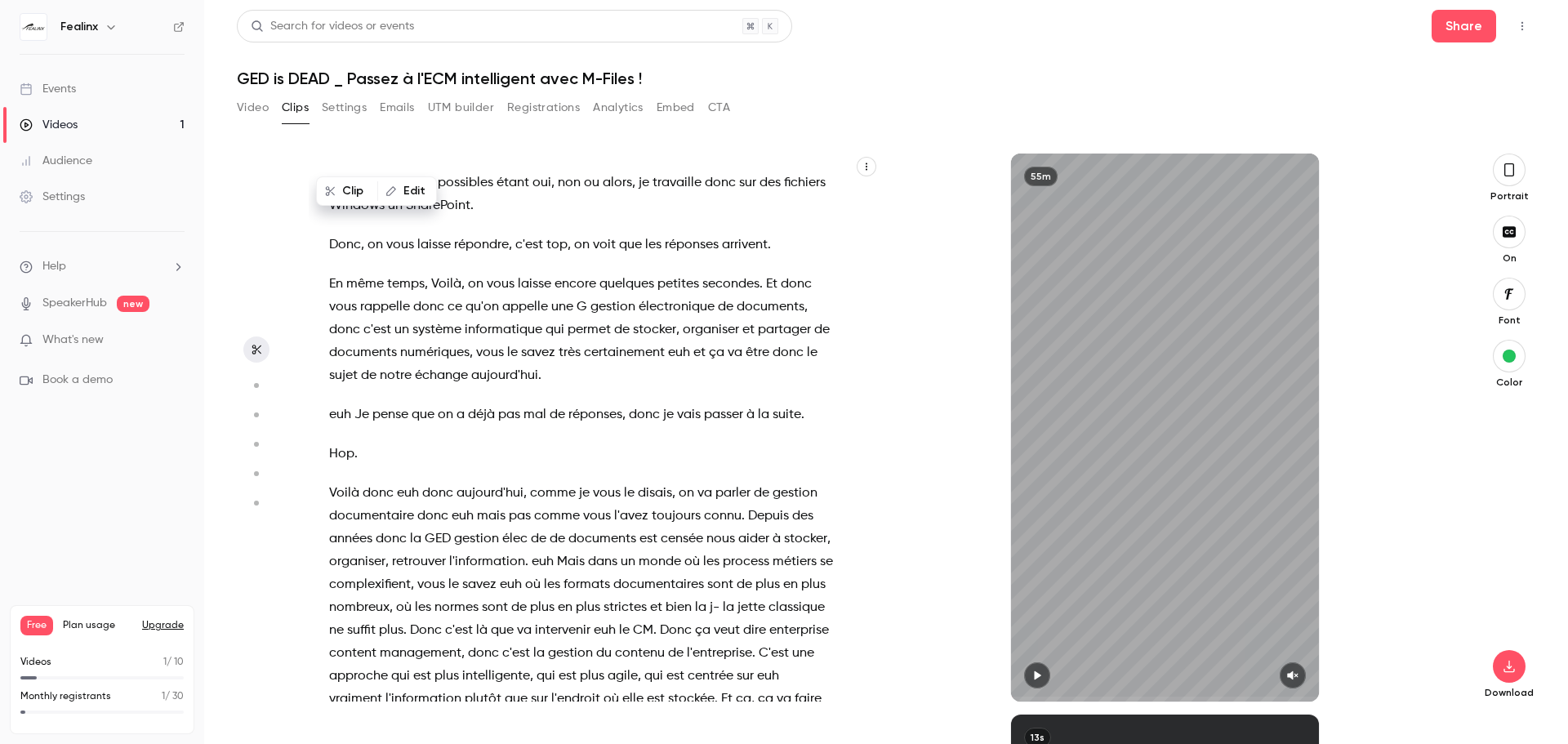
click at [774, 282] on span "Et" at bounding box center [772, 283] width 12 height 22
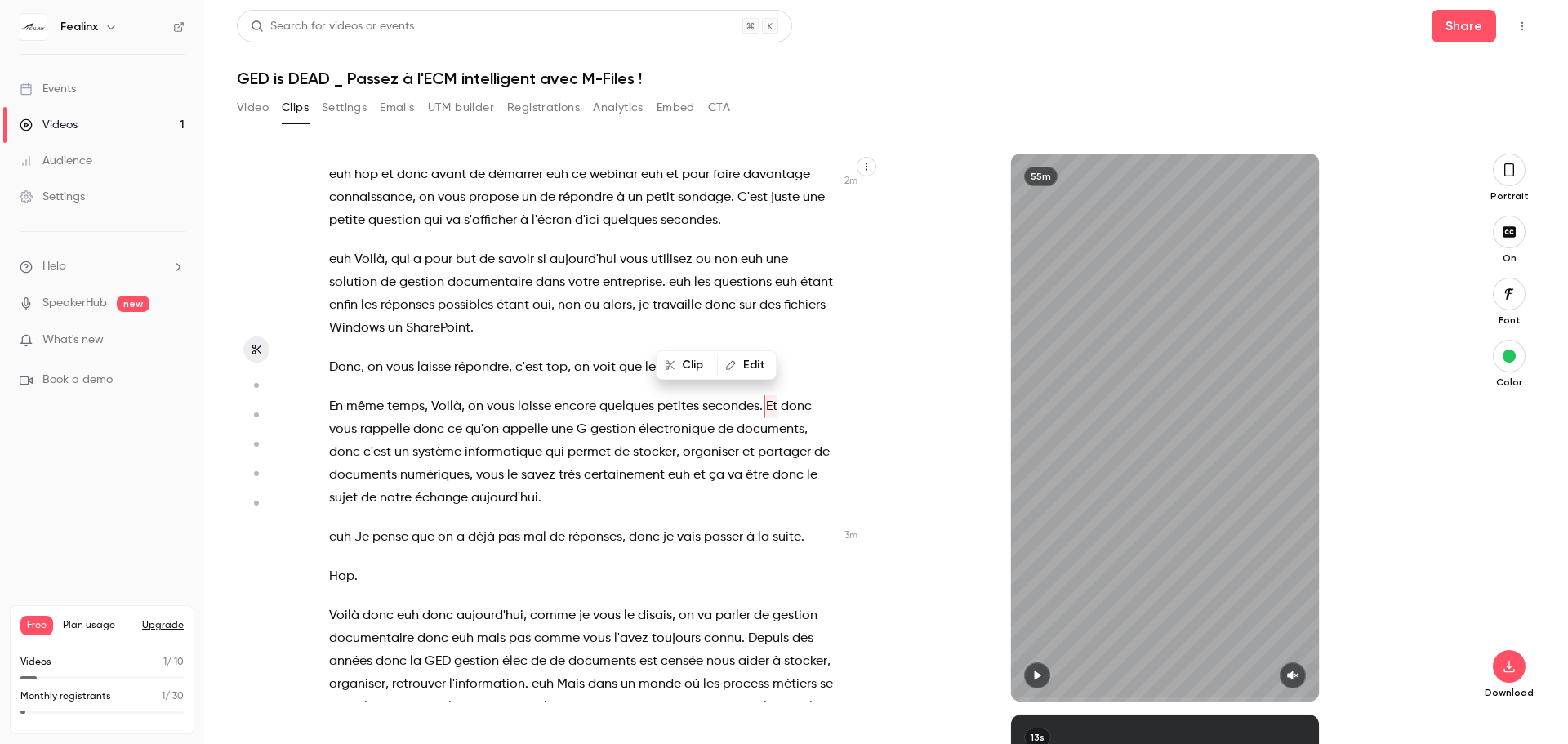
scroll to position [910, 0]
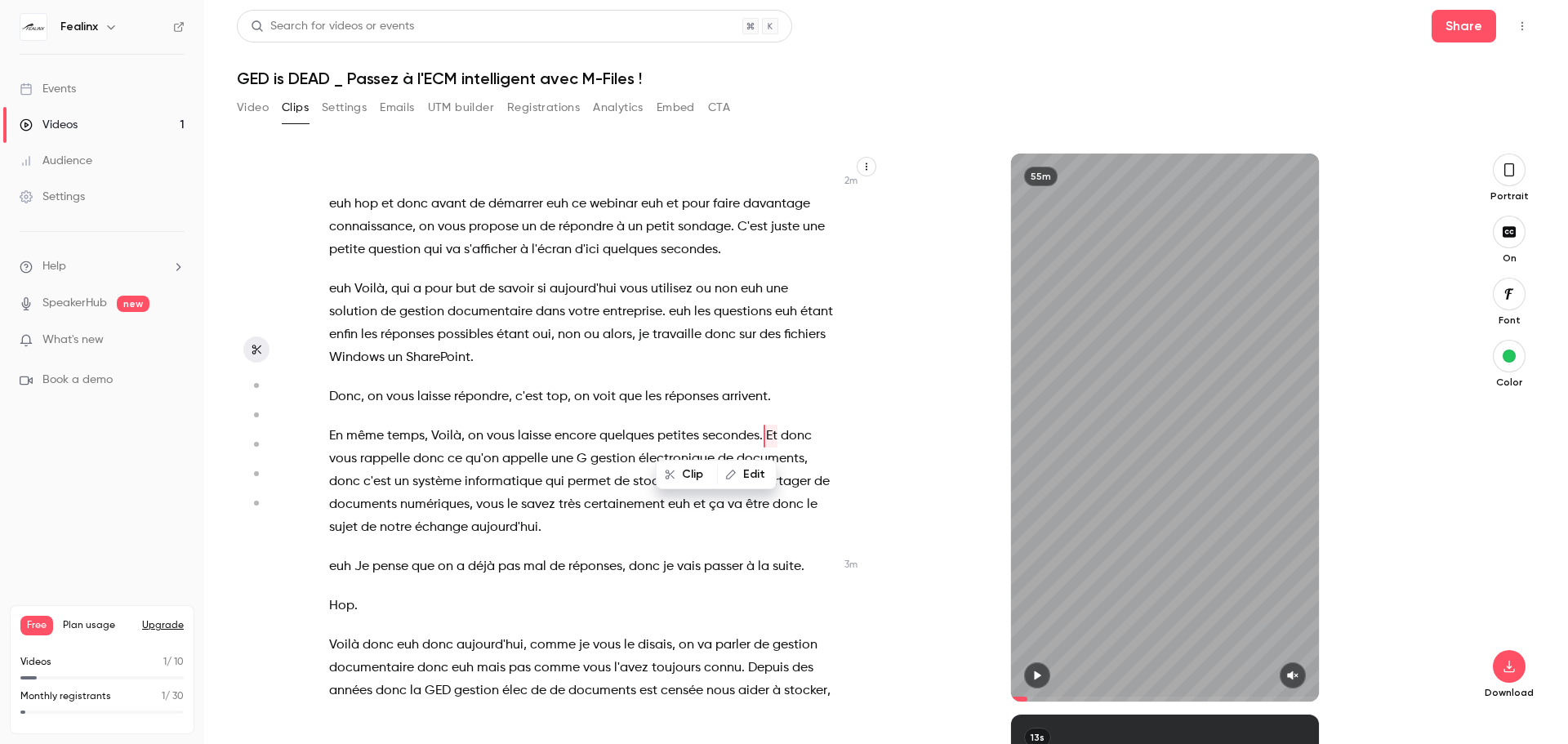
click at [1045, 669] on button "button" at bounding box center [1037, 675] width 26 height 26
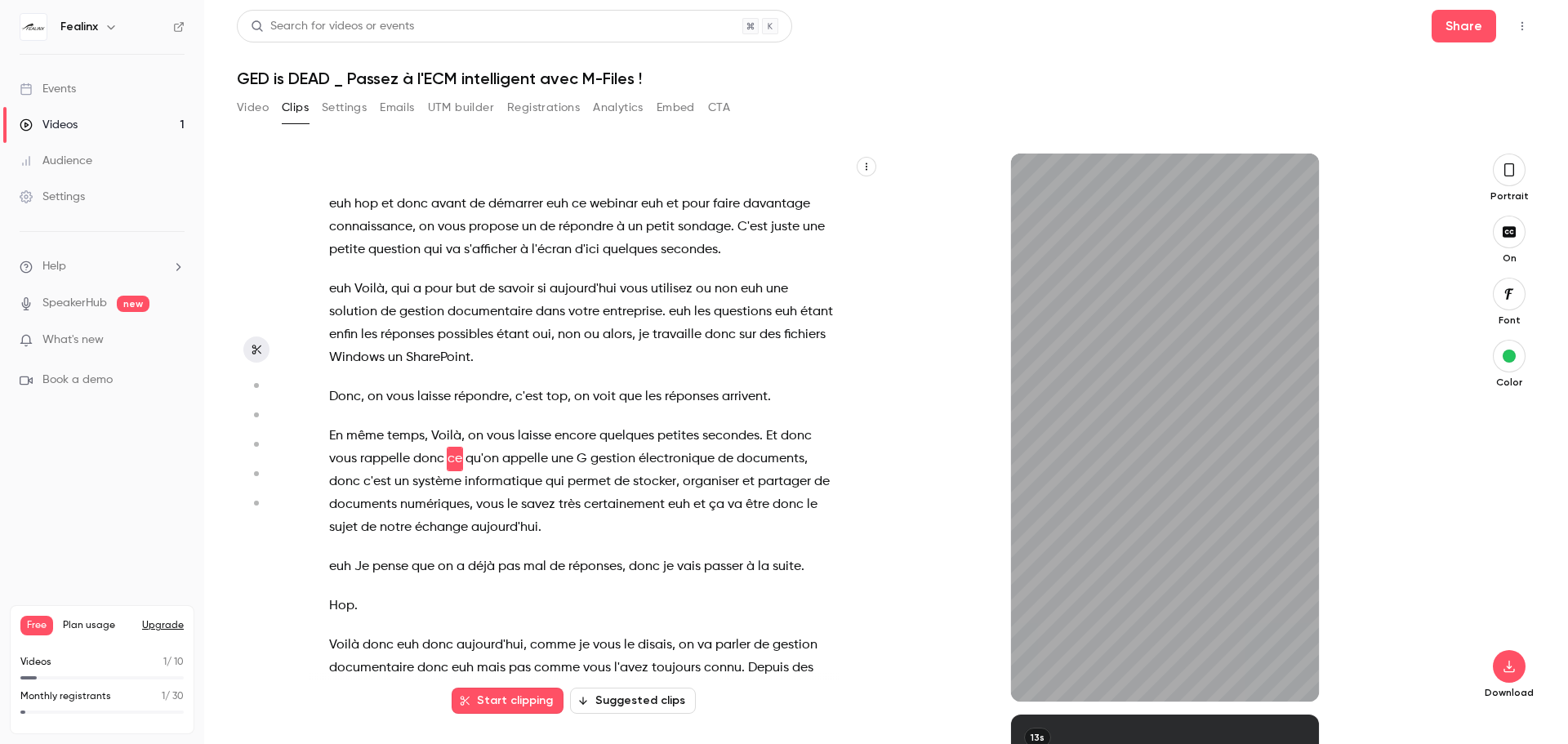
scroll to position [933, 0]
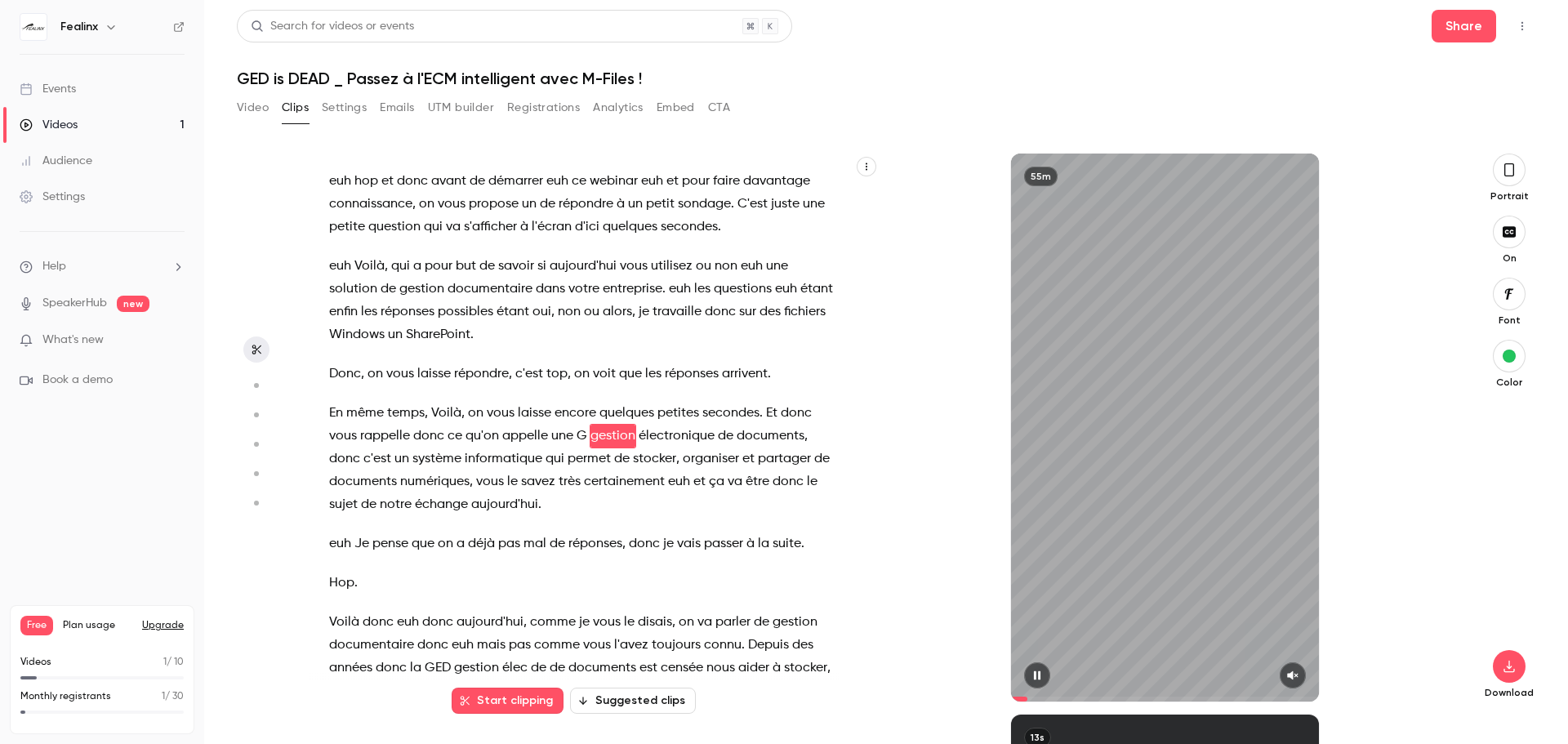
click at [1284, 677] on button "button" at bounding box center [1293, 675] width 26 height 26
click at [766, 407] on span "Et" at bounding box center [772, 413] width 12 height 22
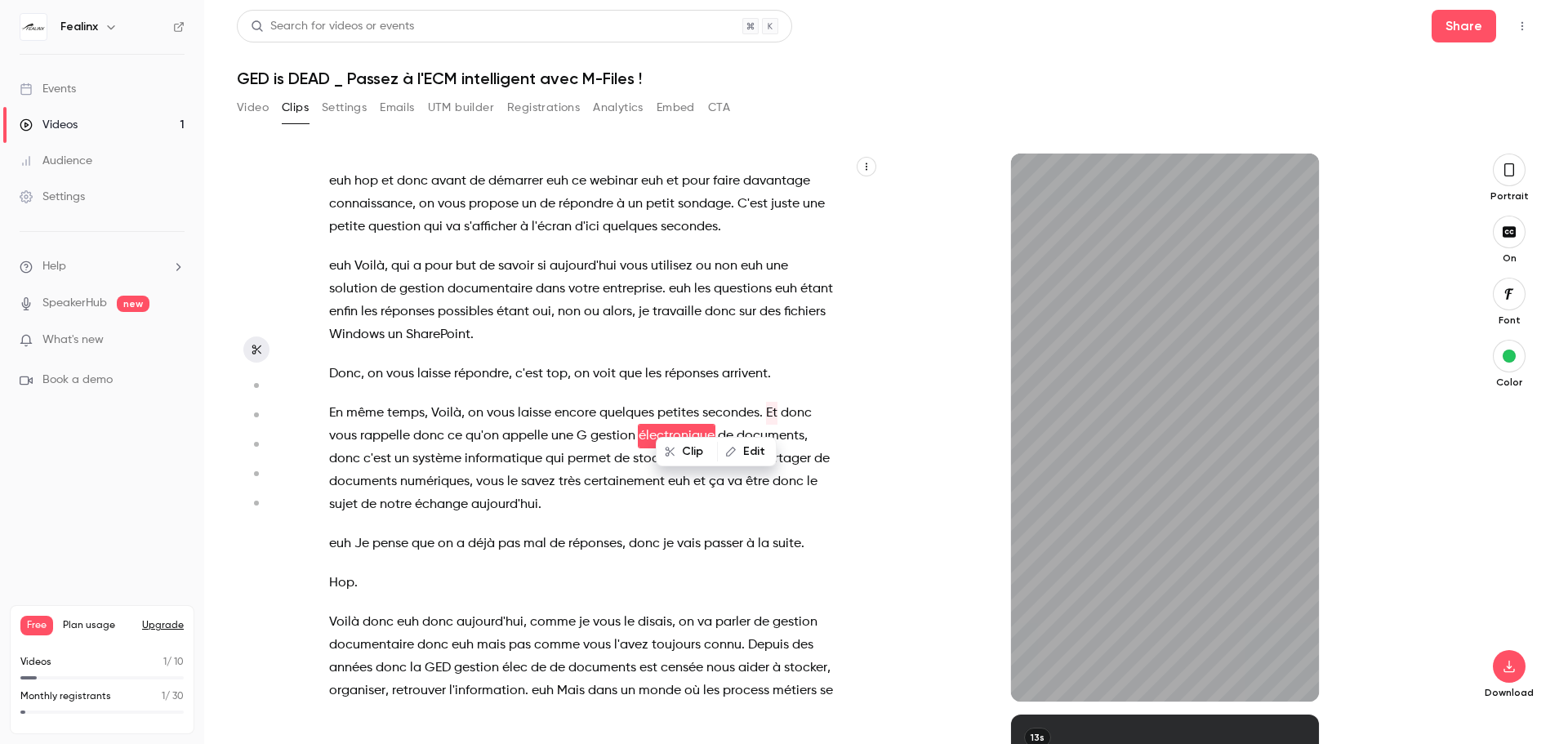
click at [855, 488] on div "Bonjour à toutes et à tous et bienvenue dans ce webinar organisé par Feelings e…" at bounding box center [590, 435] width 563 height 532
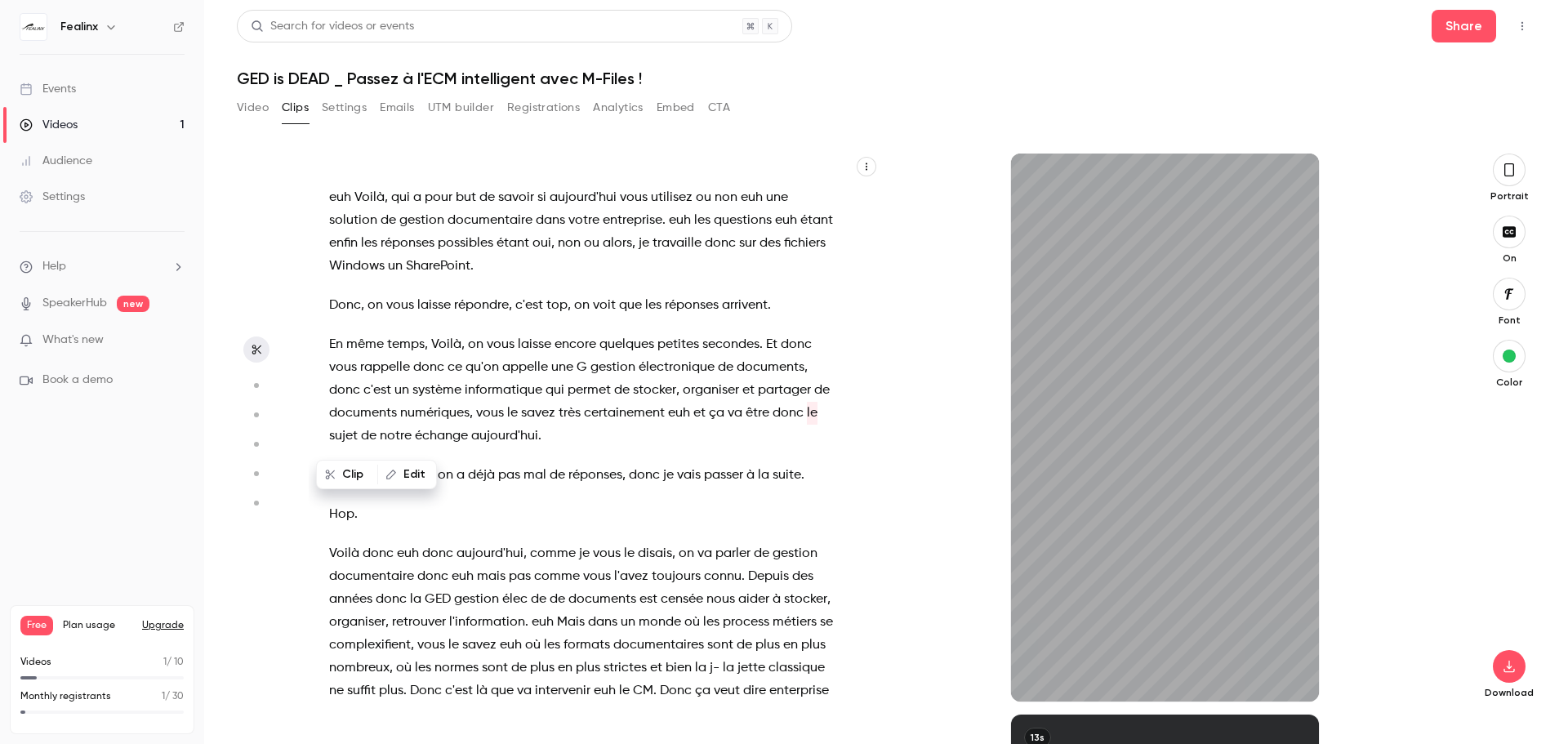
scroll to position [1041, 0]
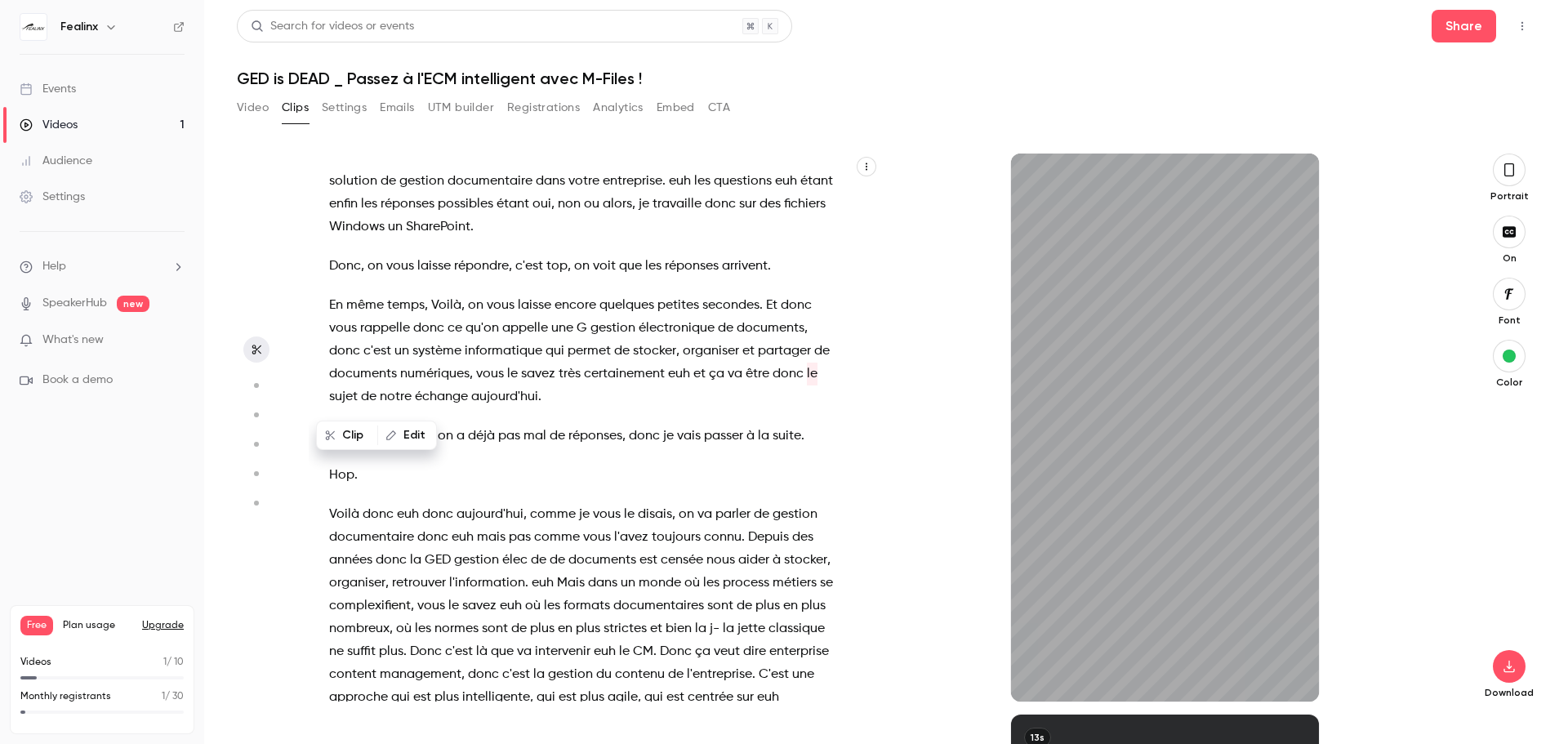
click at [449, 467] on p "Hop ." at bounding box center [582, 475] width 506 height 22
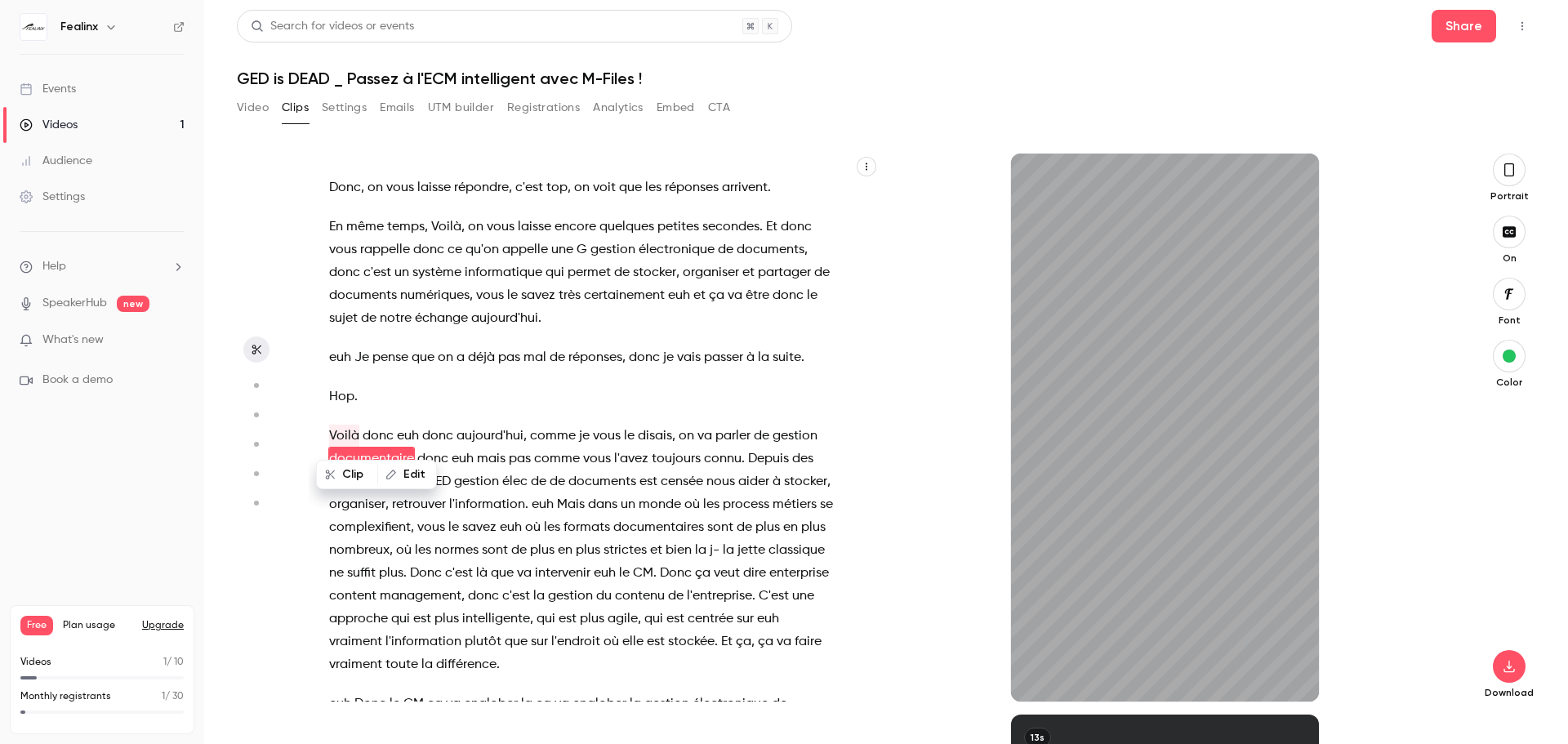
scroll to position [1142, 0]
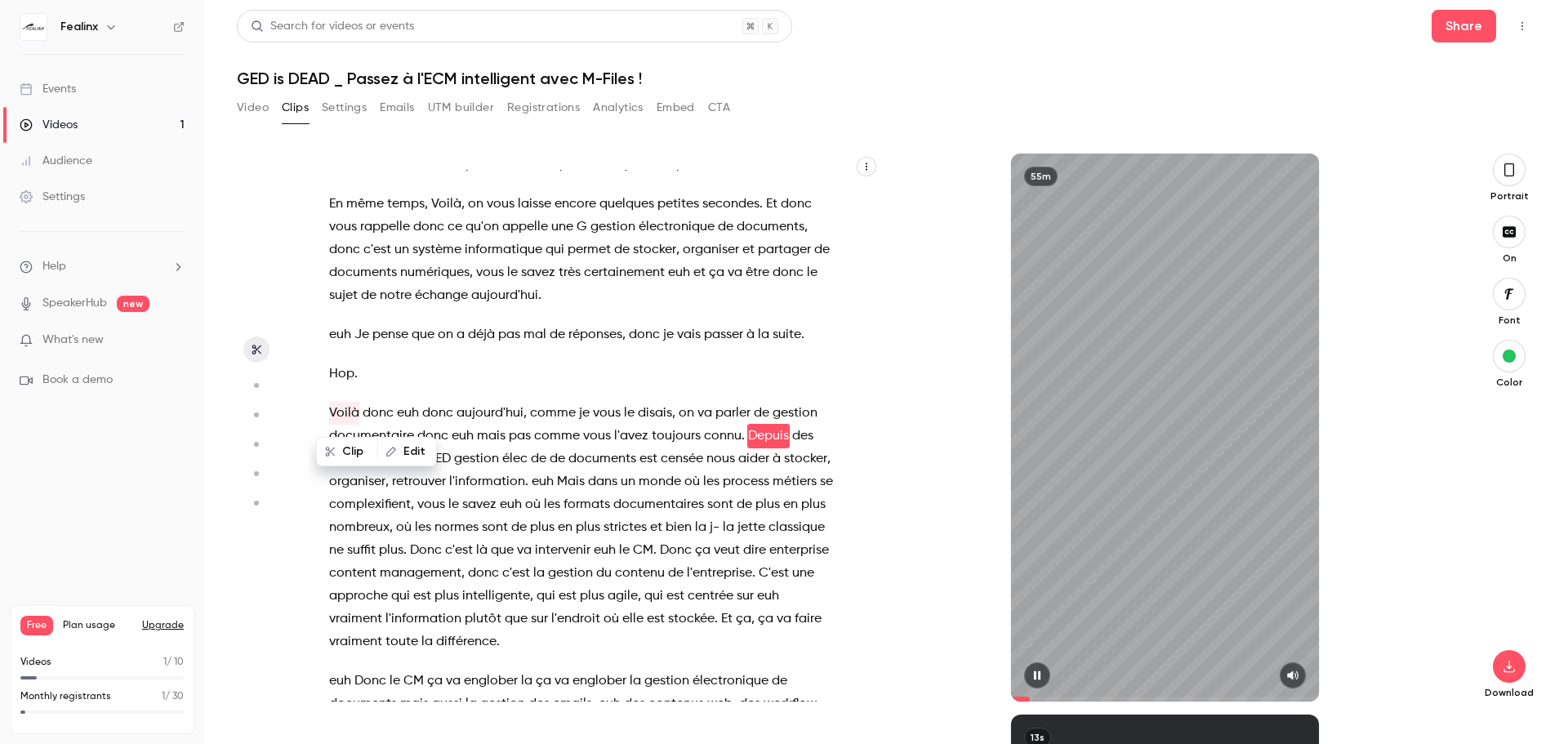
click at [1033, 678] on icon "button" at bounding box center [1037, 675] width 13 height 12
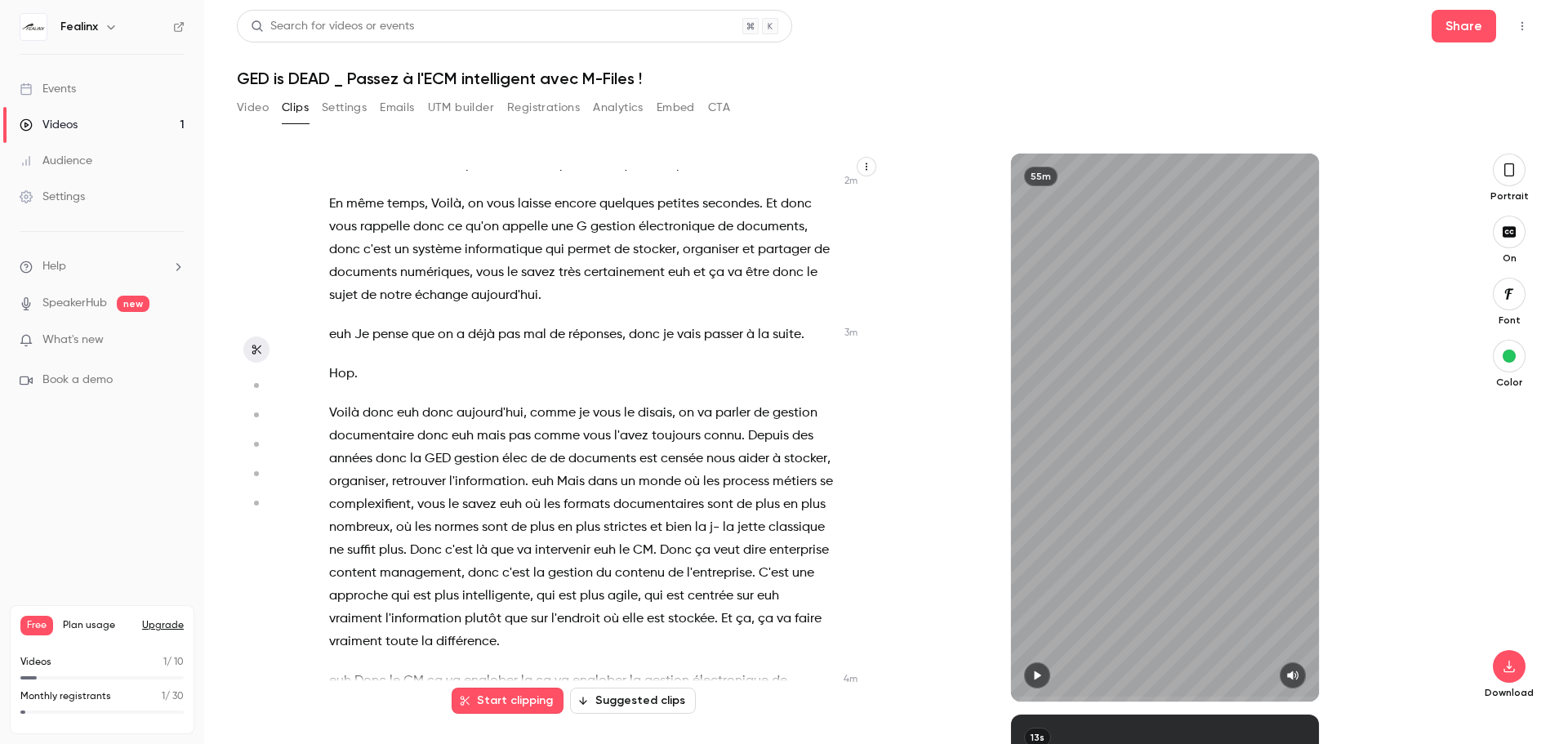
drag, startPoint x: 1024, startPoint y: 698, endPoint x: 998, endPoint y: 688, distance: 27.9
click at [1007, 696] on div "55m" at bounding box center [1165, 427] width 571 height 548
type input "*"
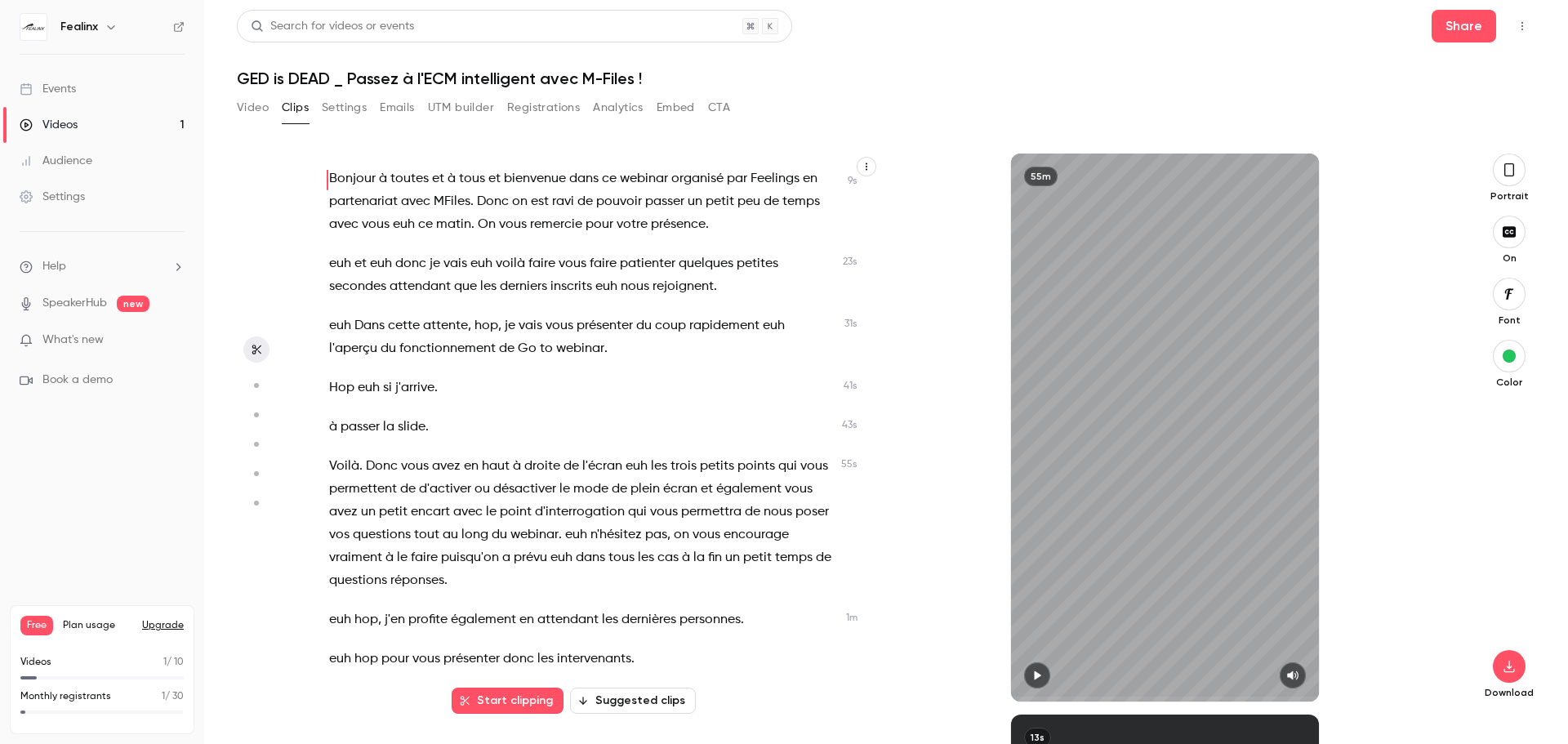
scroll to position [0, 0]
click at [257, 112] on button "Video" at bounding box center [252, 107] width 31 height 26
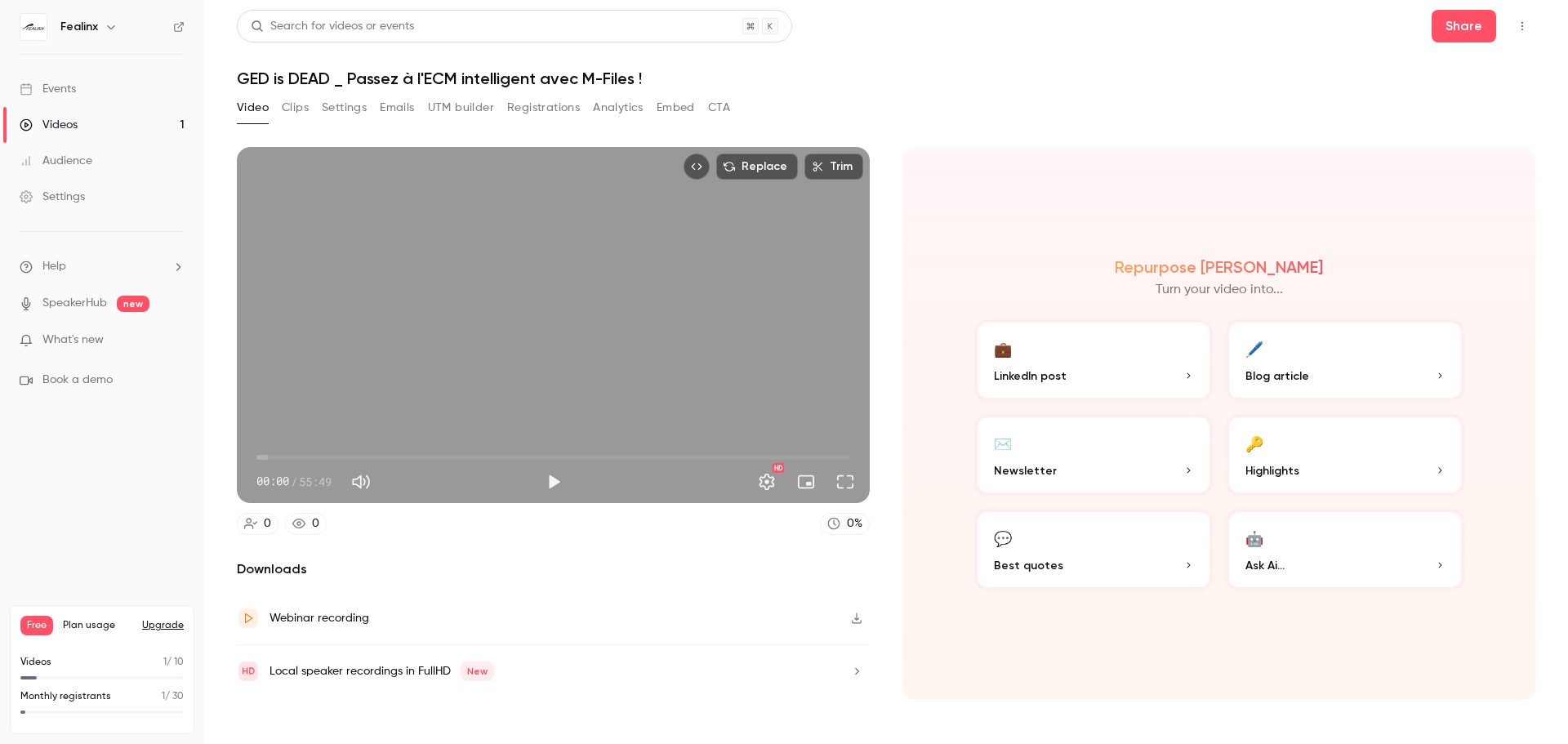
click at [1206, 381] on button "💼 LinkedIn post" at bounding box center [1093, 360] width 238 height 82
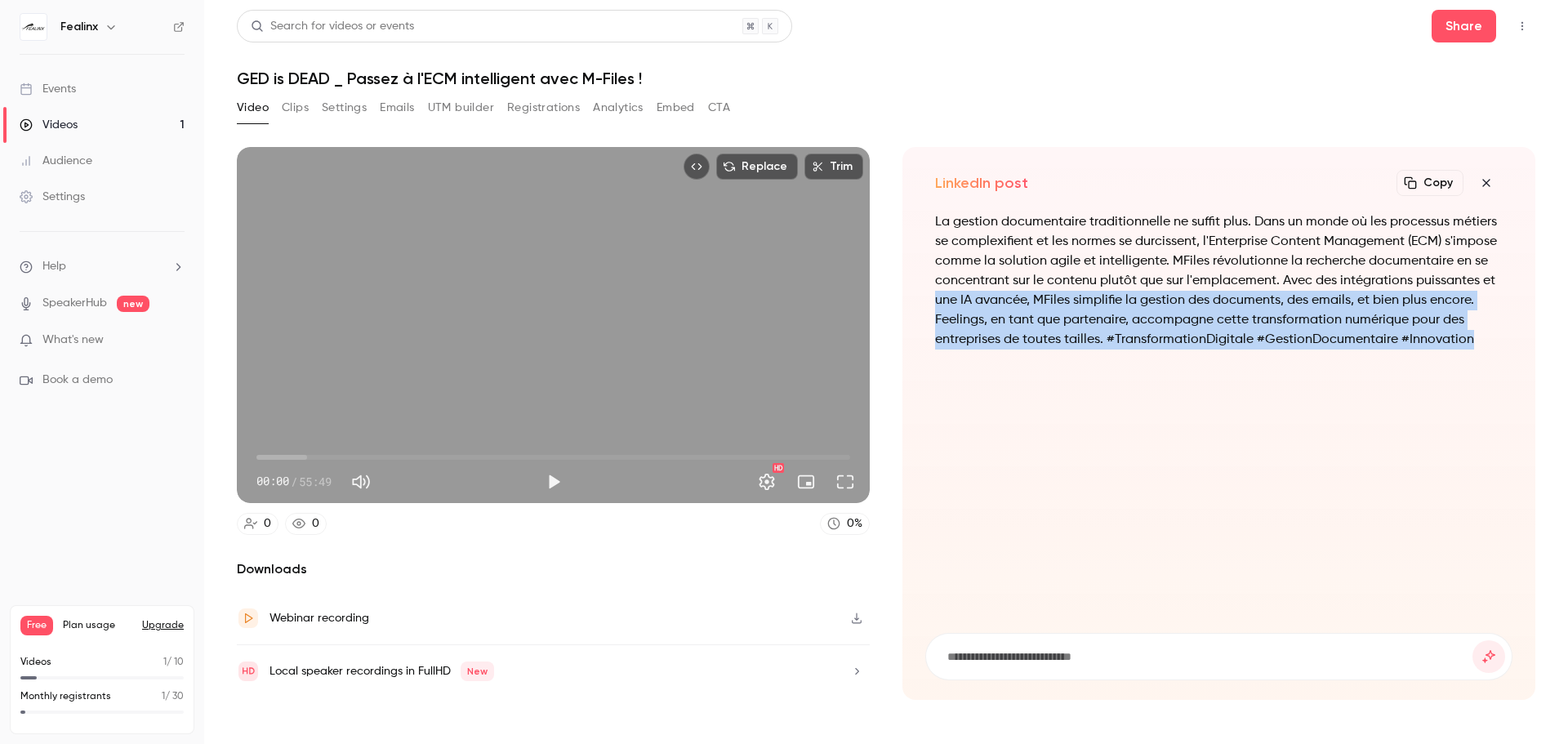
drag, startPoint x: 1484, startPoint y: 345, endPoint x: 927, endPoint y: 293, distance: 559.4
click at [928, 295] on div "La gestion documentaire traditionnelle ne suffit plus. Dans un monde où les pro…" at bounding box center [1219, 413] width 587 height 401
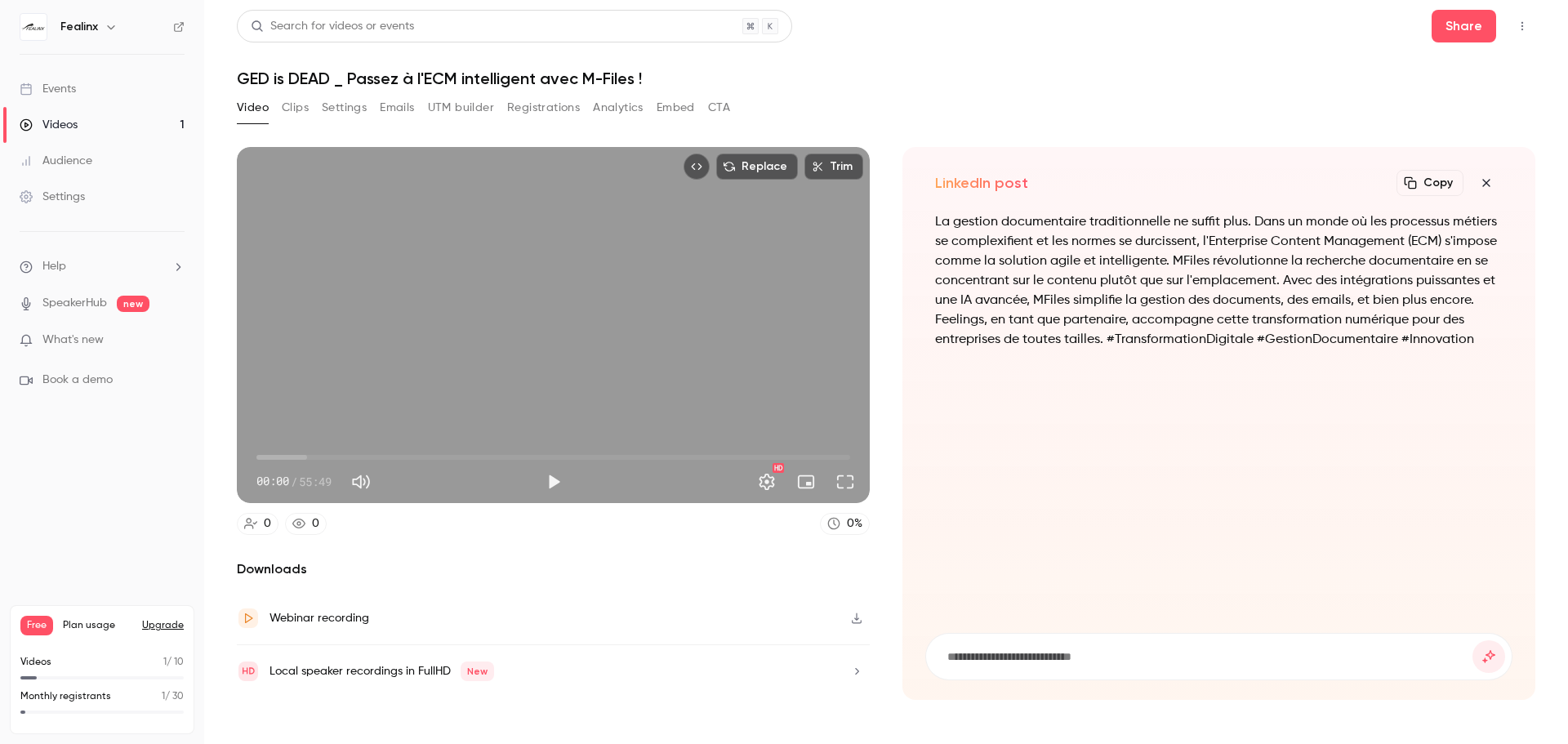
click at [931, 220] on div "La gestion documentaire traditionnelle ne suffit plus. Dans un monde où les pro…" at bounding box center [1219, 413] width 587 height 401
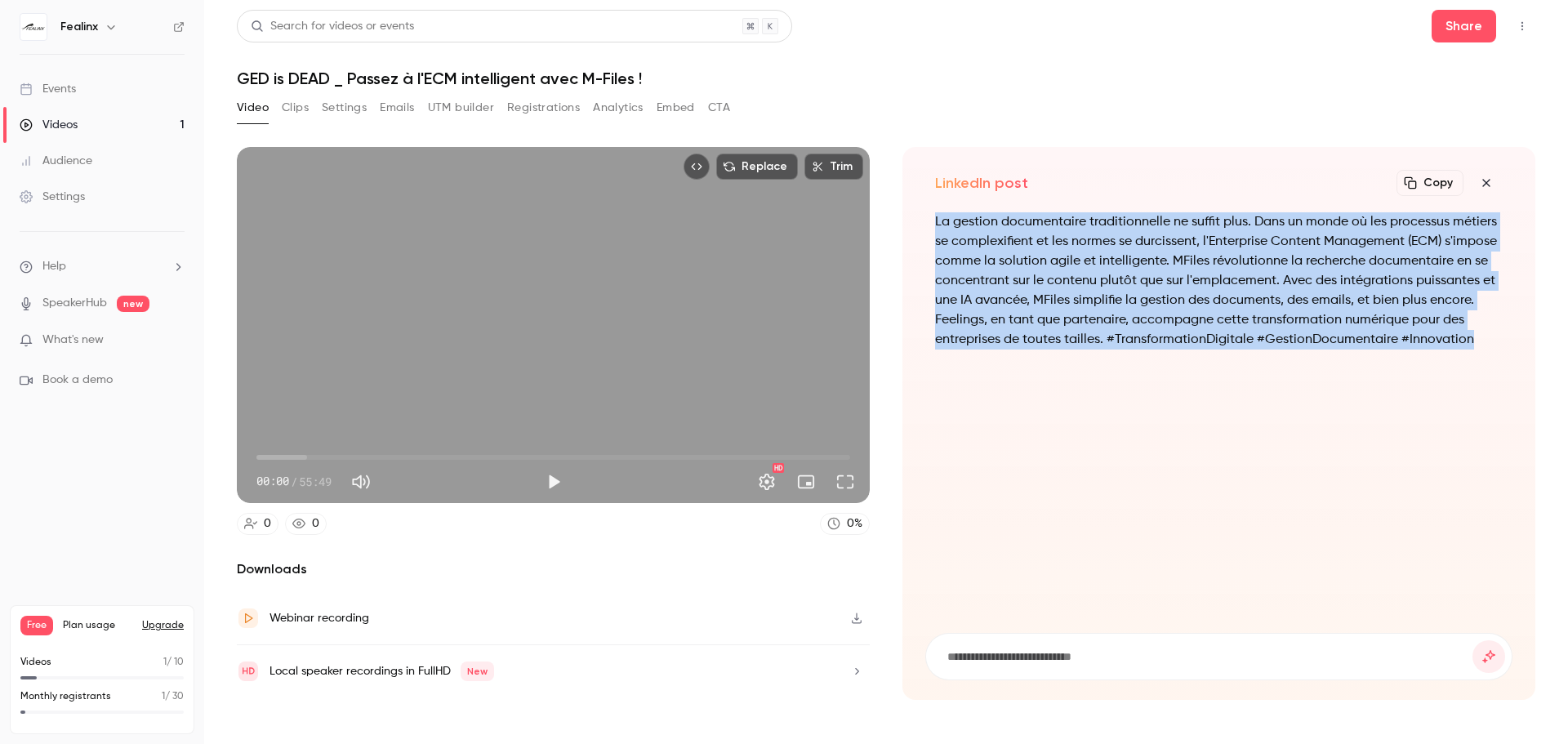
drag, startPoint x: 931, startPoint y: 220, endPoint x: 1467, endPoint y: 366, distance: 555.5
click at [1467, 369] on div "La gestion documentaire traditionnelle ne suffit plus. Dans un monde où les pro…" at bounding box center [1219, 413] width 587 height 401
click at [1470, 288] on p "La gestion documentaire traditionnelle ne suffit plus. Dans un monde où les pro…" at bounding box center [1219, 281] width 568 height 138
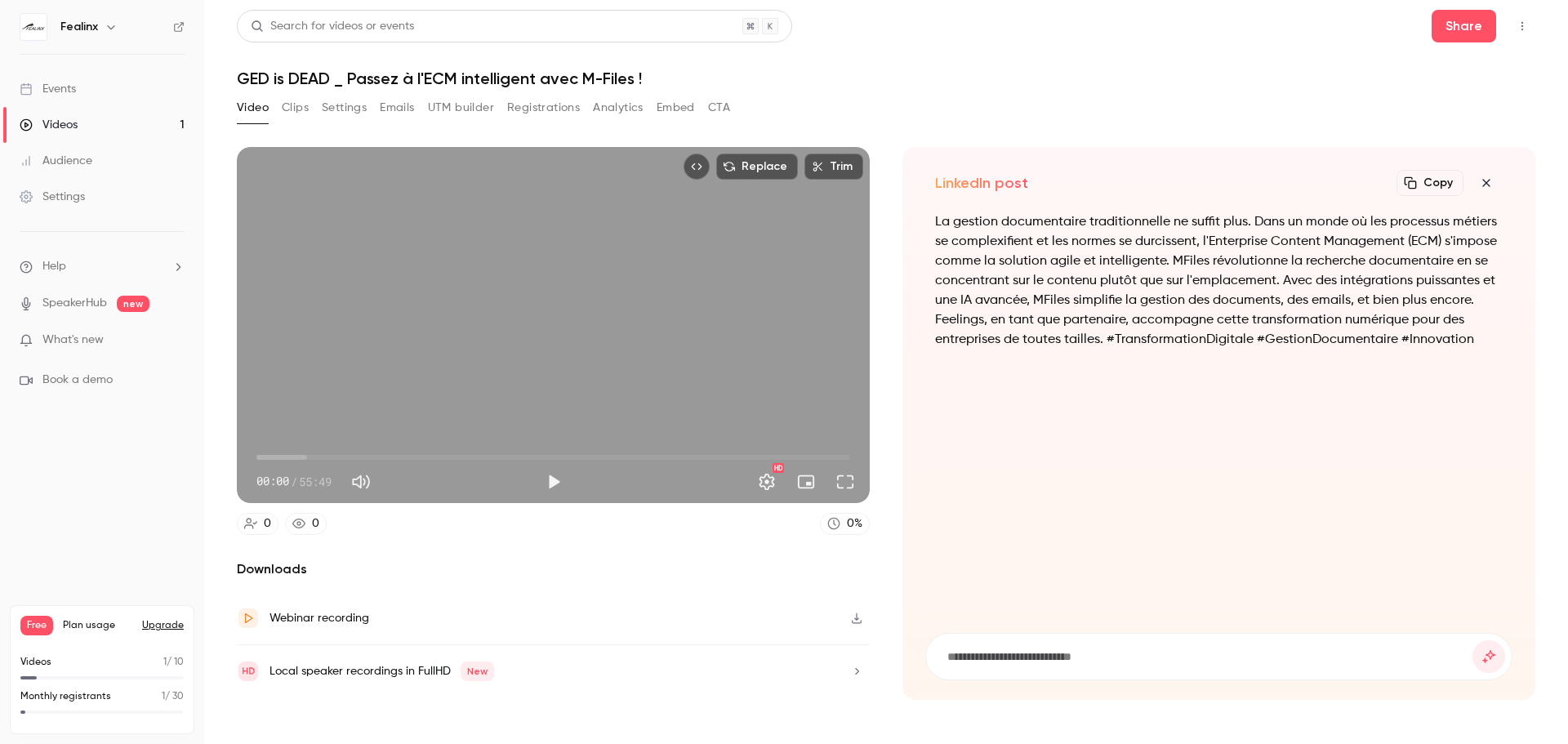
click at [1483, 189] on icon "button" at bounding box center [1486, 183] width 20 height 13
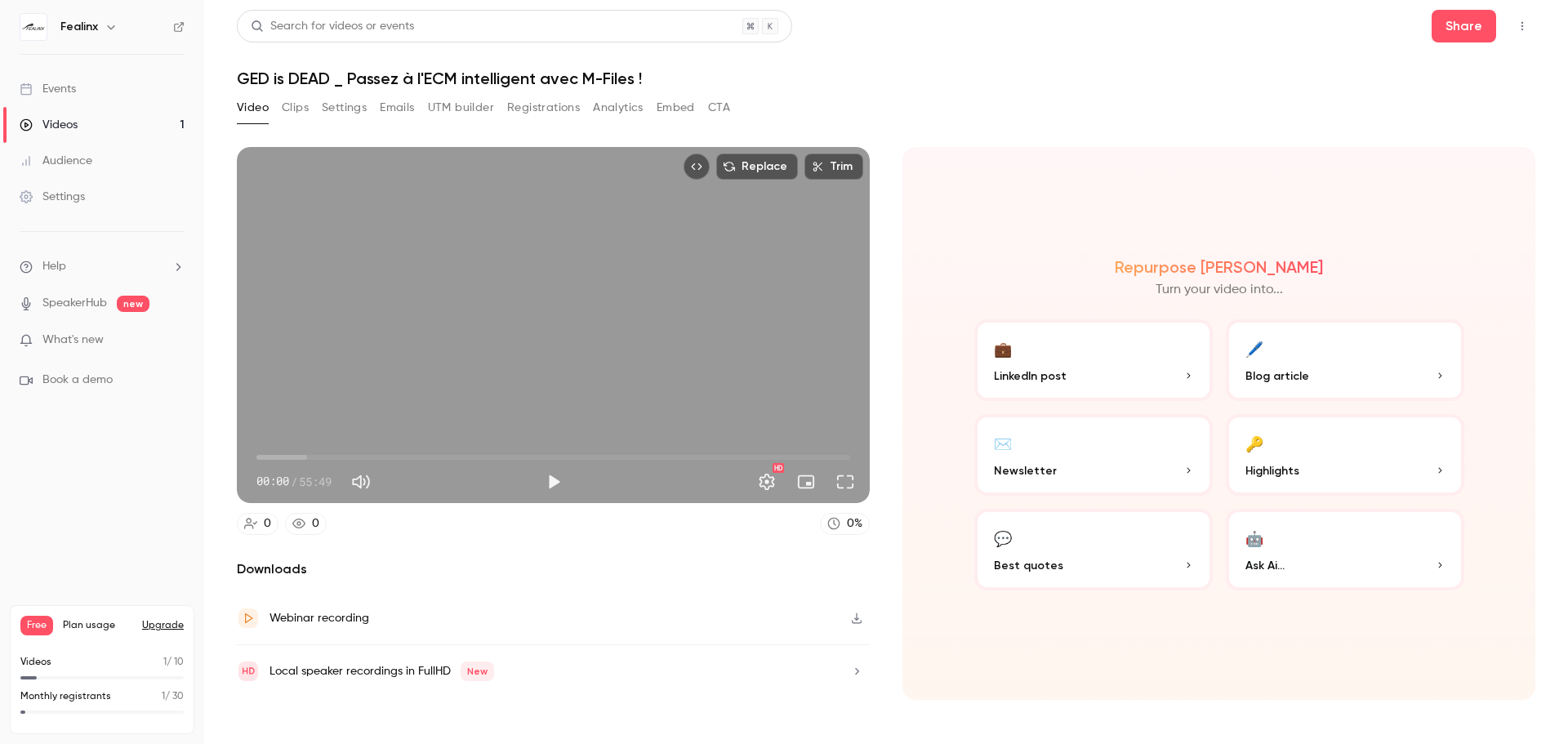
click at [1270, 376] on span "Blog article" at bounding box center [1277, 376] width 64 height 17
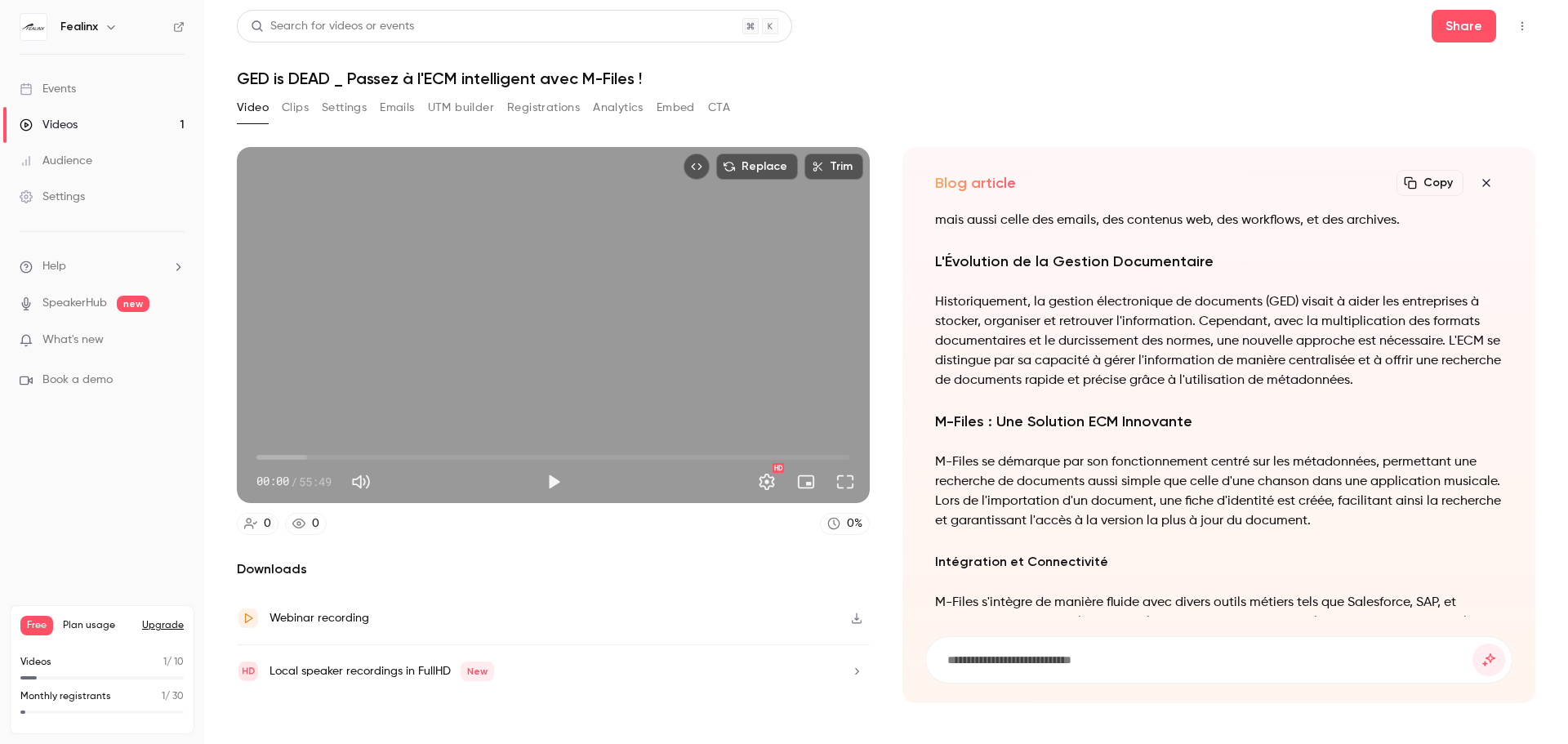
scroll to position [-490, 0]
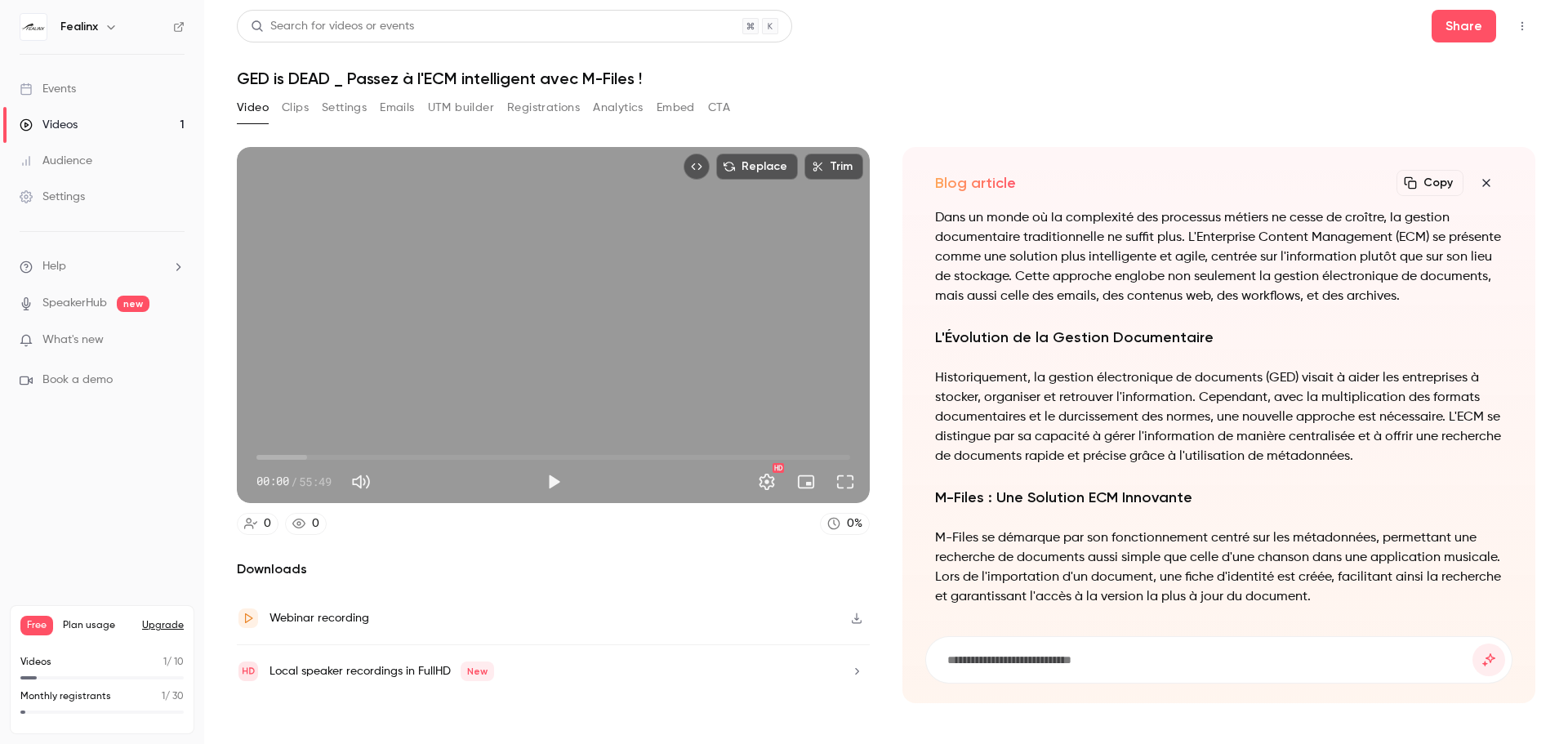
click at [1496, 177] on button "button" at bounding box center [1486, 183] width 32 height 32
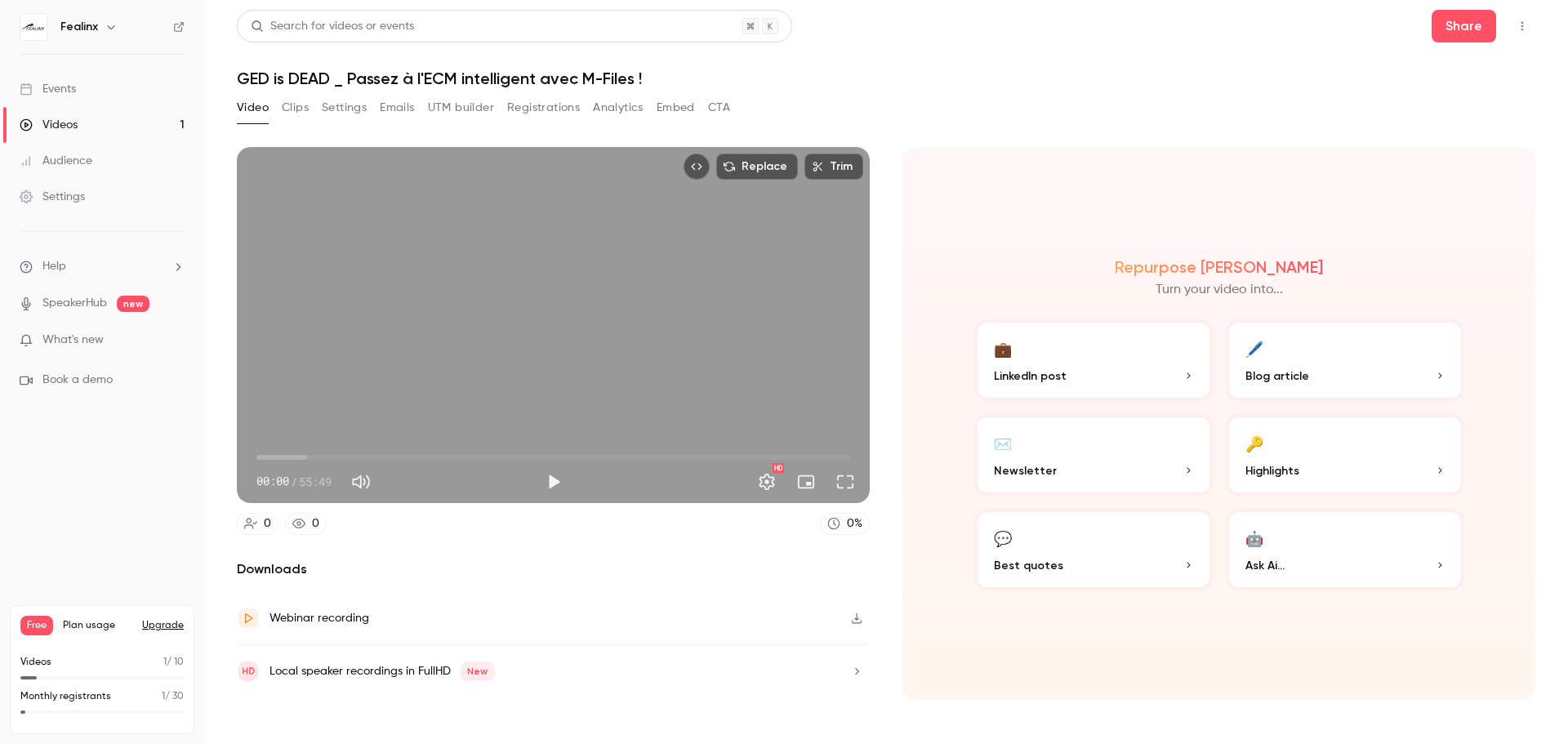
click at [1259, 472] on span "Highlights" at bounding box center [1273, 471] width 54 height 17
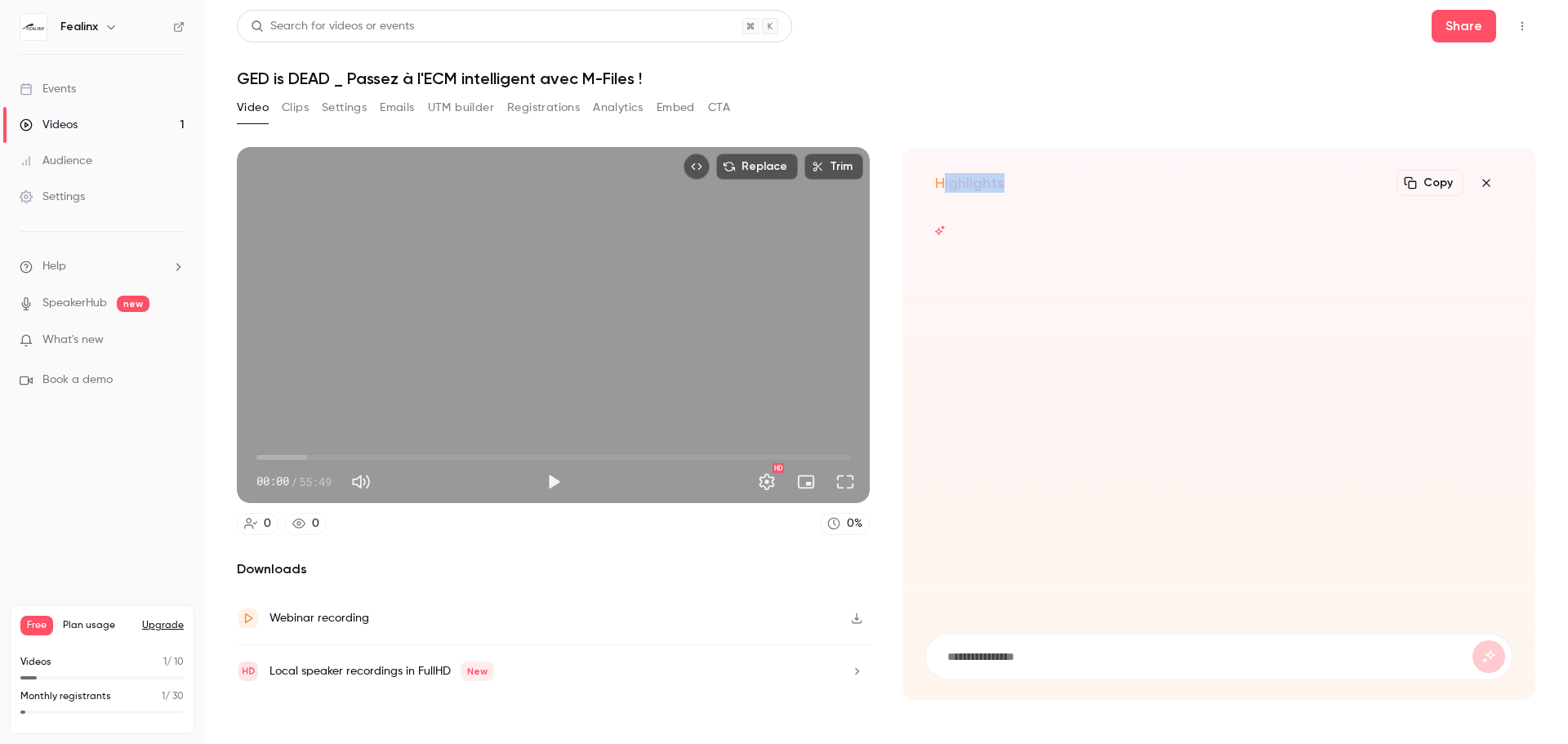
drag, startPoint x: 941, startPoint y: 181, endPoint x: 1021, endPoint y: 182, distance: 80.0
click at [1021, 182] on div "Highlights Copy Turn your video into..." at bounding box center [1219, 183] width 568 height 32
click at [993, 184] on h2 "Highlights" at bounding box center [970, 183] width 69 height 20
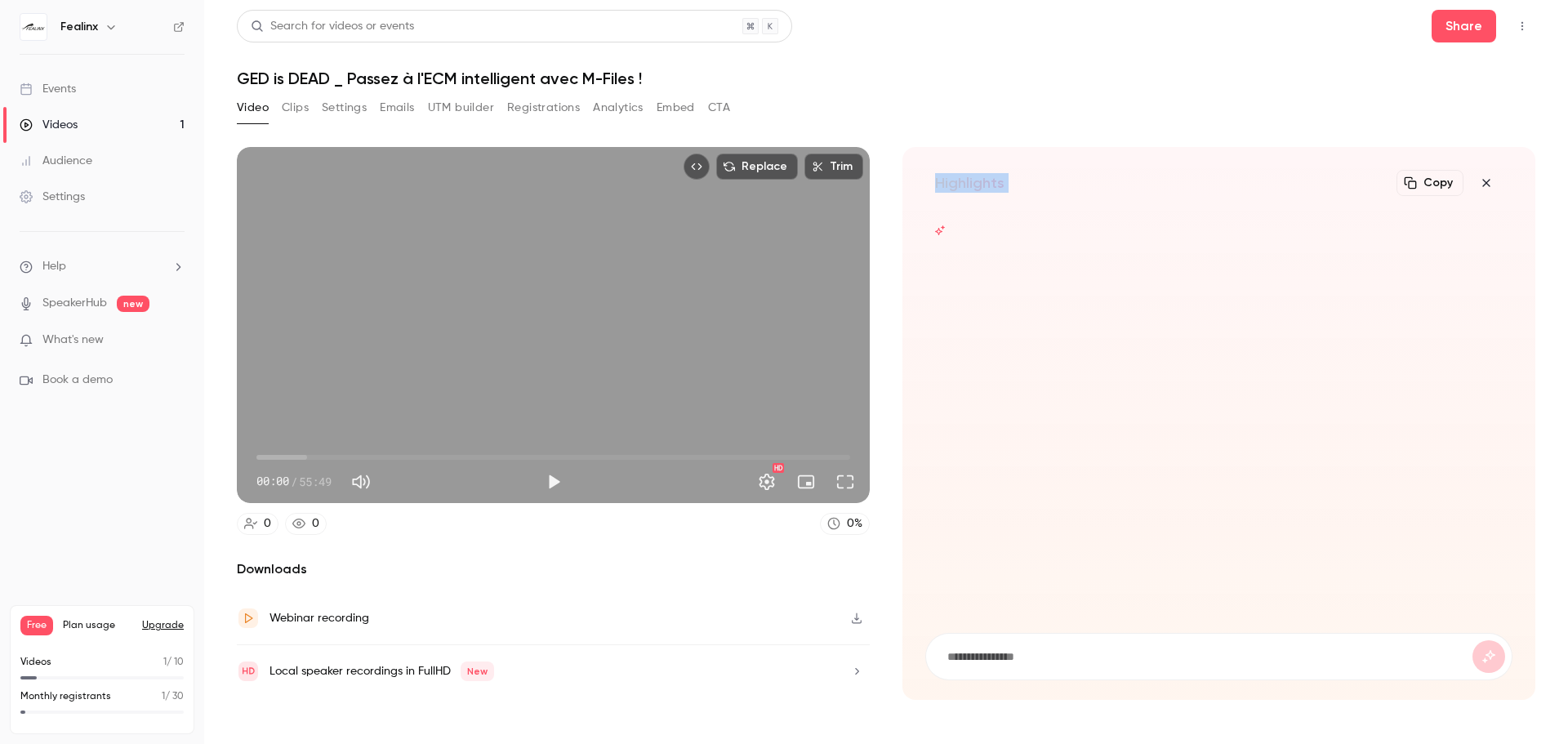
click at [1009, 191] on div "Highlights Copy Turn your video into..." at bounding box center [1219, 183] width 568 height 32
drag, startPoint x: 984, startPoint y: 189, endPoint x: 942, endPoint y: 191, distance: 42.0
click at [942, 191] on h2 "Highlights" at bounding box center [970, 183] width 69 height 20
click at [938, 187] on h2 "Highlights" at bounding box center [970, 183] width 69 height 20
drag, startPoint x: 938, startPoint y: 187, endPoint x: 999, endPoint y: 187, distance: 61.0
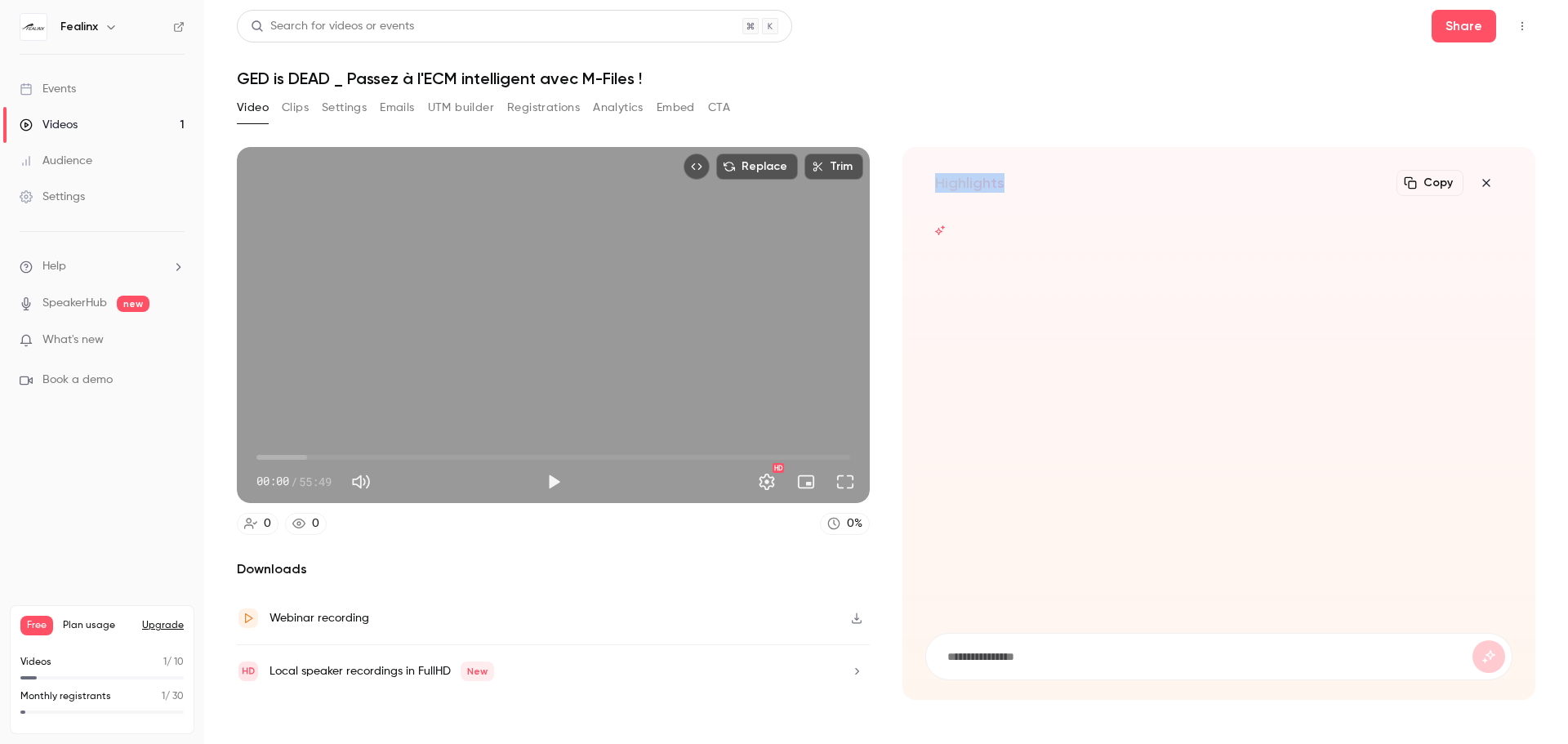
click at [999, 187] on h2 "Highlights" at bounding box center [970, 183] width 69 height 20
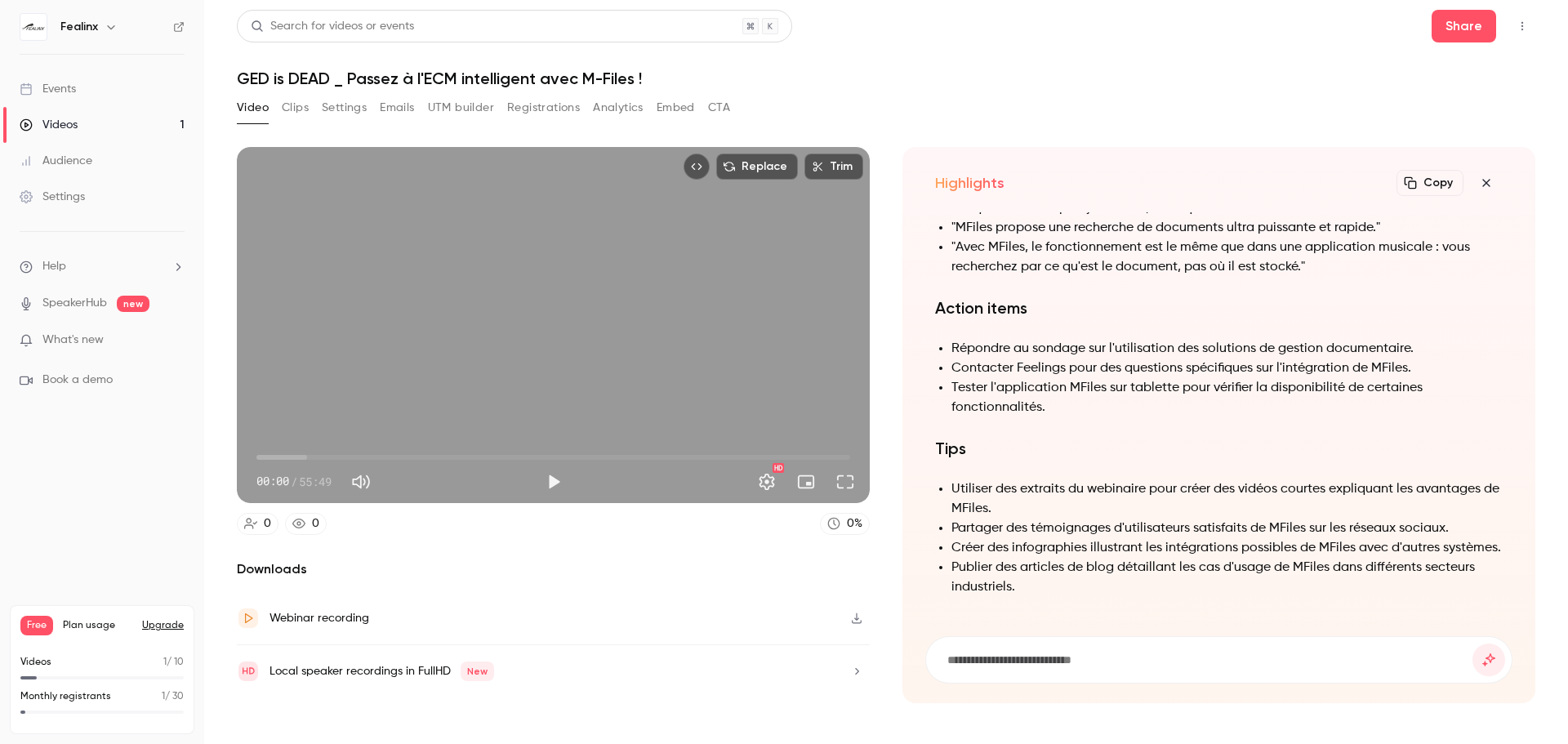
click at [973, 480] on li "Utiliser des extraits du webinaire pour créer des vidéos courtes expliquant les…" at bounding box center [1227, 499] width 551 height 40
drag, startPoint x: 973, startPoint y: 460, endPoint x: 1005, endPoint y: 485, distance: 40.6
click at [1007, 480] on li "Utiliser des extraits du webinaire pour créer des vidéos courtes expliquant les…" at bounding box center [1227, 499] width 551 height 40
click at [978, 519] on li "Partager des témoignages d'utilisateurs satisfaits de MFiles sur les réseaux so…" at bounding box center [1227, 529] width 551 height 20
drag, startPoint x: 976, startPoint y: 507, endPoint x: 1406, endPoint y: 503, distance: 430.0
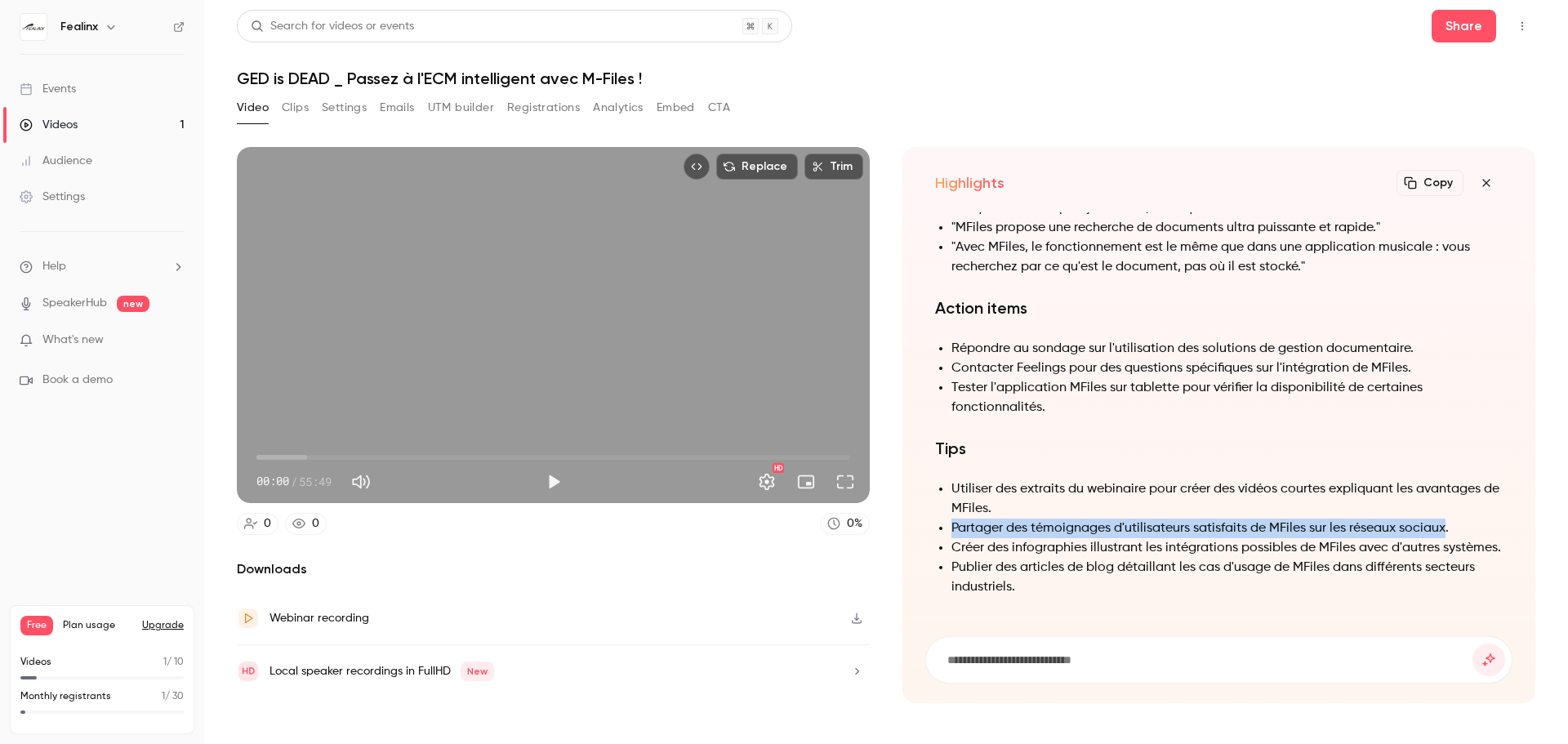
click at [1406, 519] on li "Partager des témoignages d'utilisateurs satisfaits de MFiles sur les réseaux so…" at bounding box center [1227, 529] width 551 height 20
click at [1407, 519] on li "Partager des témoignages d'utilisateurs satisfaits de MFiles sur les réseaux so…" at bounding box center [1227, 529] width 551 height 20
click at [1012, 553] on li "Créer des infographies illustrant les intégrations possibles de MFiles avec d'a…" at bounding box center [1227, 548] width 551 height 20
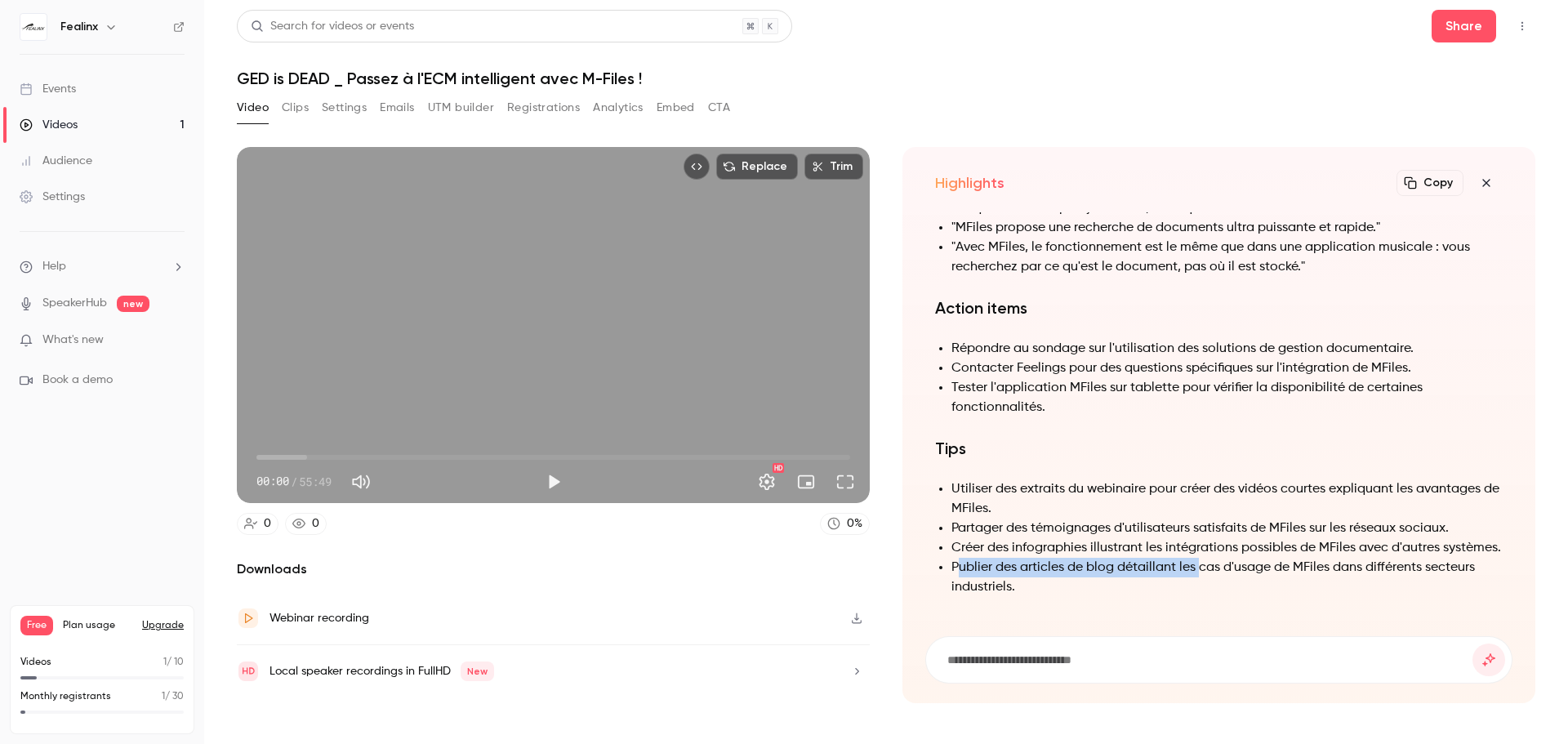
drag, startPoint x: 971, startPoint y: 572, endPoint x: 1248, endPoint y: 569, distance: 277.0
click at [1215, 571] on li "Publier des articles de blog détaillant les cas d'usage de MFiles dans différen…" at bounding box center [1227, 578] width 551 height 40
click at [1253, 569] on li "Publier des articles de blog détaillant les cas d'usage de MFiles dans différen…" at bounding box center [1227, 578] width 551 height 40
click at [1483, 181] on icon "button" at bounding box center [1486, 183] width 20 height 13
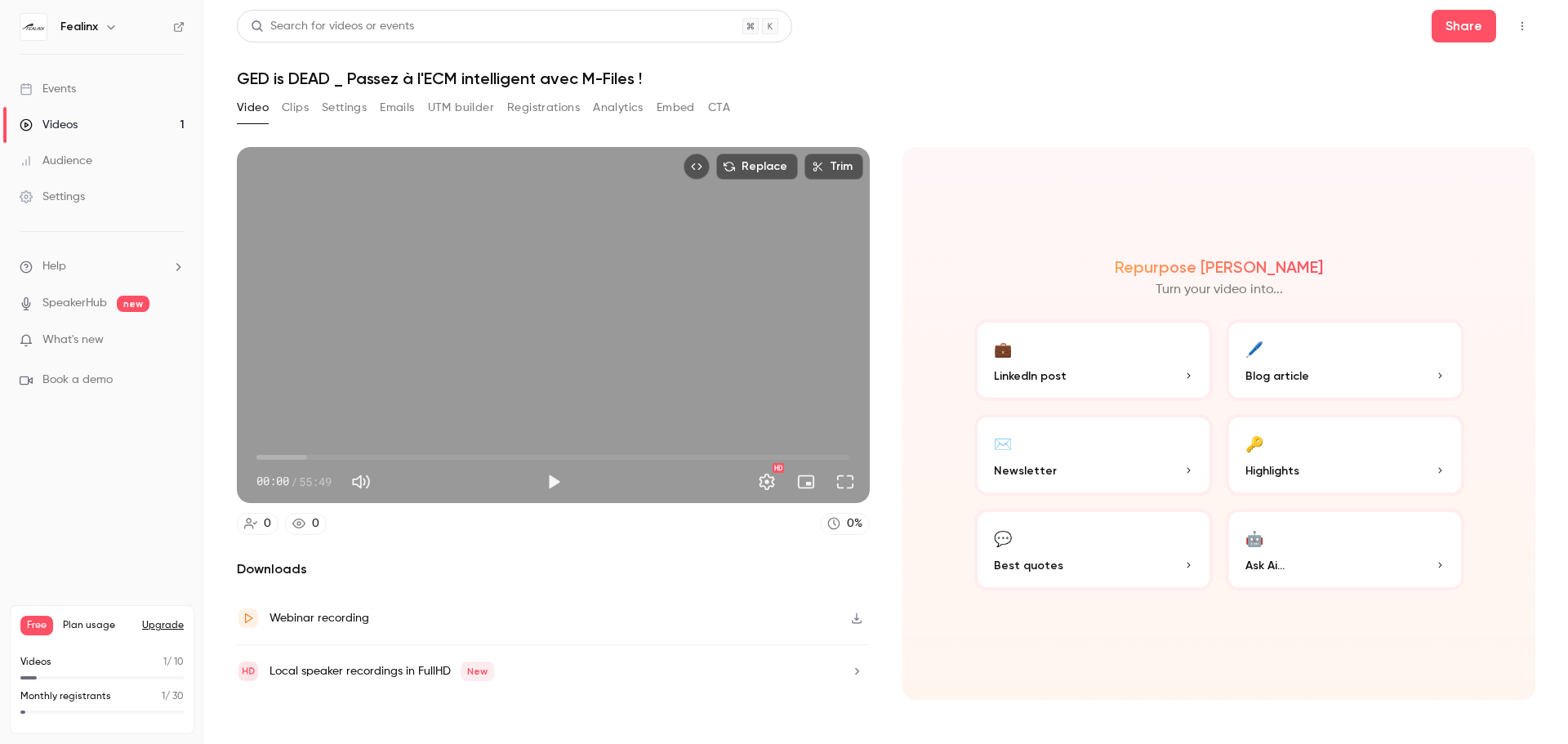
click at [1058, 570] on p "Best quotes" at bounding box center [1094, 565] width 200 height 17
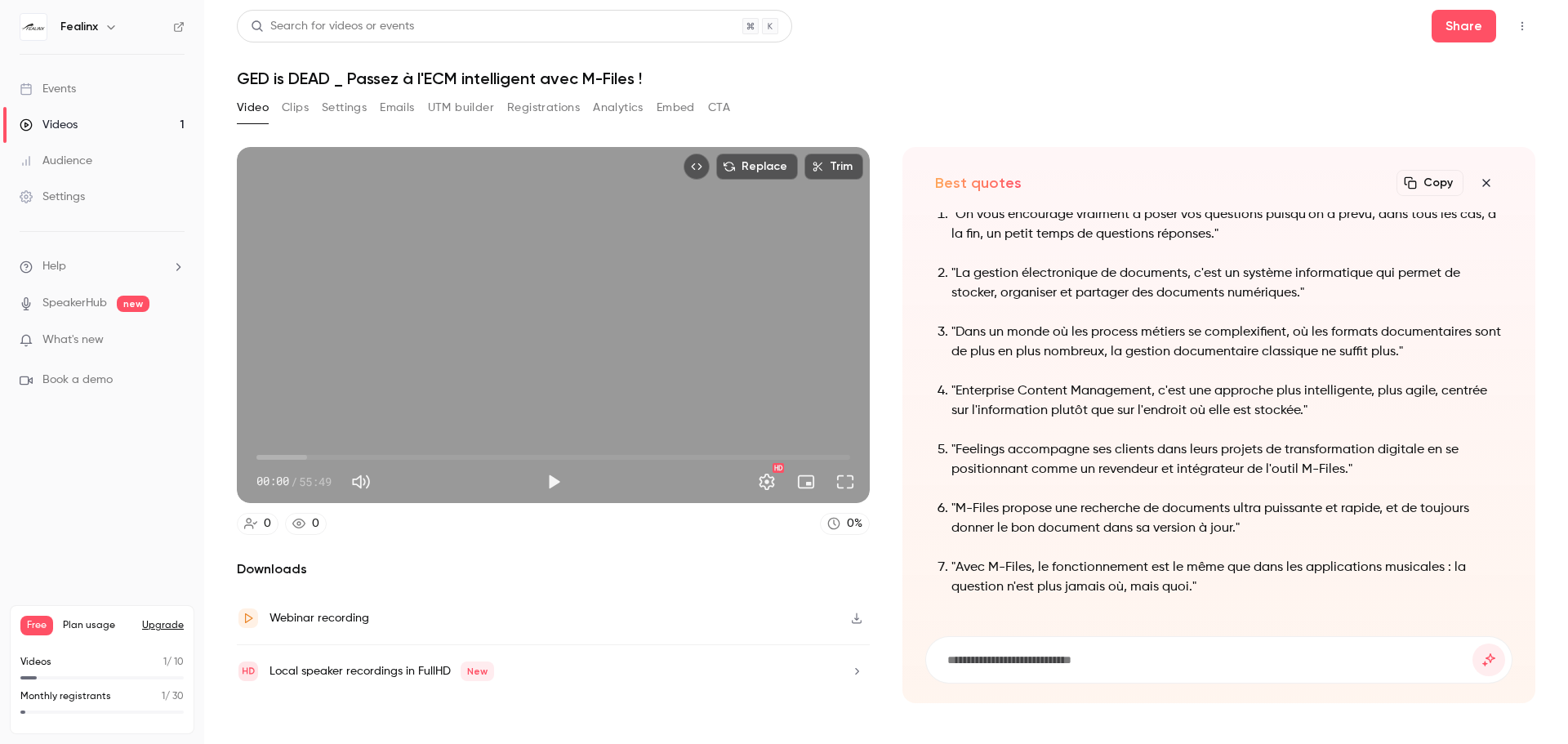
scroll to position [-49, 0]
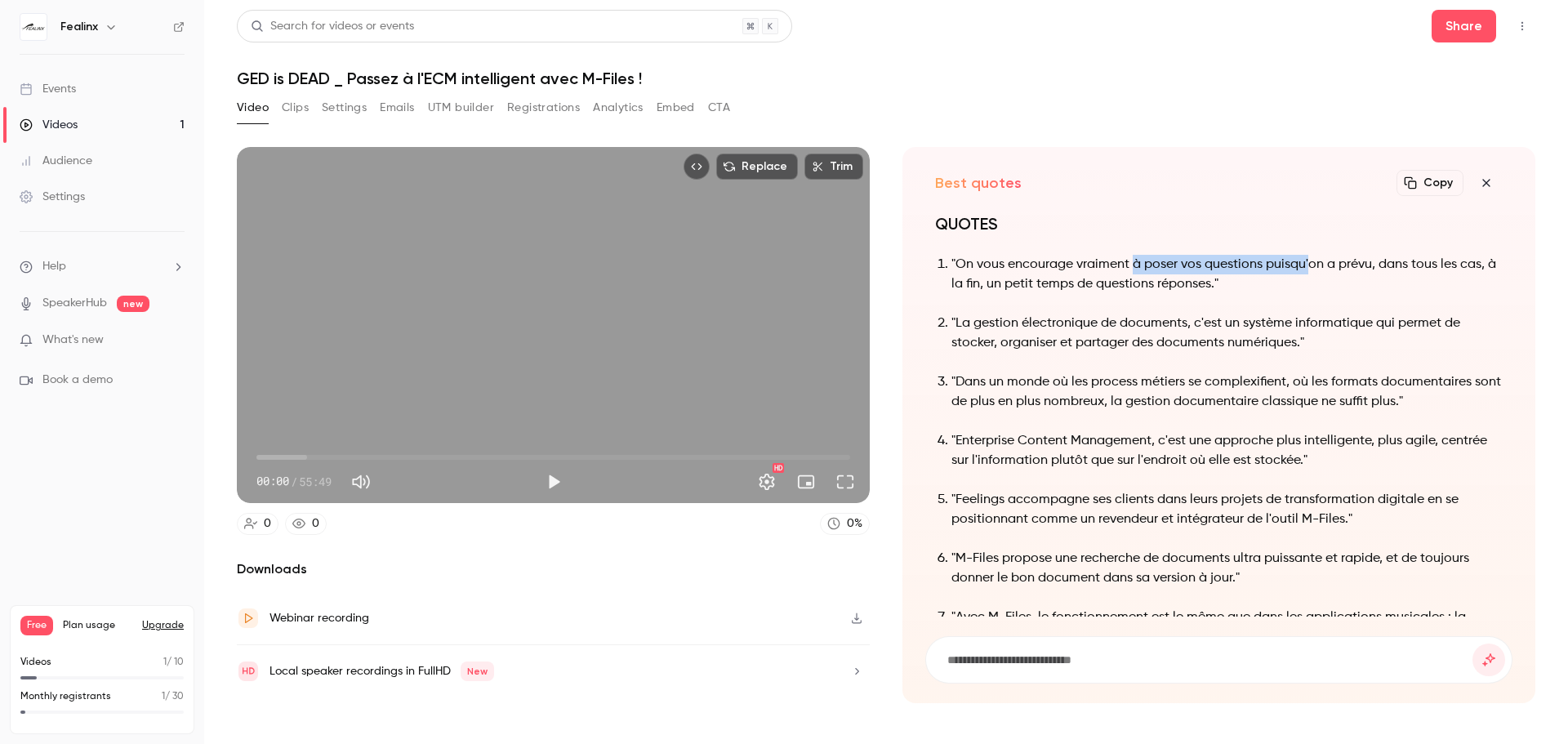
drag, startPoint x: 1178, startPoint y: 257, endPoint x: 1364, endPoint y: 257, distance: 186.0
click at [1352, 257] on p ""On vous encourage vraiment à poser vos questions puisqu'on a prévu, dans tous …" at bounding box center [1227, 274] width 551 height 40
click at [1417, 264] on p ""On vous encourage vraiment à poser vos questions puisqu'on a prévu, dans tous …" at bounding box center [1227, 274] width 551 height 40
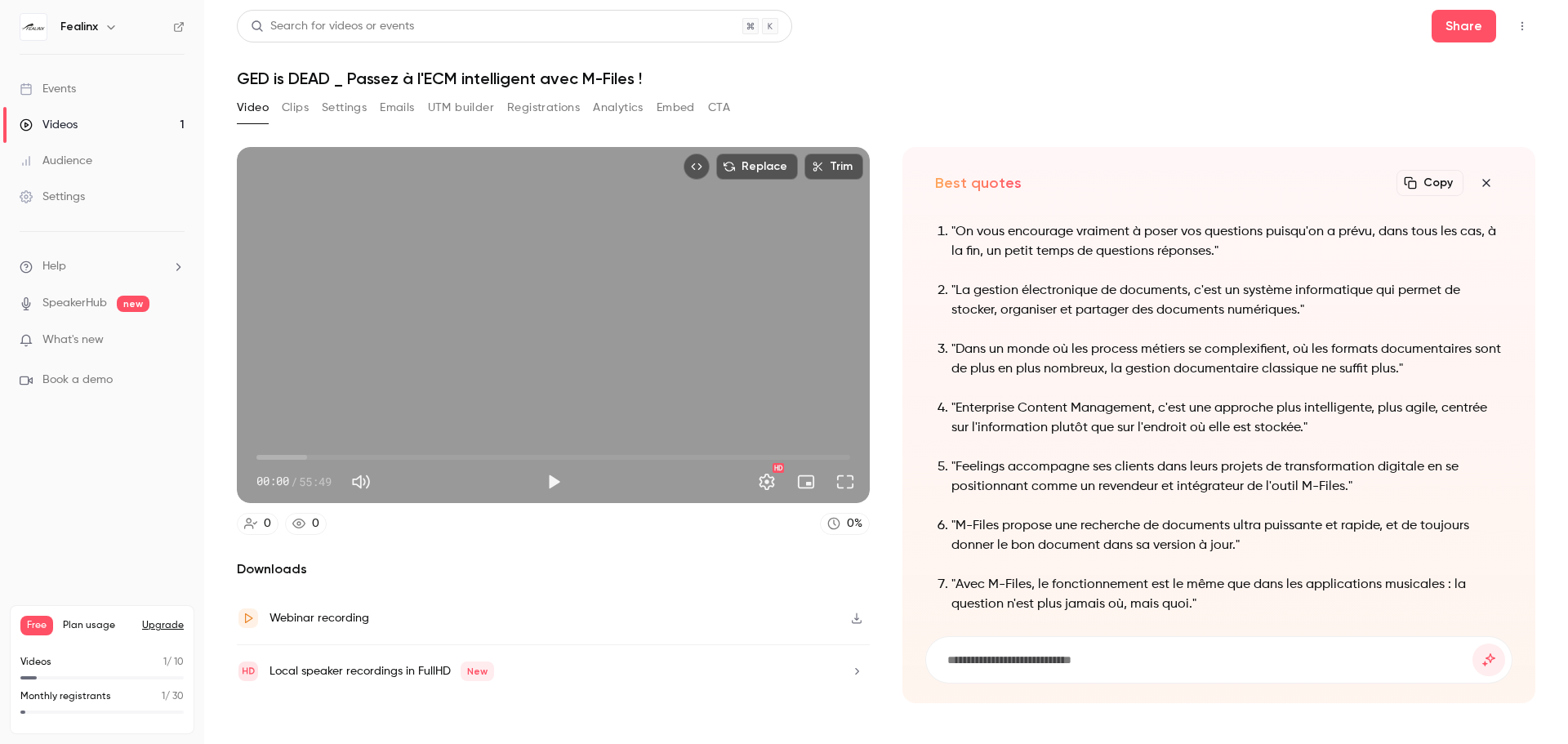
scroll to position [0, 0]
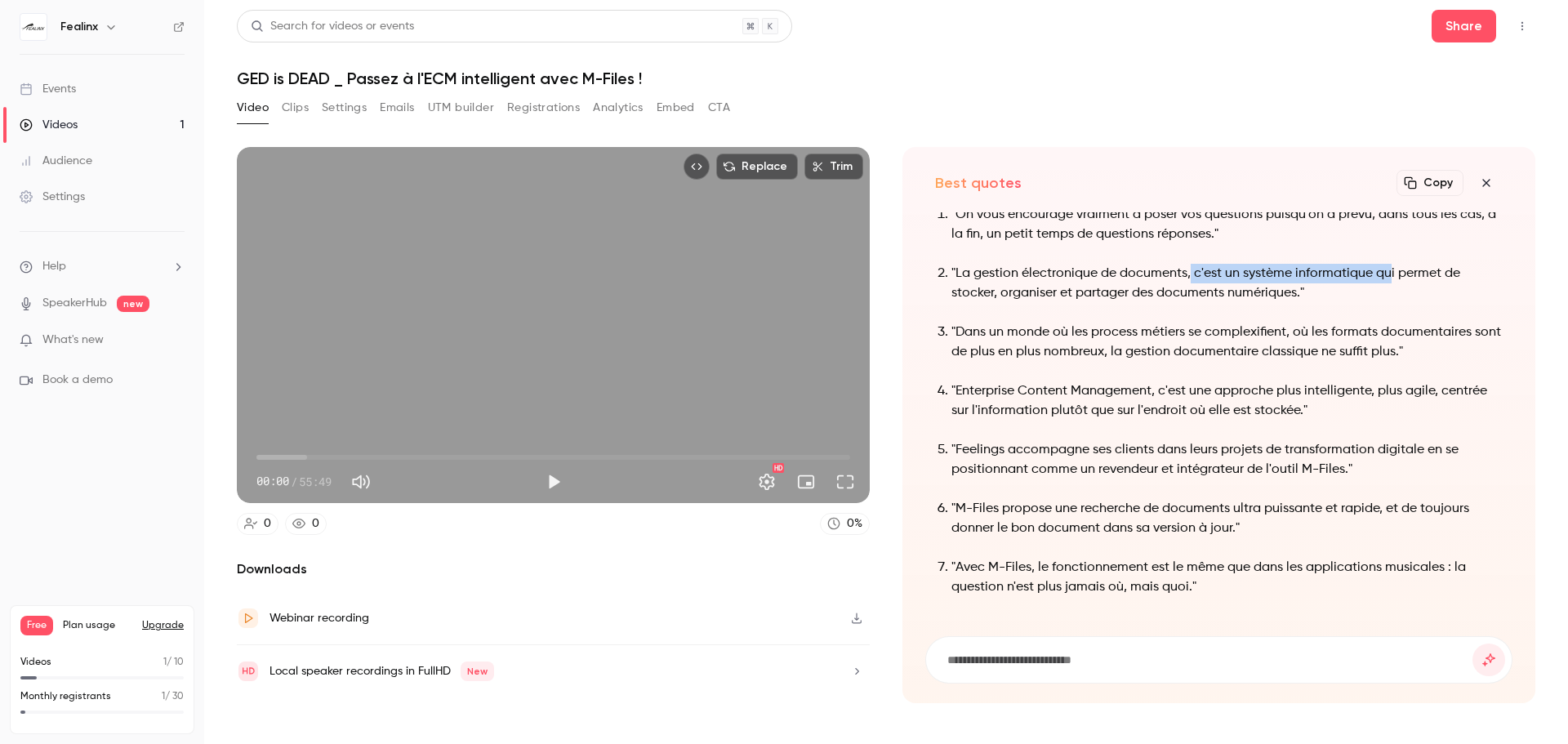
drag, startPoint x: 1191, startPoint y: 269, endPoint x: 1431, endPoint y: 274, distance: 240.1
click at [1413, 274] on p ""La gestion électronique de documents, c'est un système informatique qui permet…" at bounding box center [1227, 283] width 551 height 40
drag, startPoint x: 1026, startPoint y: 292, endPoint x: 1235, endPoint y: 289, distance: 209.0
click at [1234, 289] on p ""La gestion électronique de documents, c'est un système informatique qui permet…" at bounding box center [1227, 283] width 551 height 40
click at [1257, 290] on p ""La gestion électronique de documents, c'est un système informatique qui permet…" at bounding box center [1227, 283] width 551 height 40
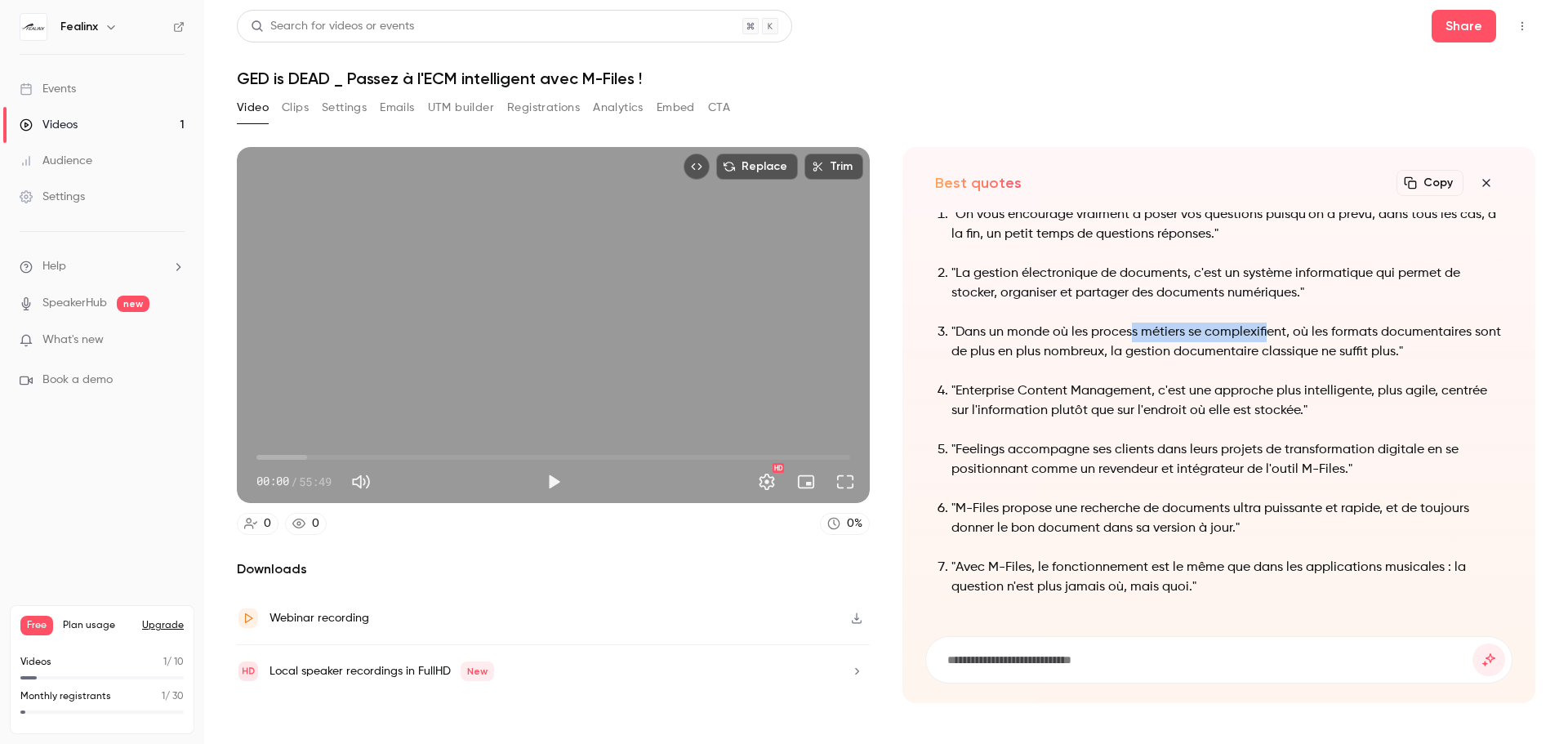
drag, startPoint x: 1214, startPoint y: 328, endPoint x: 1312, endPoint y: 326, distance: 98.0
click at [1279, 326] on p ""Dans un monde où les process métiers se complexifient, où les formats document…" at bounding box center [1227, 343] width 551 height 40
drag, startPoint x: 1312, startPoint y: 326, endPoint x: 1376, endPoint y: 354, distance: 69.9
click at [1423, 330] on p ""Dans un monde où les process métiers se complexifient, où les formats document…" at bounding box center [1227, 343] width 551 height 40
click at [1375, 354] on p ""Dans un monde où les process métiers se complexifient, où les formats document…" at bounding box center [1227, 343] width 551 height 40
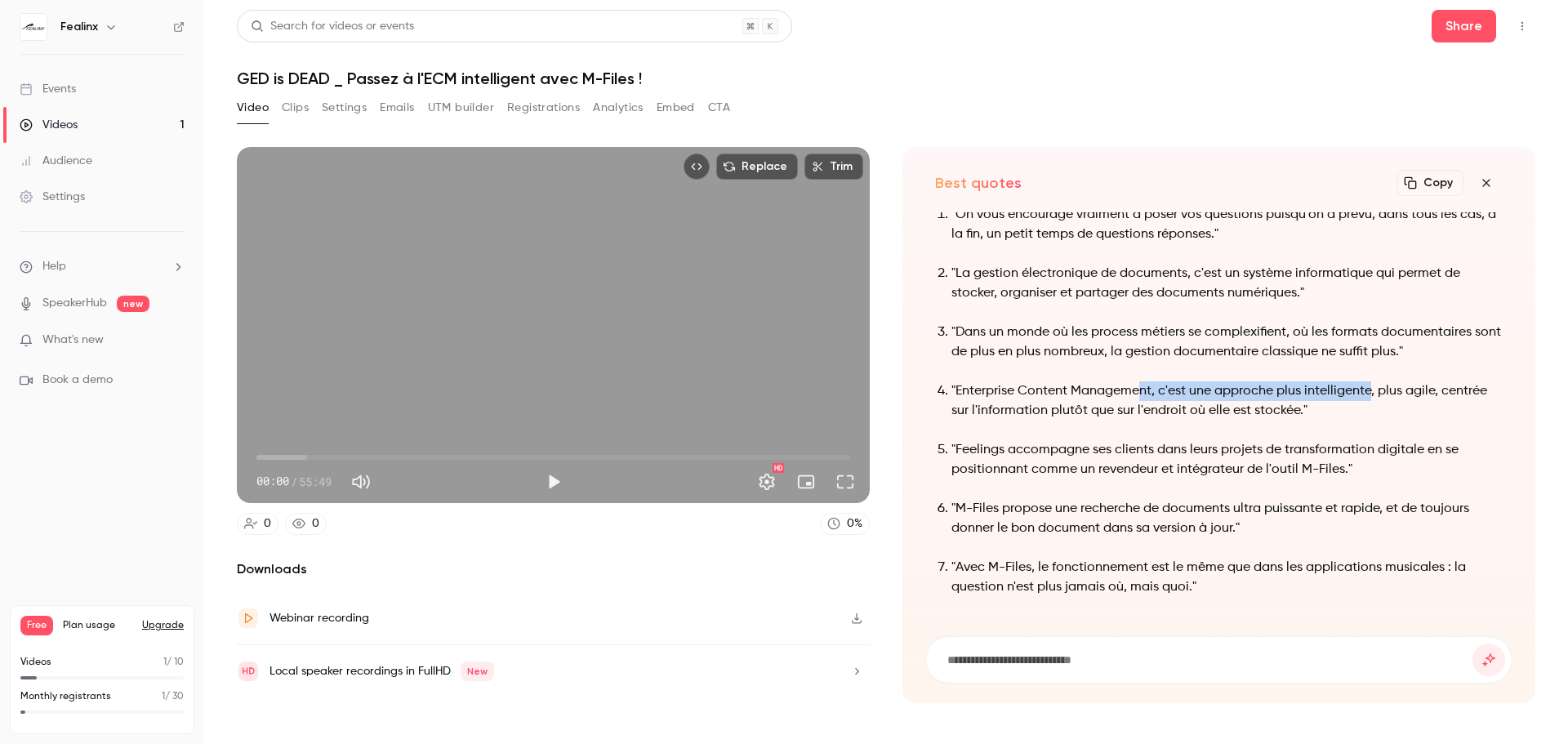
drag, startPoint x: 1312, startPoint y: 396, endPoint x: 1384, endPoint y: 394, distance: 72.0
click at [1384, 394] on p ""Enterprise Content Management, c'est une approche plus intelligente, plus agil…" at bounding box center [1227, 401] width 551 height 40
click at [1388, 394] on p ""Enterprise Content Management, c'est une approche plus intelligente, plus agil…" at bounding box center [1227, 401] width 551 height 40
drag, startPoint x: 1388, startPoint y: 394, endPoint x: 1465, endPoint y: 388, distance: 77.2
click at [1465, 388] on p ""Enterprise Content Management, c'est une approche plus intelligente, plus agil…" at bounding box center [1227, 401] width 551 height 40
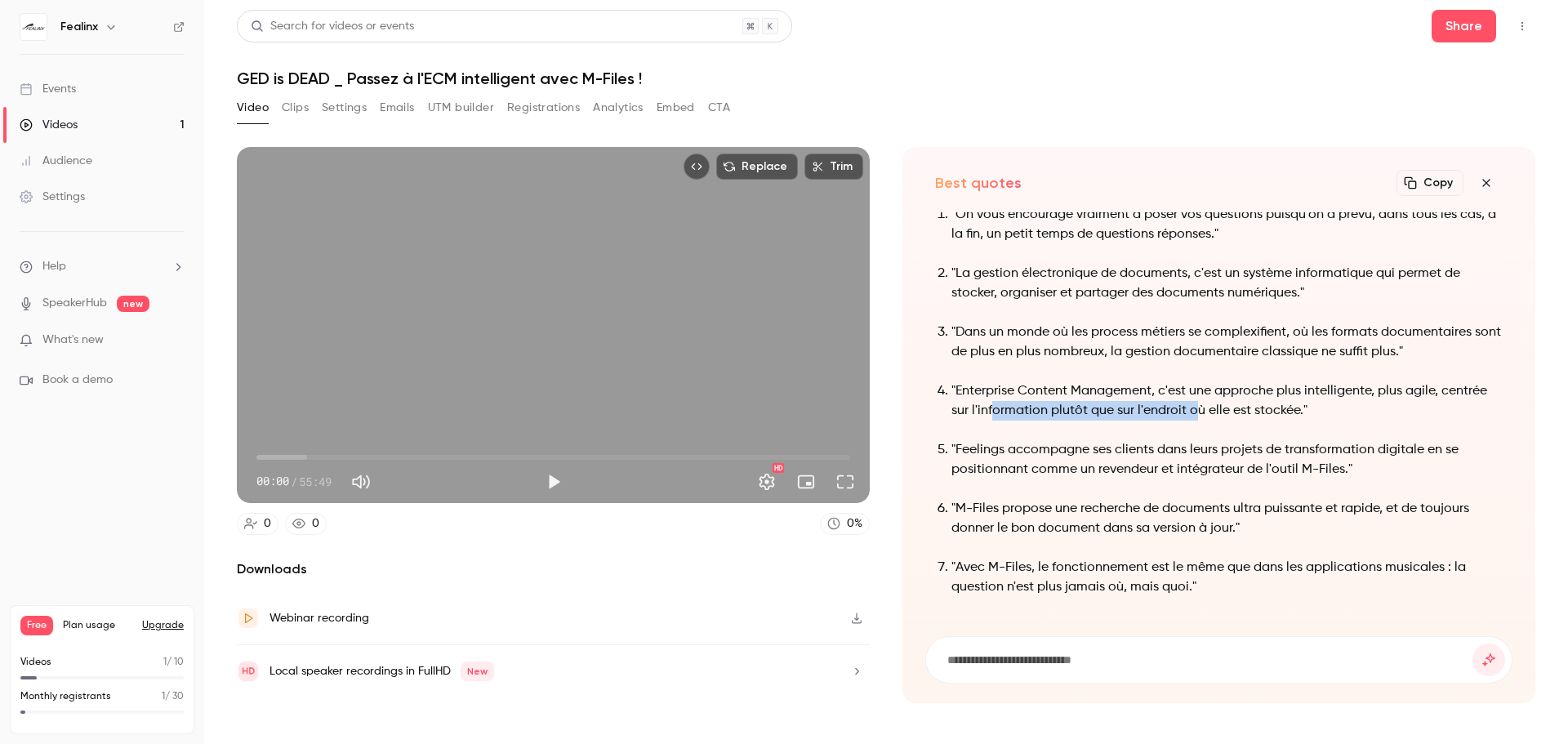
drag, startPoint x: 994, startPoint y: 408, endPoint x: 1245, endPoint y: 413, distance: 251.0
click at [1222, 417] on p ""Enterprise Content Management, c'est une approche plus intelligente, plus agil…" at bounding box center [1227, 401] width 551 height 40
click at [1245, 413] on p ""Enterprise Content Management, c'est une approche plus intelligente, plus agil…" at bounding box center [1227, 401] width 551 height 40
click at [963, 446] on p ""Feelings accompagne ses clients dans leurs projets de transformation digitale …" at bounding box center [1227, 460] width 551 height 40
drag, startPoint x: 963, startPoint y: 446, endPoint x: 1174, endPoint y: 450, distance: 211.0
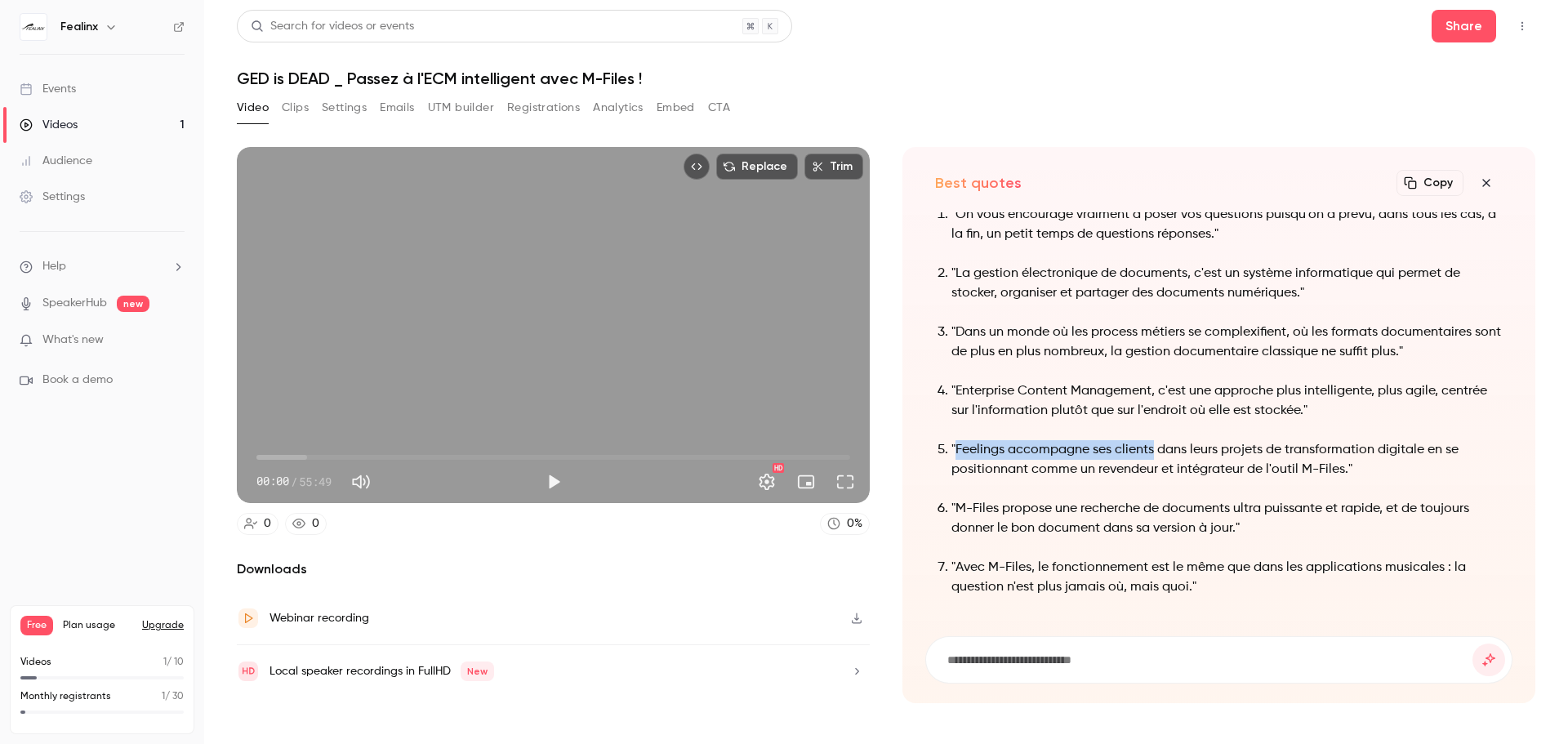
click at [1158, 448] on p ""Feelings accompagne ses clients dans leurs projets de transformation digitale …" at bounding box center [1227, 460] width 551 height 40
drag, startPoint x: 1343, startPoint y: 445, endPoint x: 1402, endPoint y: 445, distance: 59.0
click at [1397, 445] on p ""Feelings accompagne ses clients dans leurs projets de transformation digitale …" at bounding box center [1227, 460] width 551 height 40
click at [1415, 445] on p ""Feelings accompagne ses clients dans leurs projets de transformation digitale …" at bounding box center [1227, 460] width 551 height 40
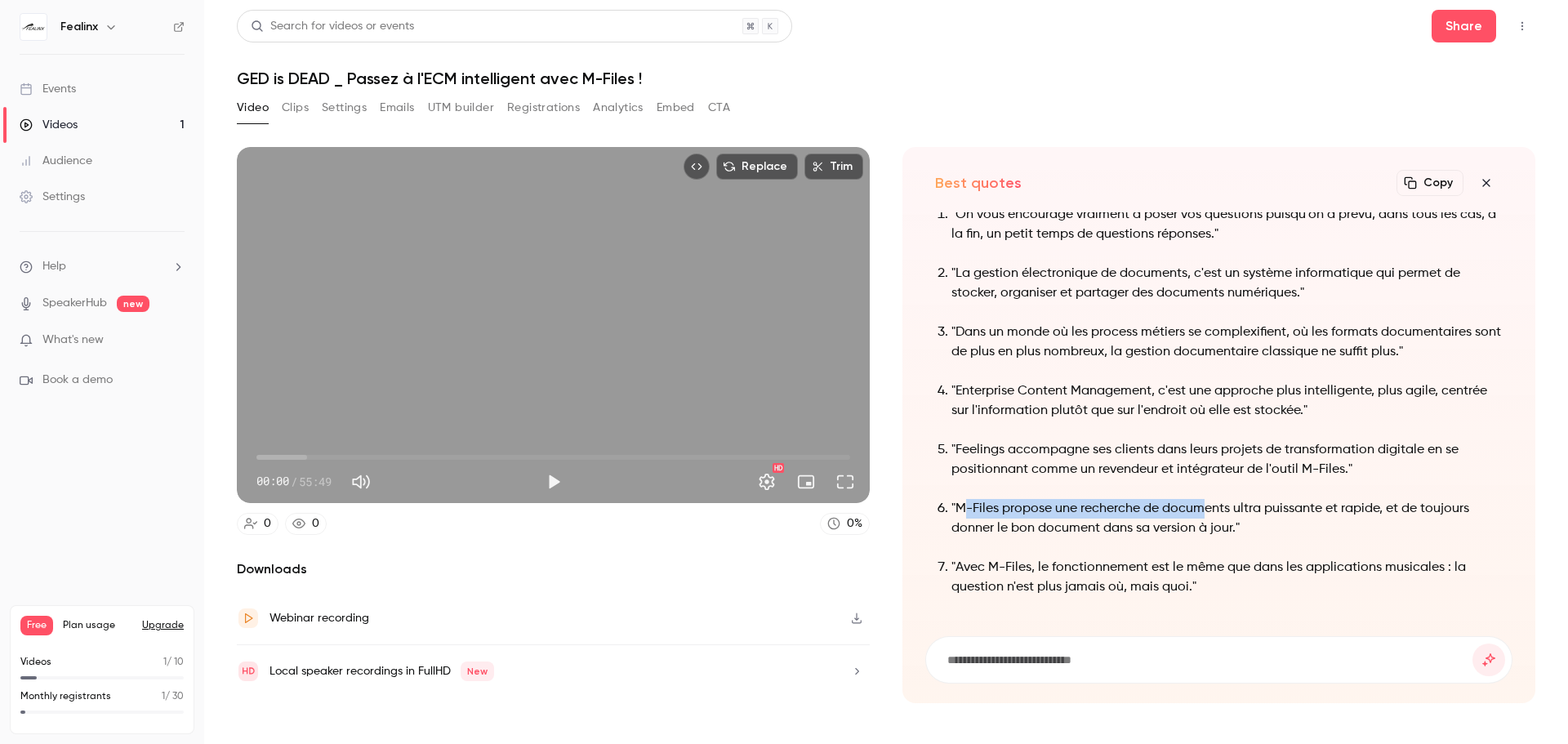
drag, startPoint x: 962, startPoint y: 502, endPoint x: 1253, endPoint y: 507, distance: 291.0
click at [1242, 507] on p ""M-Files propose une recherche de documents ultra puissante et rapide, et de to…" at bounding box center [1227, 519] width 551 height 40
drag, startPoint x: 1311, startPoint y: 507, endPoint x: 1340, endPoint y: 508, distance: 29.0
click at [1313, 507] on p ""M-Files propose une recherche de documents ultra puissante et rapide, et de to…" at bounding box center [1227, 519] width 551 height 40
click at [944, 539] on ol ""On vous encourage vraiment à poser vos questions puisqu'on a prévu, dans tous …" at bounding box center [1219, 401] width 568 height 392
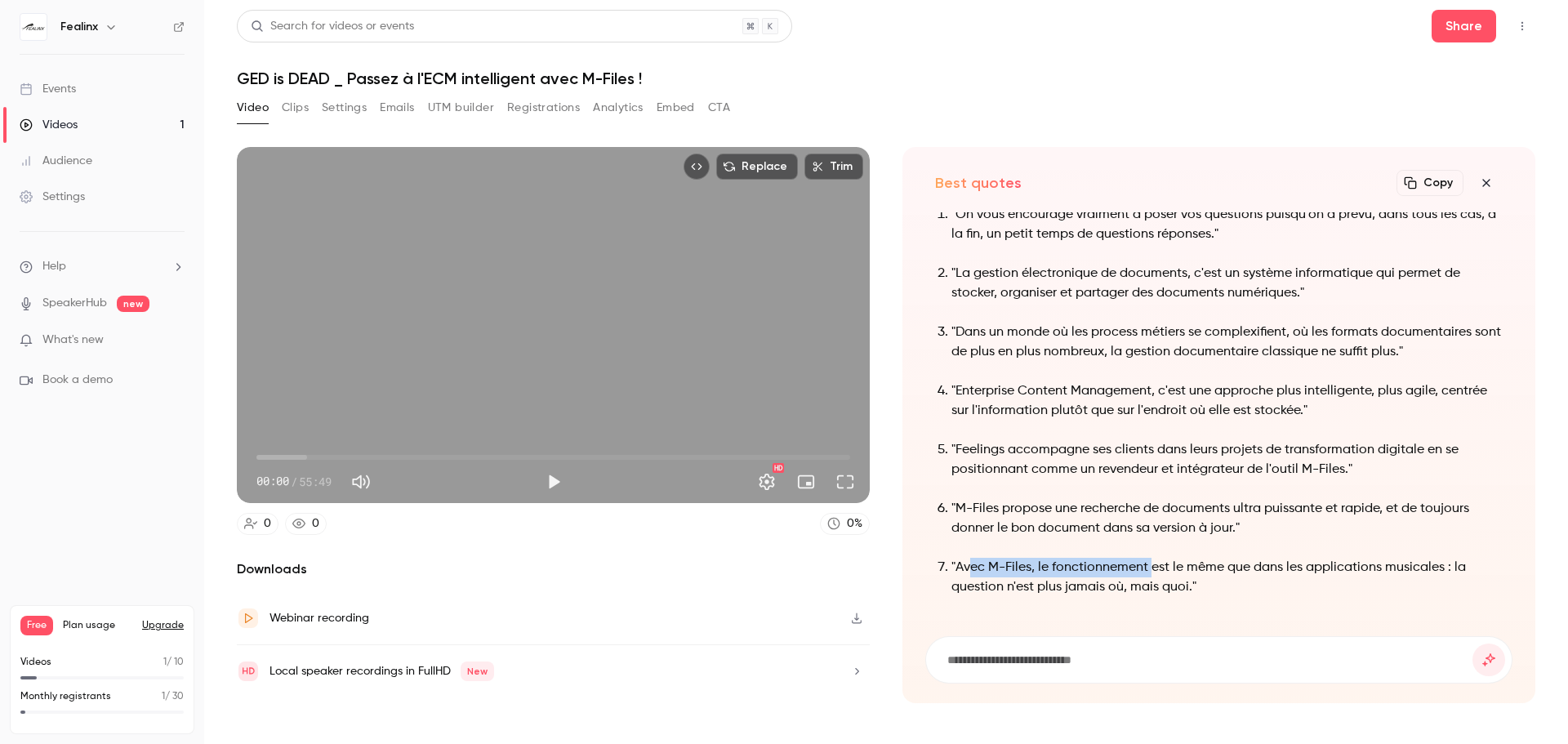
drag, startPoint x: 968, startPoint y: 560, endPoint x: 1166, endPoint y: 569, distance: 198.2
click at [1155, 568] on p ""Avec M-Files, le fonctionnement est le même que dans les applications musicale…" at bounding box center [1227, 578] width 551 height 40
click at [1173, 572] on p ""Avec M-Files, le fonctionnement est le même que dans les applications musicale…" at bounding box center [1227, 578] width 551 height 40
